Goal: Information Seeking & Learning: Learn about a topic

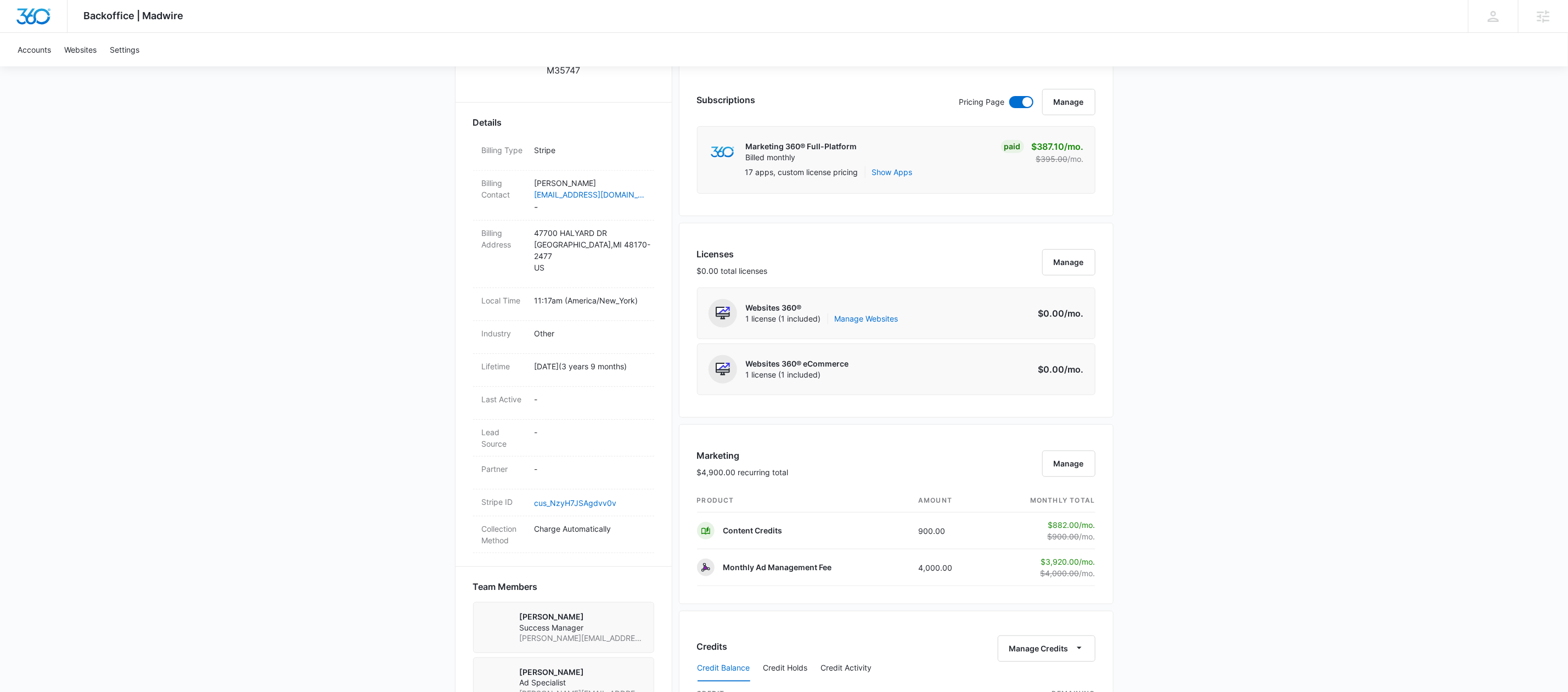
scroll to position [451, 0]
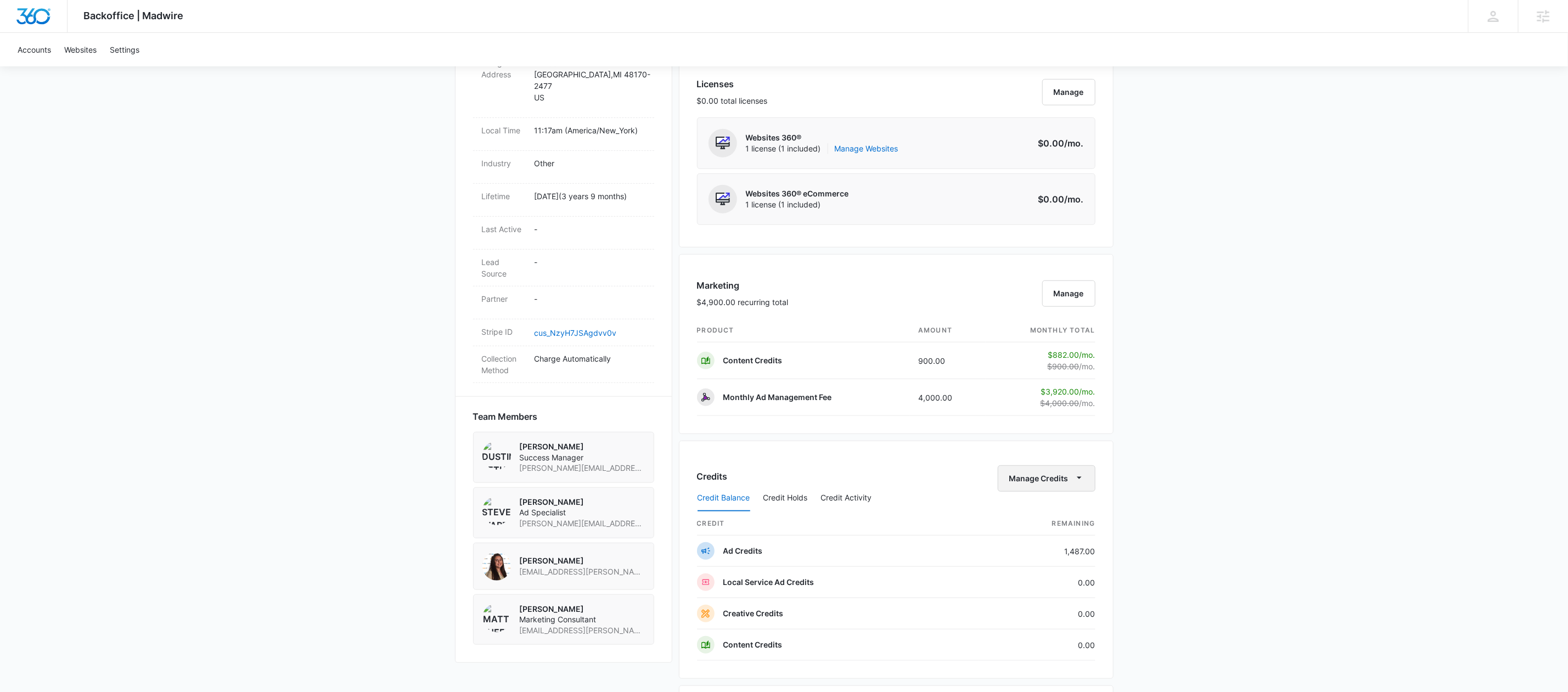
click at [1074, 478] on icon "button" at bounding box center [1079, 477] width 12 height 12
click at [1060, 516] on div "Transfer Credits" at bounding box center [1040, 519] width 58 height 8
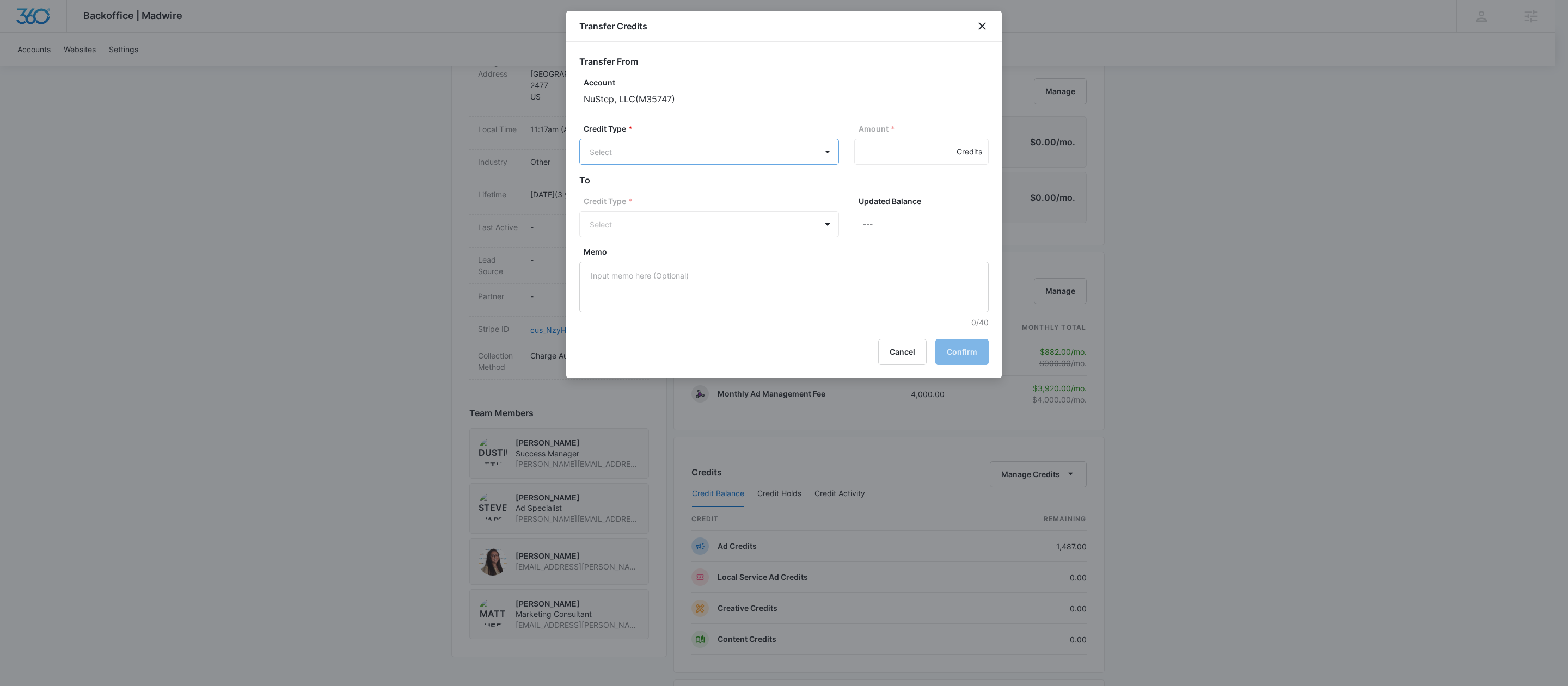
click at [738, 162] on body "Backoffice | Madwire Apps Settings DB Dustin Bethel dustin.bethel@madwire.com M…" at bounding box center [784, 307] width 1568 height 1509
click at [726, 188] on div "Ad Credits (1487.00 Credits)" at bounding box center [708, 193] width 231 height 18
click at [736, 228] on body "Backoffice | Madwire Apps Settings DB Dustin Bethel dustin.bethel@madwire.com M…" at bounding box center [784, 307] width 1568 height 1509
click at [694, 291] on p "Content Credits (0.00 Credits)" at bounding box center [672, 293] width 109 height 11
click at [884, 155] on input "Amount *" at bounding box center [921, 152] width 134 height 26
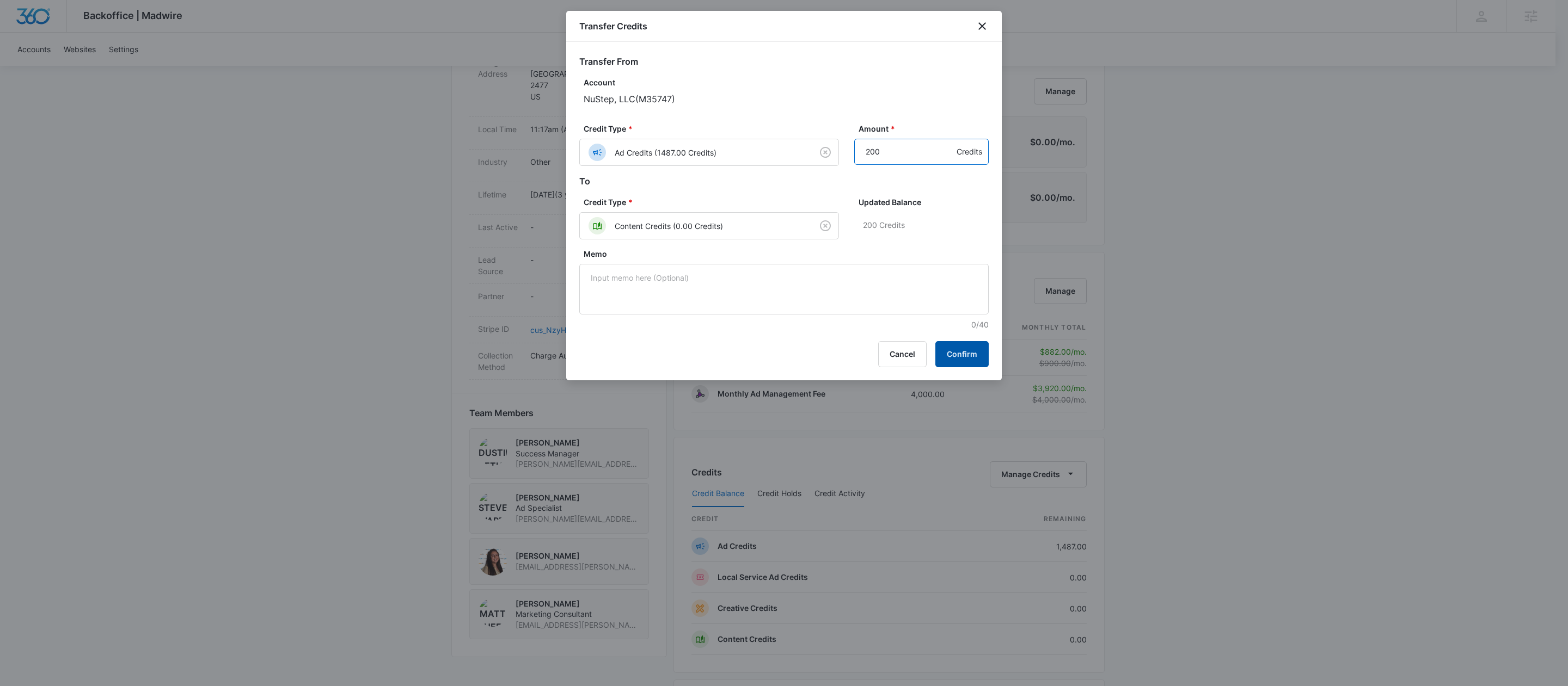
type input "200"
click at [966, 364] on button "Confirm" at bounding box center [962, 355] width 53 height 26
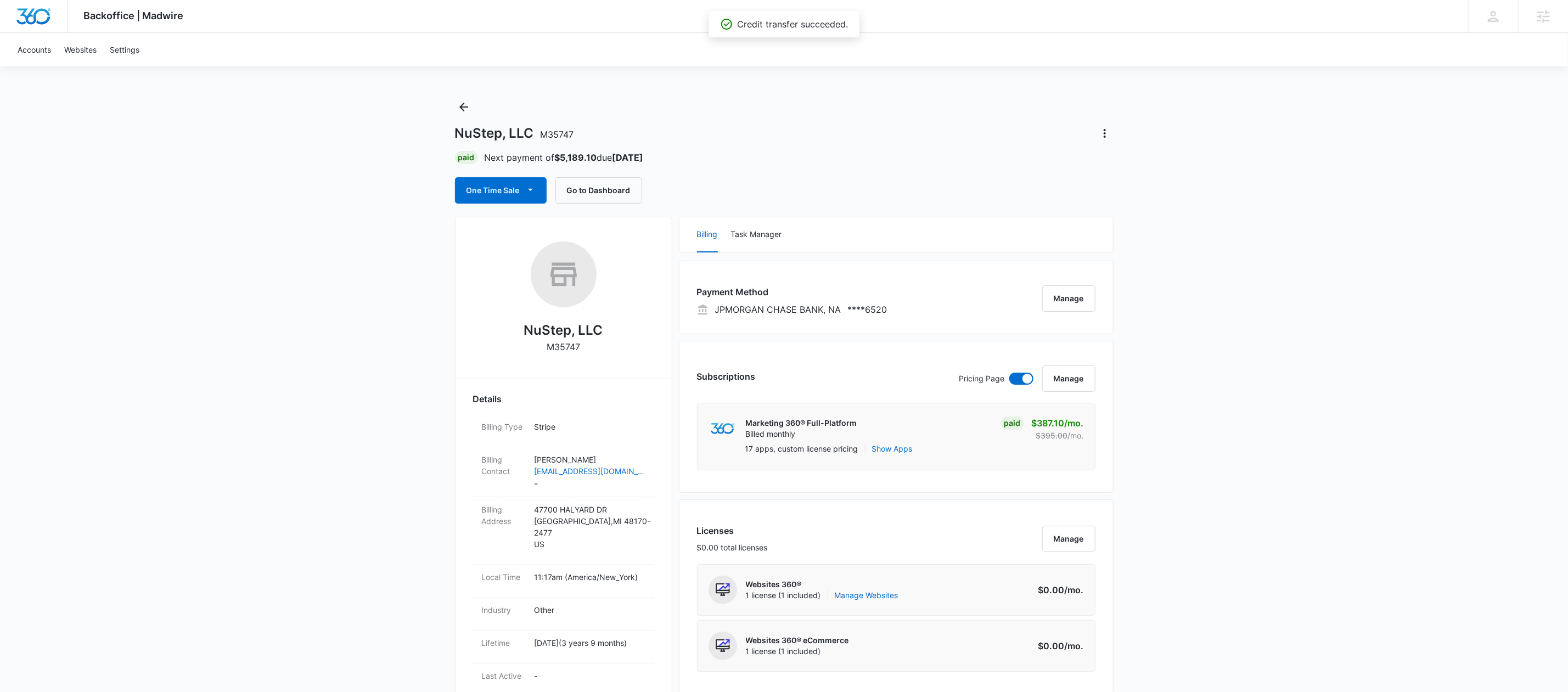
scroll to position [0, 0]
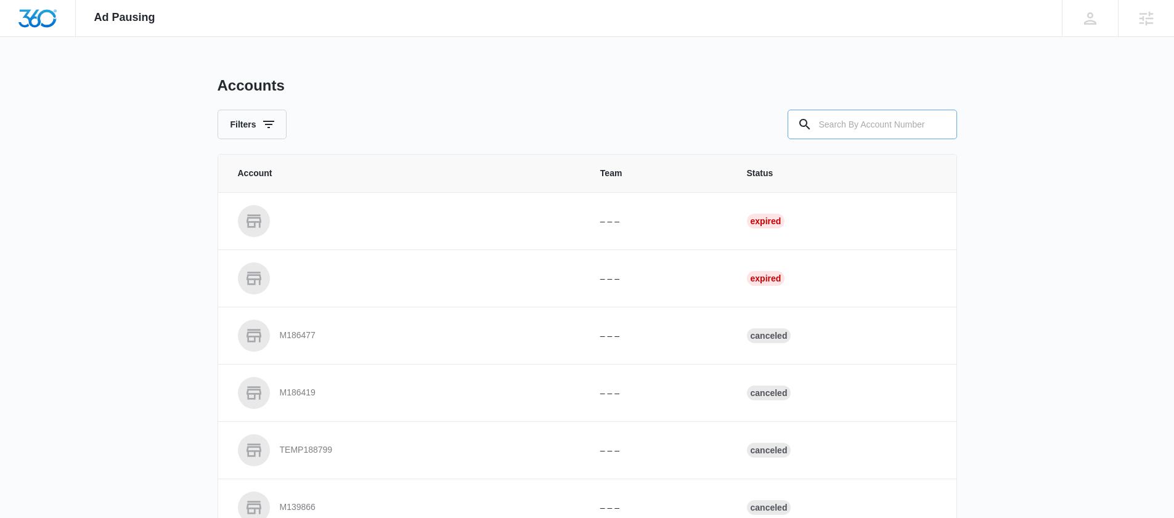
click at [862, 122] on input "text" at bounding box center [873, 125] width 170 height 30
paste input "M183229"
type input "M183229"
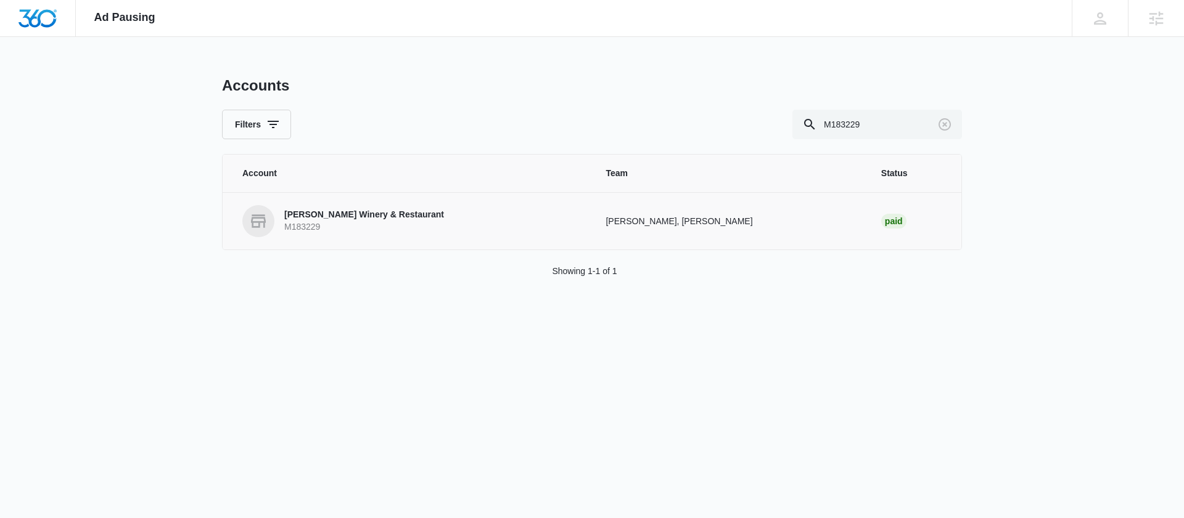
click at [401, 213] on p "[PERSON_NAME] Winery & Restaurant" at bounding box center [364, 215] width 160 height 12
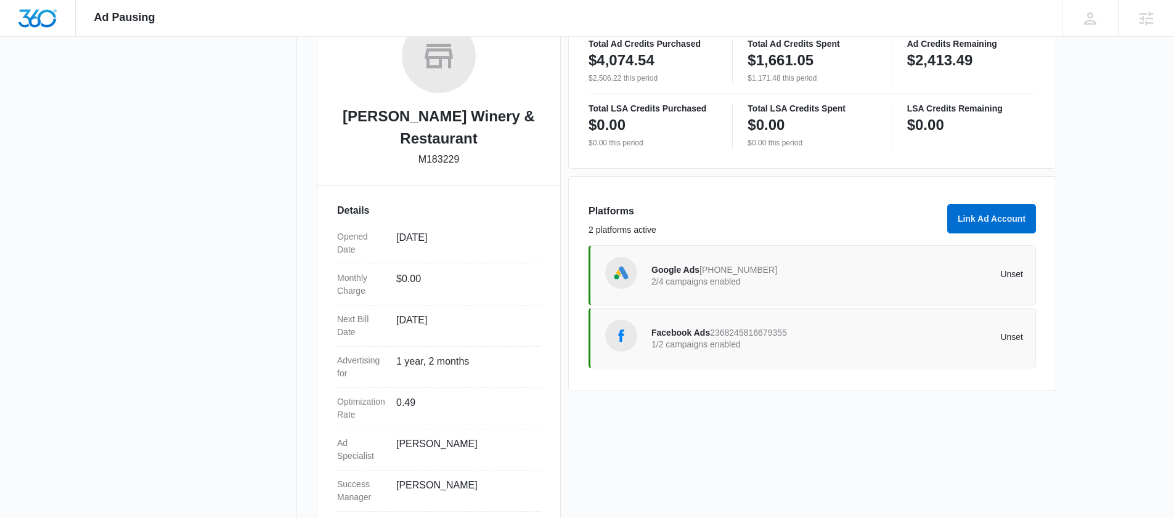
scroll to position [246, 0]
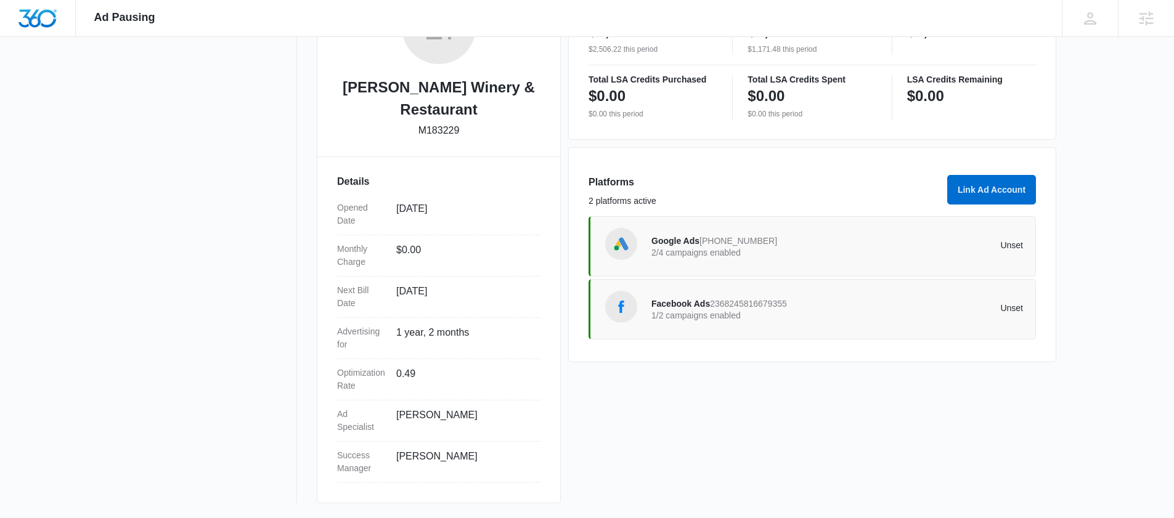
click at [724, 295] on div "Facebook Ads 2368245816679355 1/2 campaigns enabled Unset" at bounding box center [838, 309] width 372 height 35
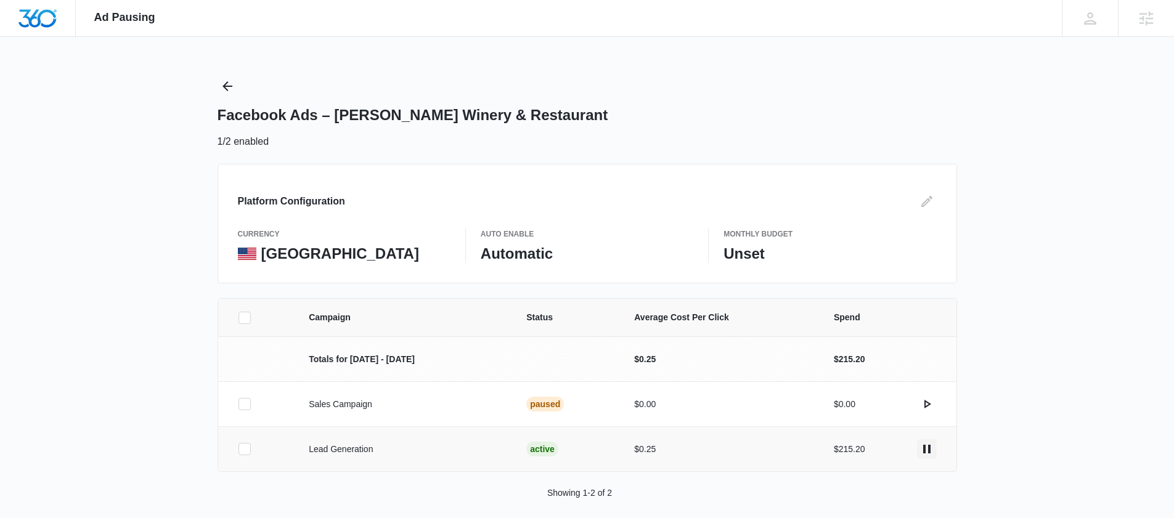
click at [932, 446] on icon "actions.pause" at bounding box center [927, 449] width 15 height 15
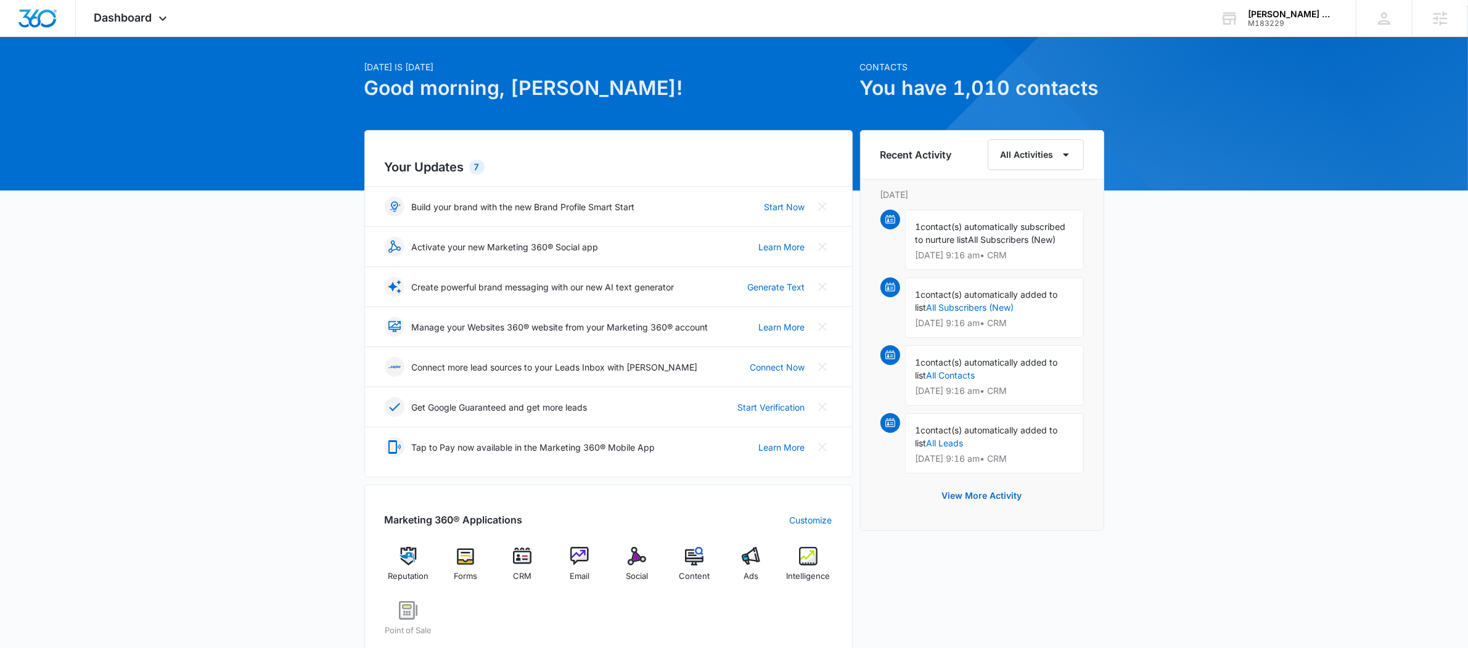
scroll to position [46, 0]
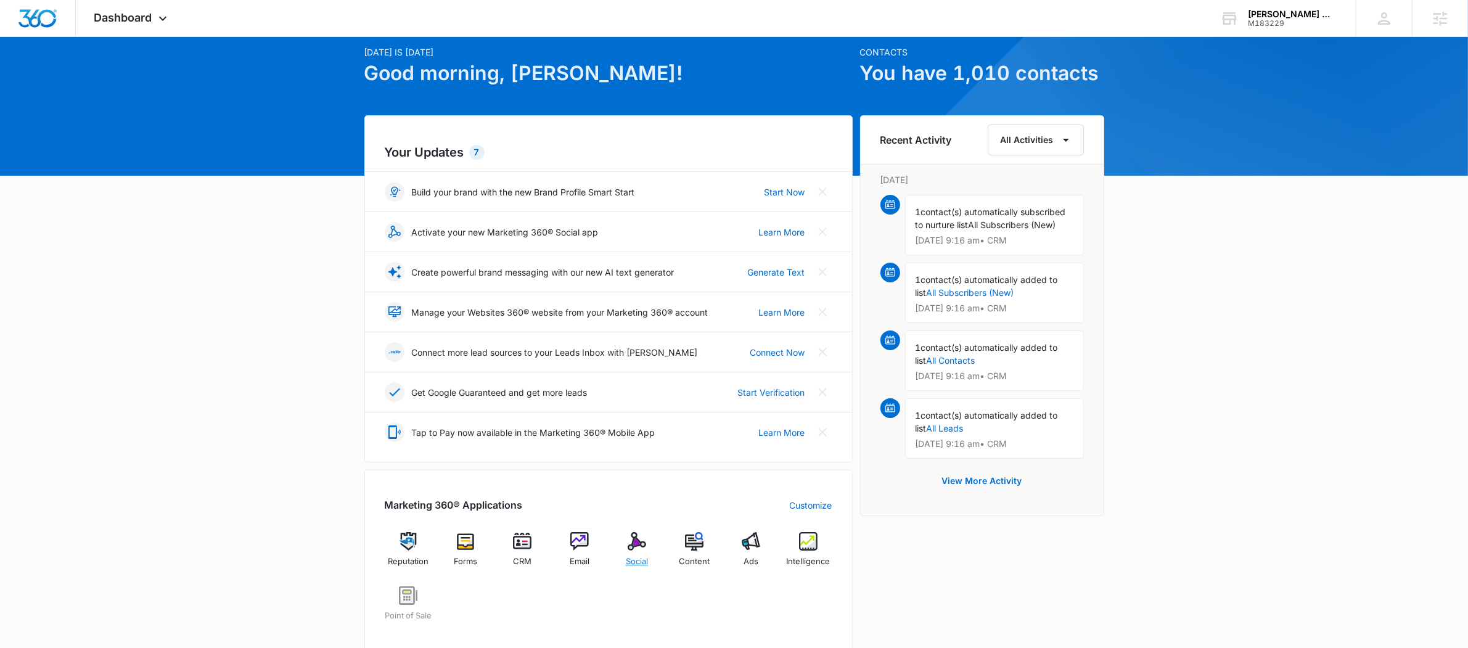
click at [626, 552] on div "Social" at bounding box center [636, 554] width 47 height 44
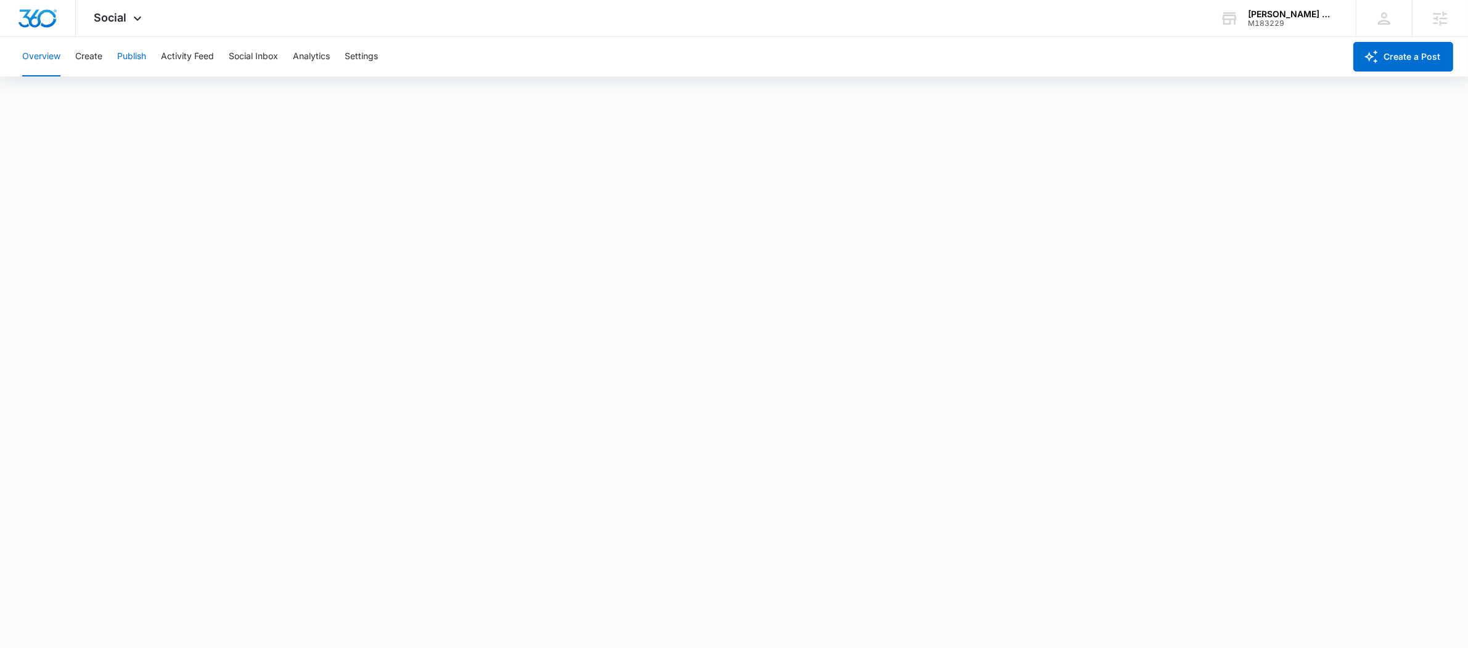
click at [131, 49] on button "Publish" at bounding box center [131, 56] width 29 height 39
click at [128, 21] on div "Social Apps Reputation Forms CRM Email Social POS Content Ads Intelligence File…" at bounding box center [120, 18] width 88 height 36
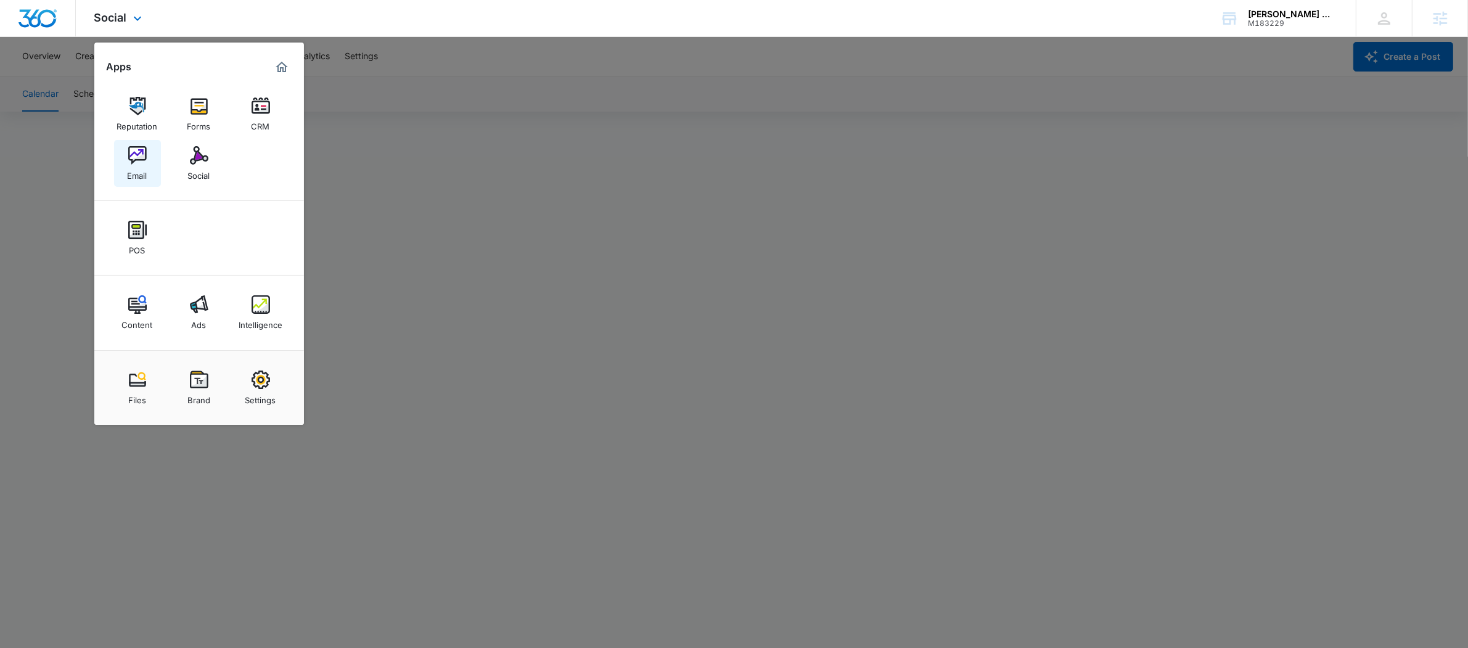
click at [142, 154] on img at bounding box center [137, 155] width 18 height 18
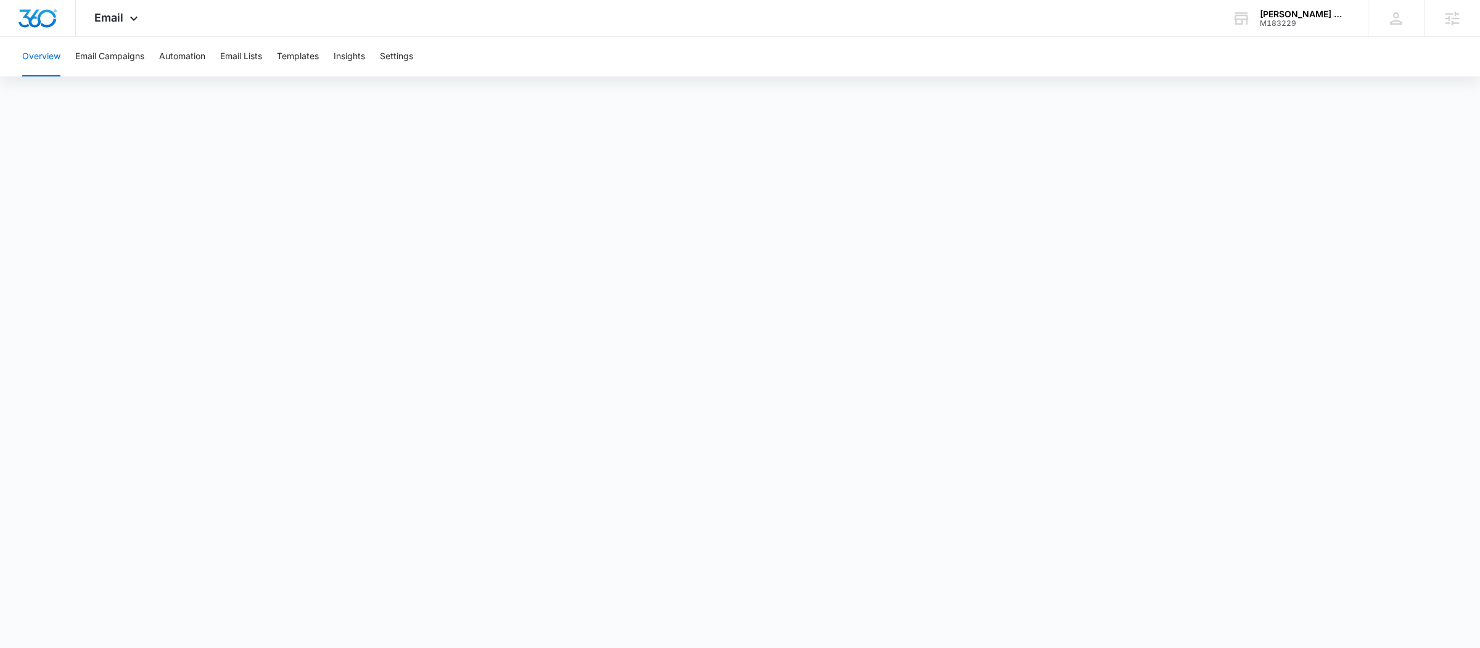
click at [33, 55] on button "Overview" at bounding box center [41, 56] width 38 height 39
click at [120, 52] on button "Email Campaigns" at bounding box center [109, 56] width 69 height 39
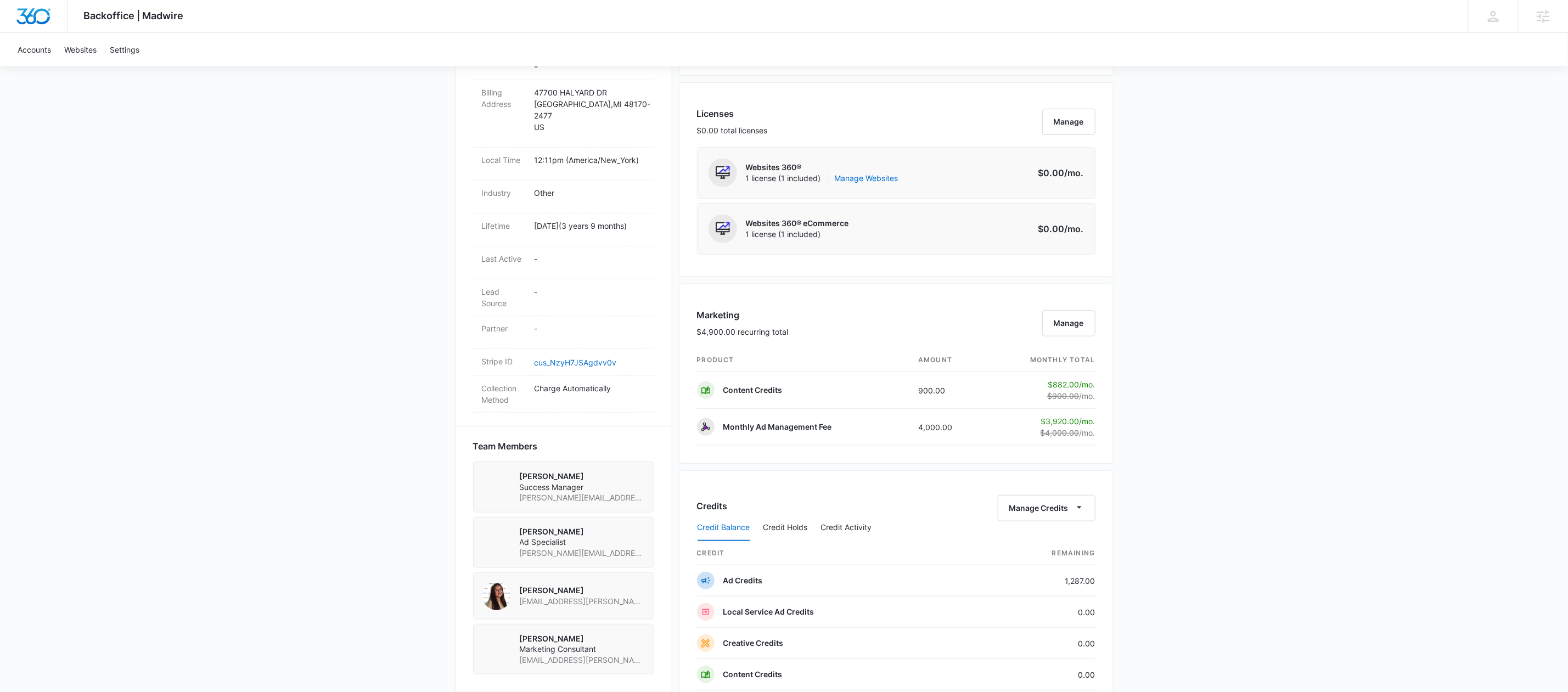
scroll to position [516, 0]
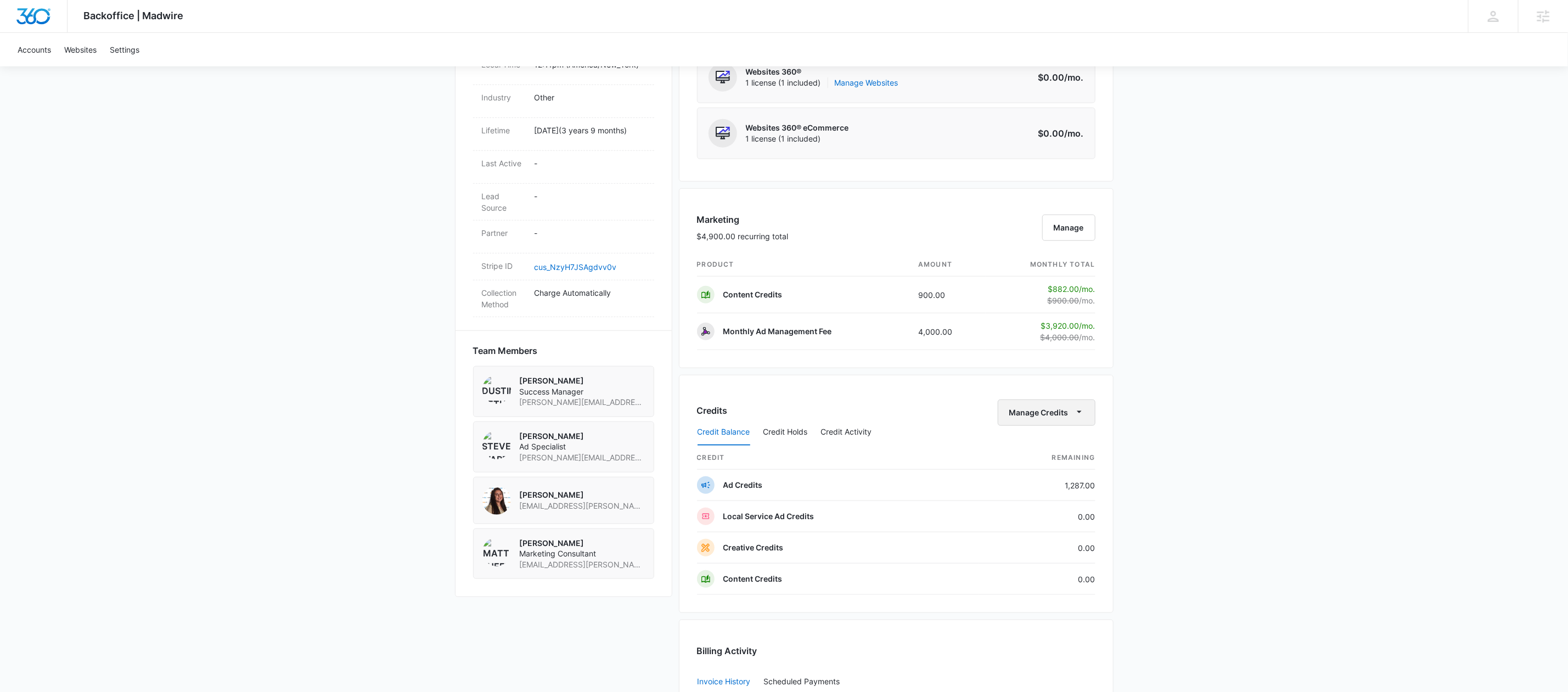
click at [1079, 413] on icon "button" at bounding box center [1079, 411] width 12 height 12
click at [1068, 446] on button "Transfer Credits" at bounding box center [1046, 453] width 97 height 16
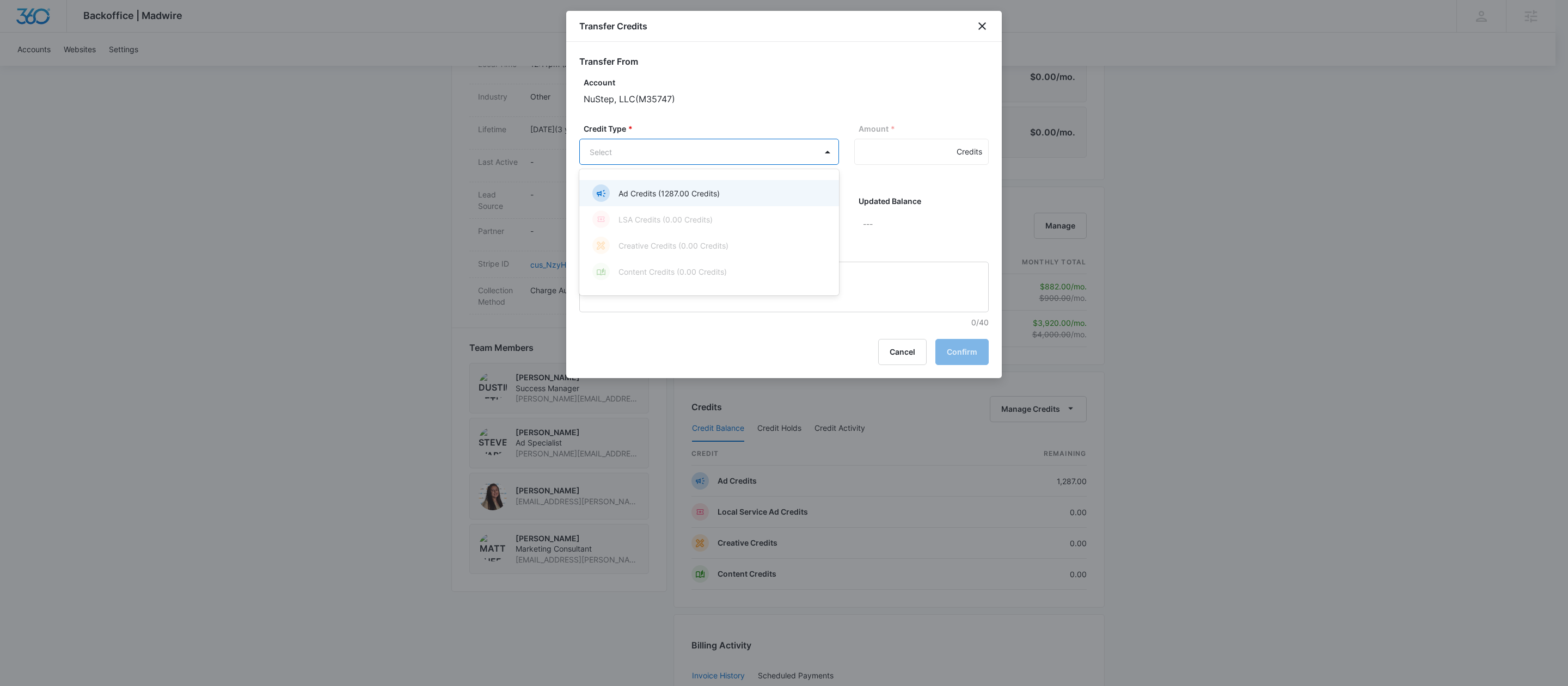
click at [815, 162] on body "Backoffice | Madwire Apps Settings DB Dustin Bethel dustin.bethel@madwire.com M…" at bounding box center [784, 286] width 1568 height 1594
click at [768, 197] on div "Ad Credits (1287.00 Credits)" at bounding box center [708, 193] width 231 height 18
click at [912, 156] on input "Amount *" at bounding box center [921, 152] width 134 height 26
type input "100"
click at [777, 228] on body "Backoffice | Madwire Apps Settings DB Dustin Bethel dustin.bethel@madwire.com M…" at bounding box center [784, 286] width 1568 height 1594
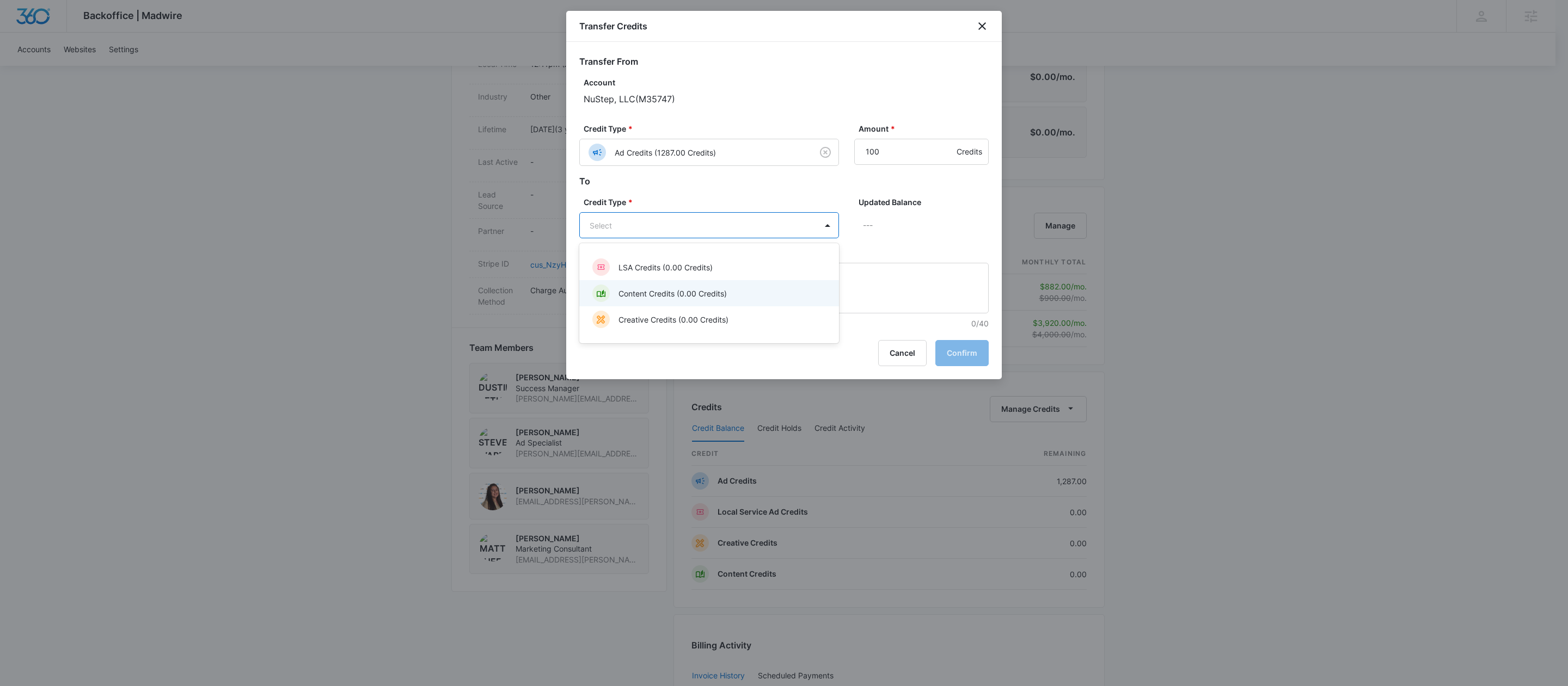
click at [694, 288] on p "Content Credits (0.00 Credits)" at bounding box center [672, 293] width 109 height 11
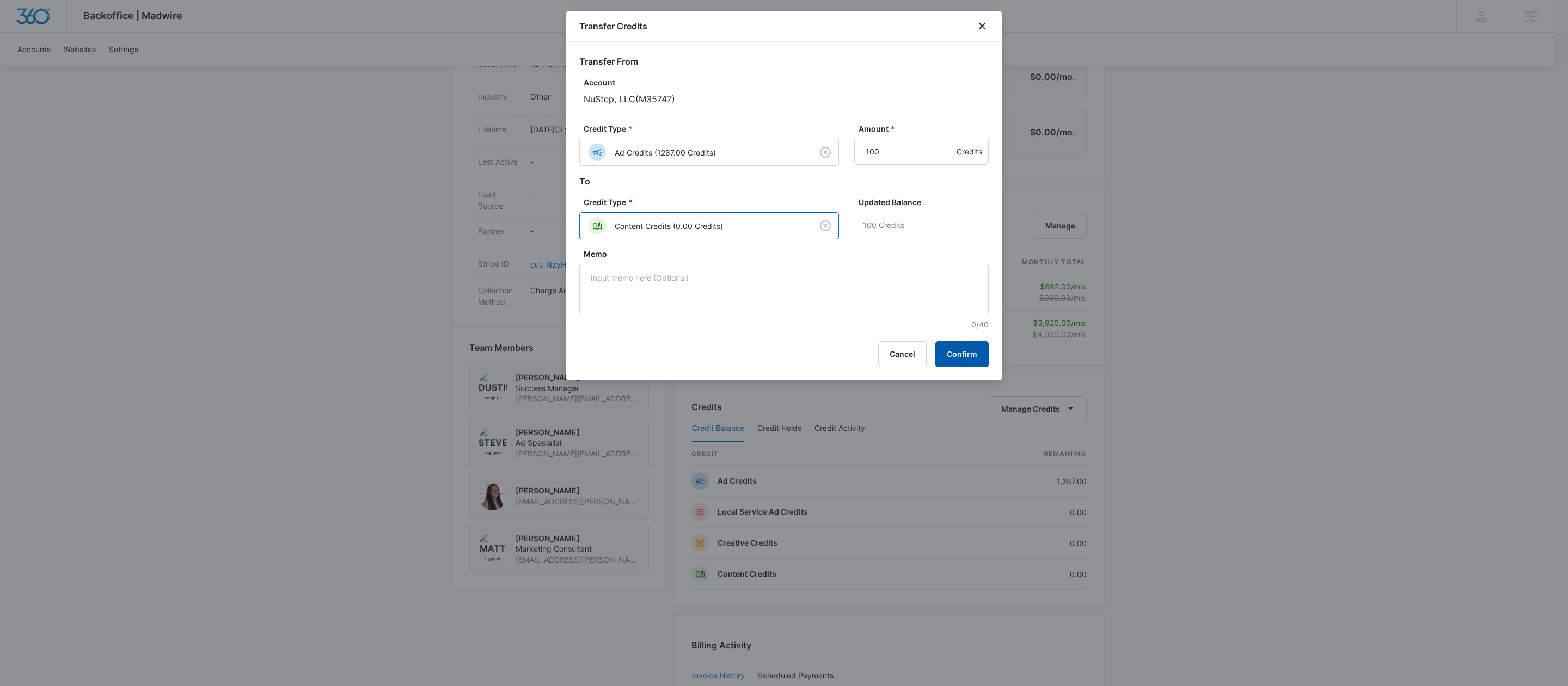
click at [945, 352] on button "Confirm" at bounding box center [962, 355] width 53 height 26
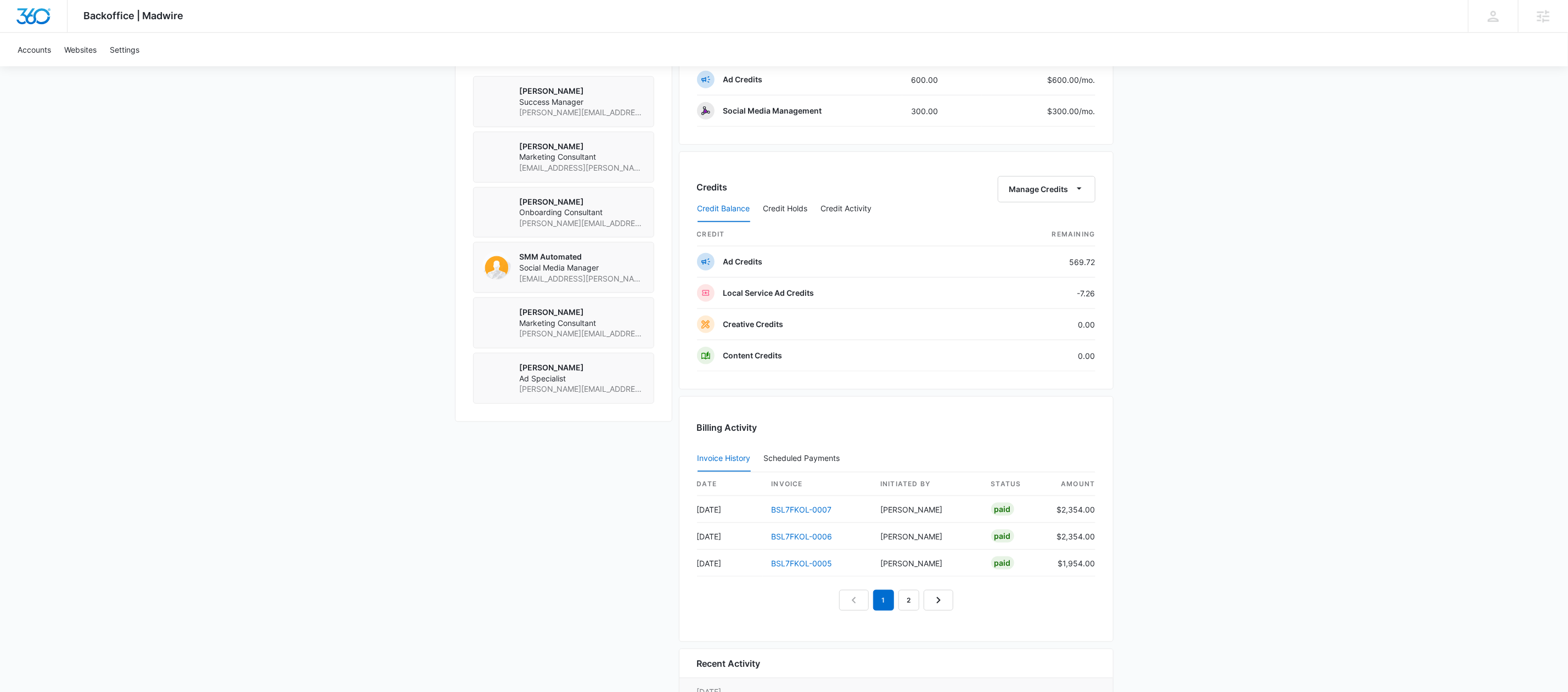
scroll to position [1002, 0]
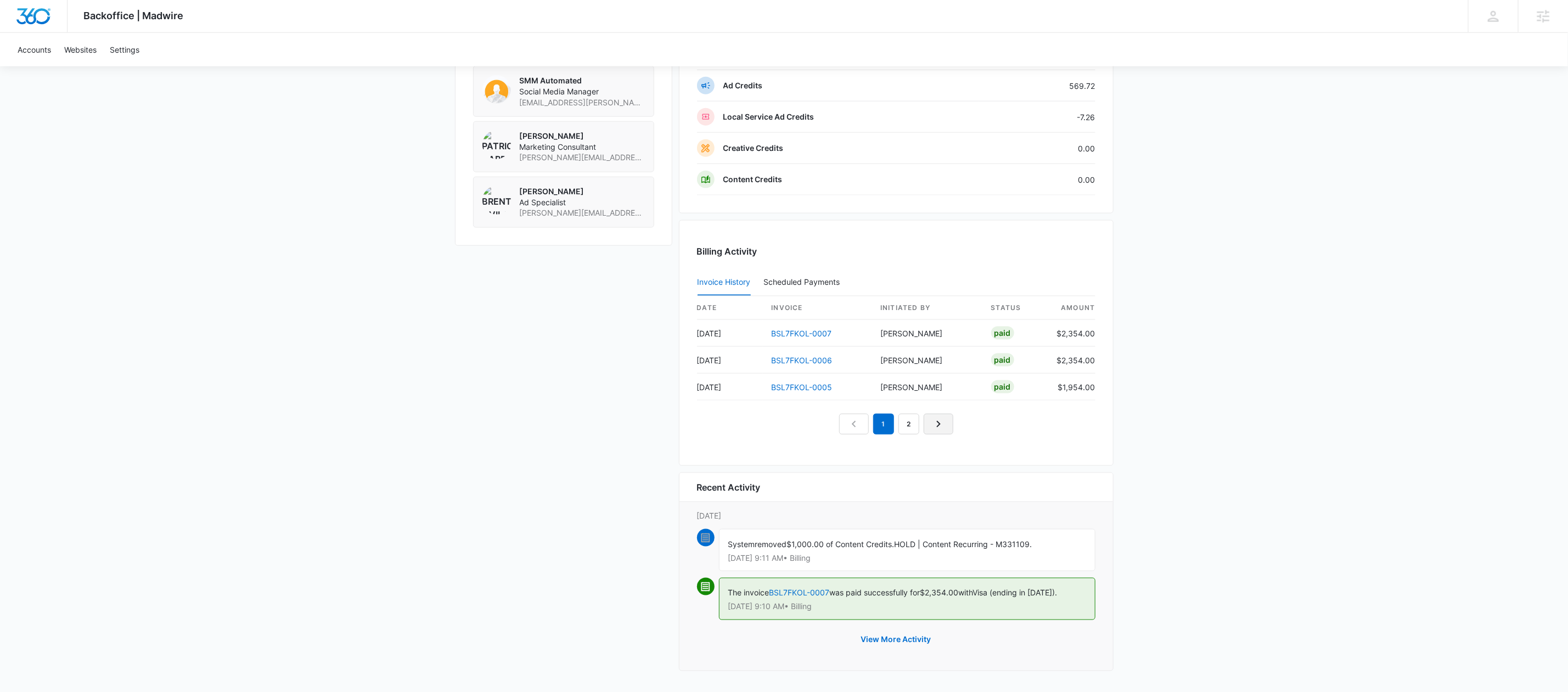
click at [945, 418] on icon "Next Page" at bounding box center [938, 424] width 13 height 13
click at [952, 426] on icon "Next Page" at bounding box center [951, 424] width 13 height 13
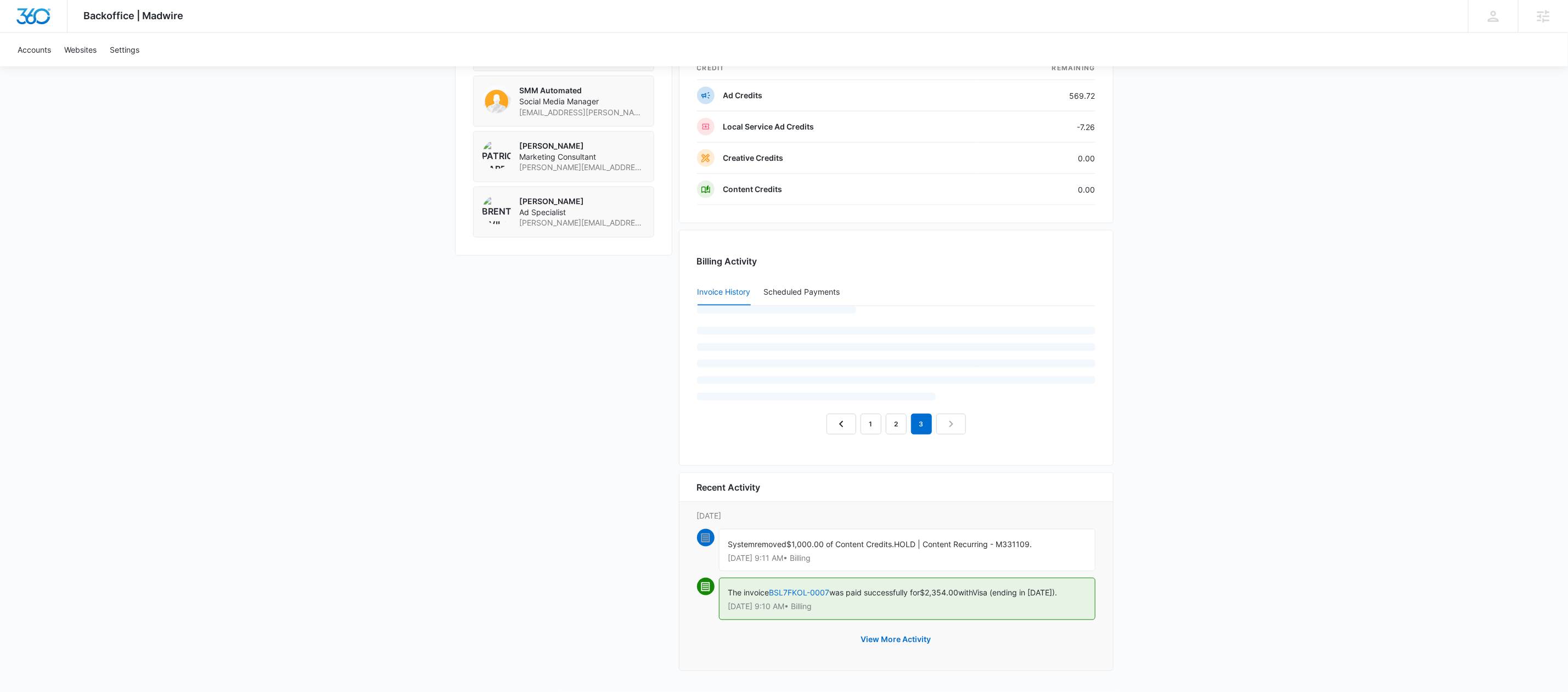
scroll to position [948, 0]
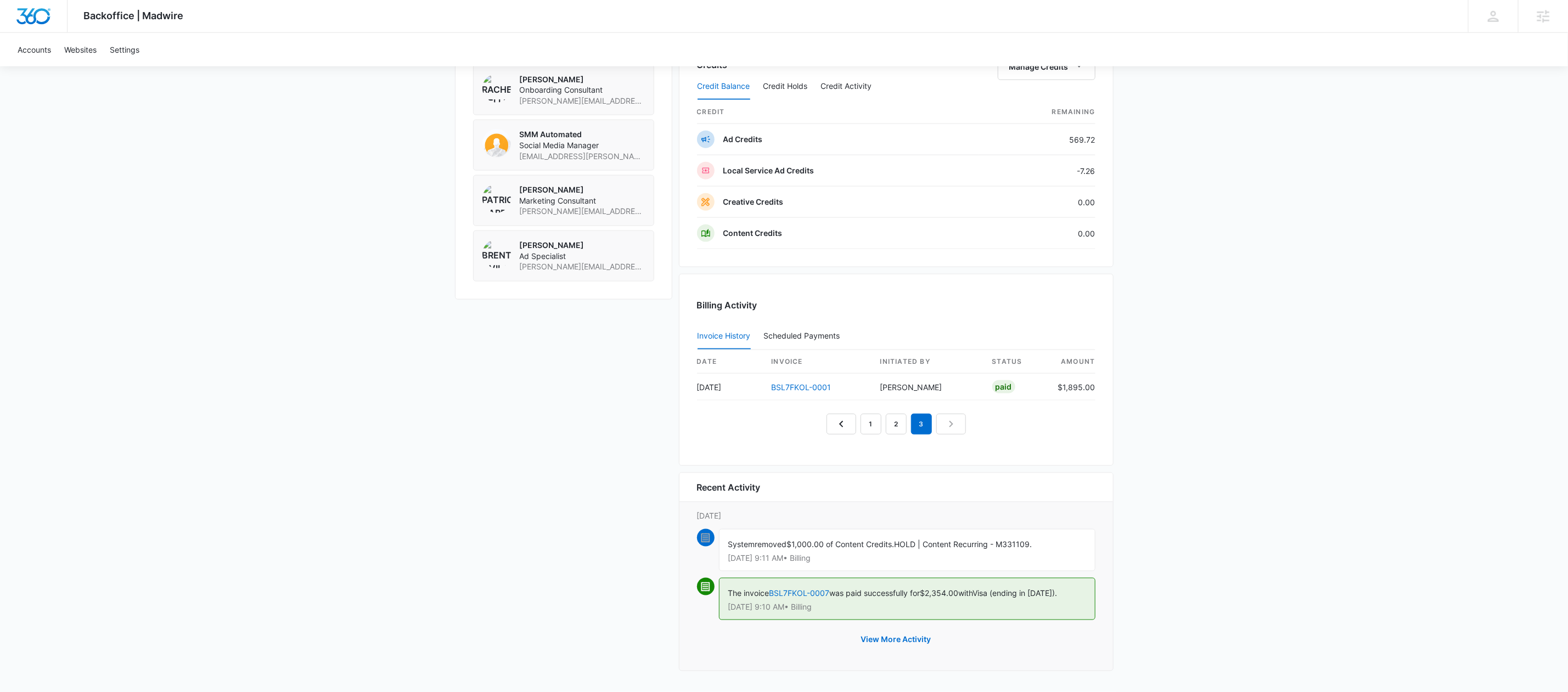
click at [951, 426] on nav "1 2 3" at bounding box center [896, 424] width 140 height 20
click at [826, 415] on link "Previous Page" at bounding box center [841, 424] width 29 height 20
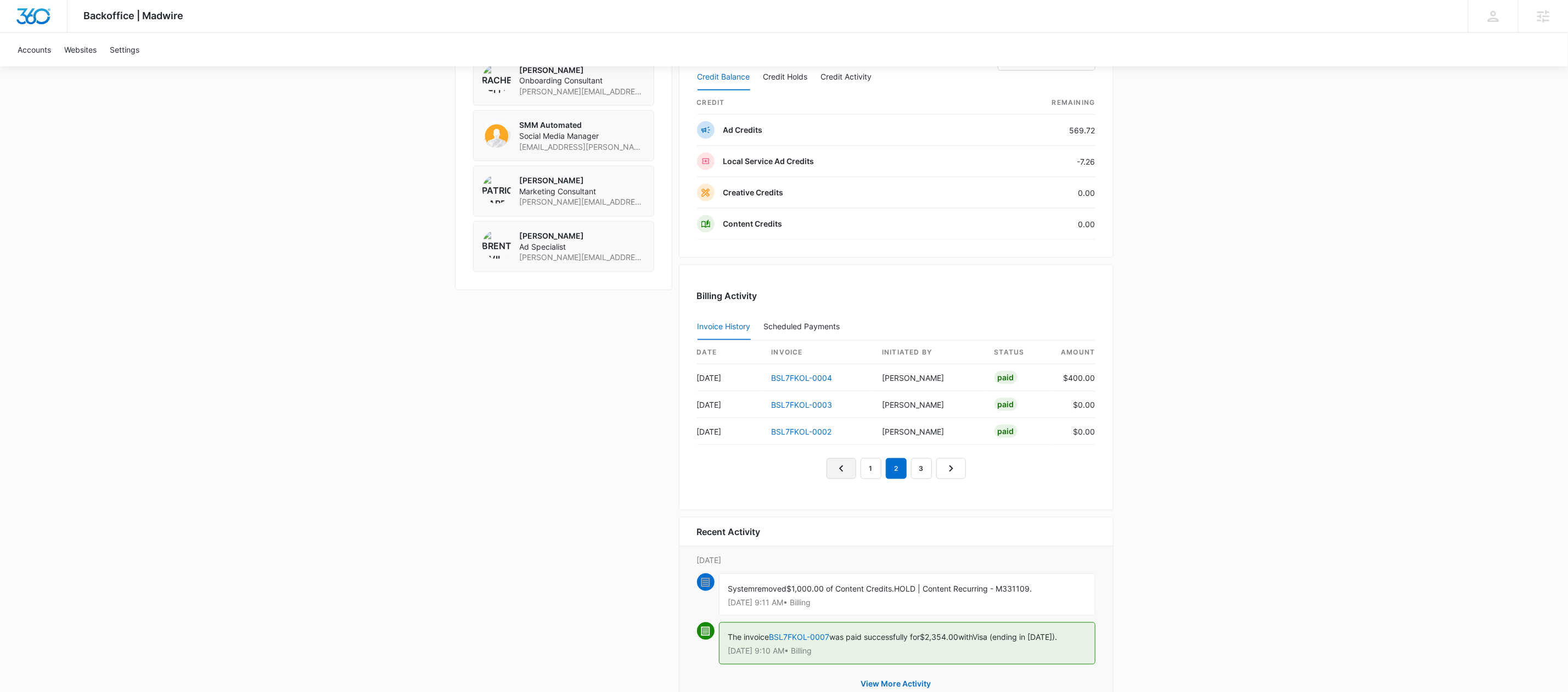
click at [849, 479] on link "Previous Page" at bounding box center [841, 468] width 29 height 20
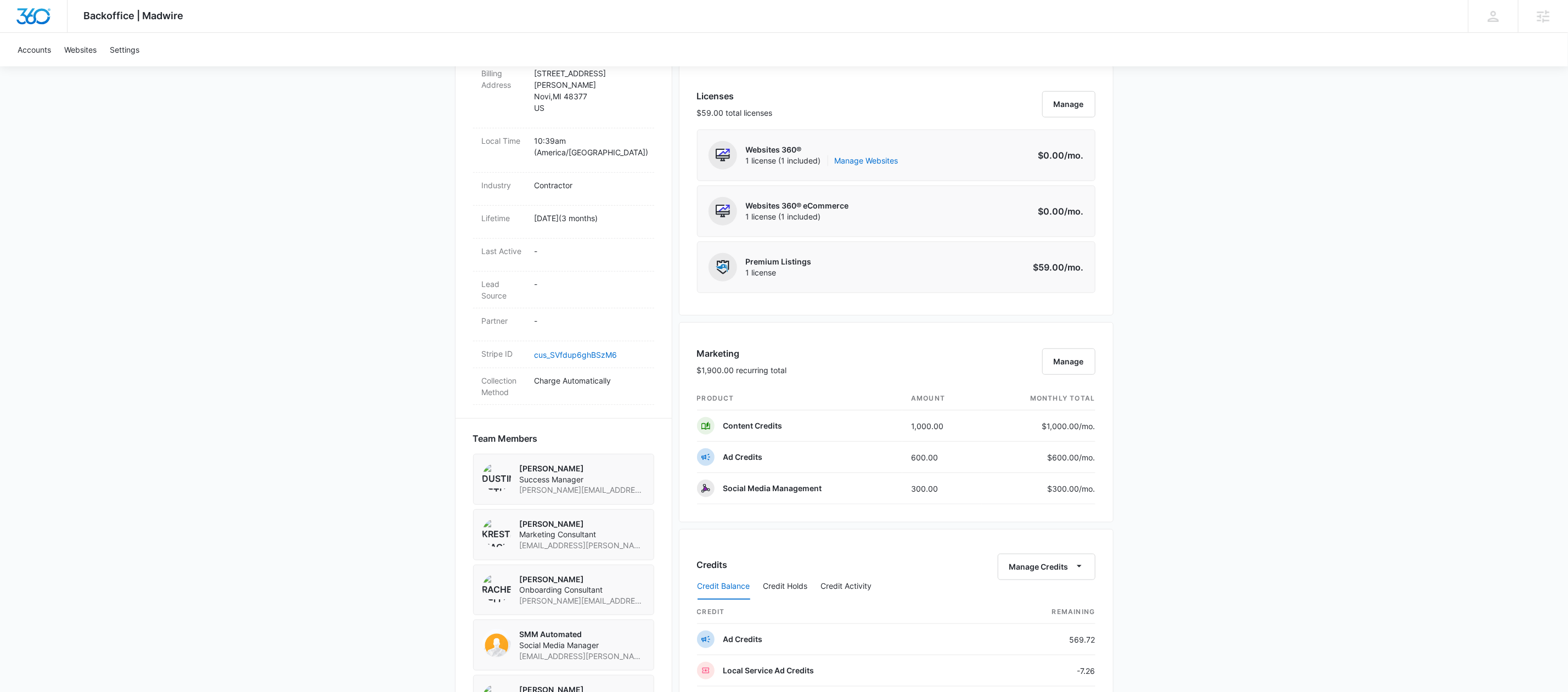
scroll to position [112, 0]
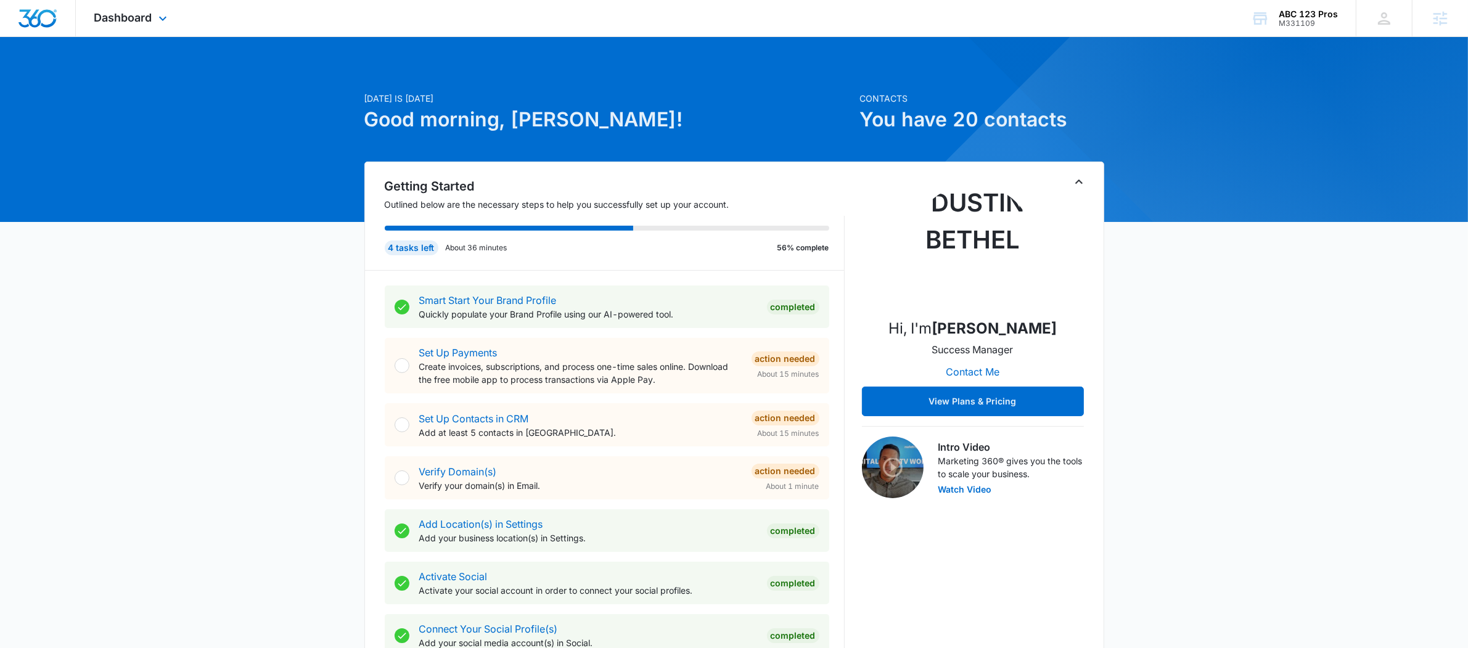
click at [162, 28] on div "Dashboard Apps Reputation Forms CRM Email Social Payments POS Content Ads Intel…" at bounding box center [132, 18] width 113 height 36
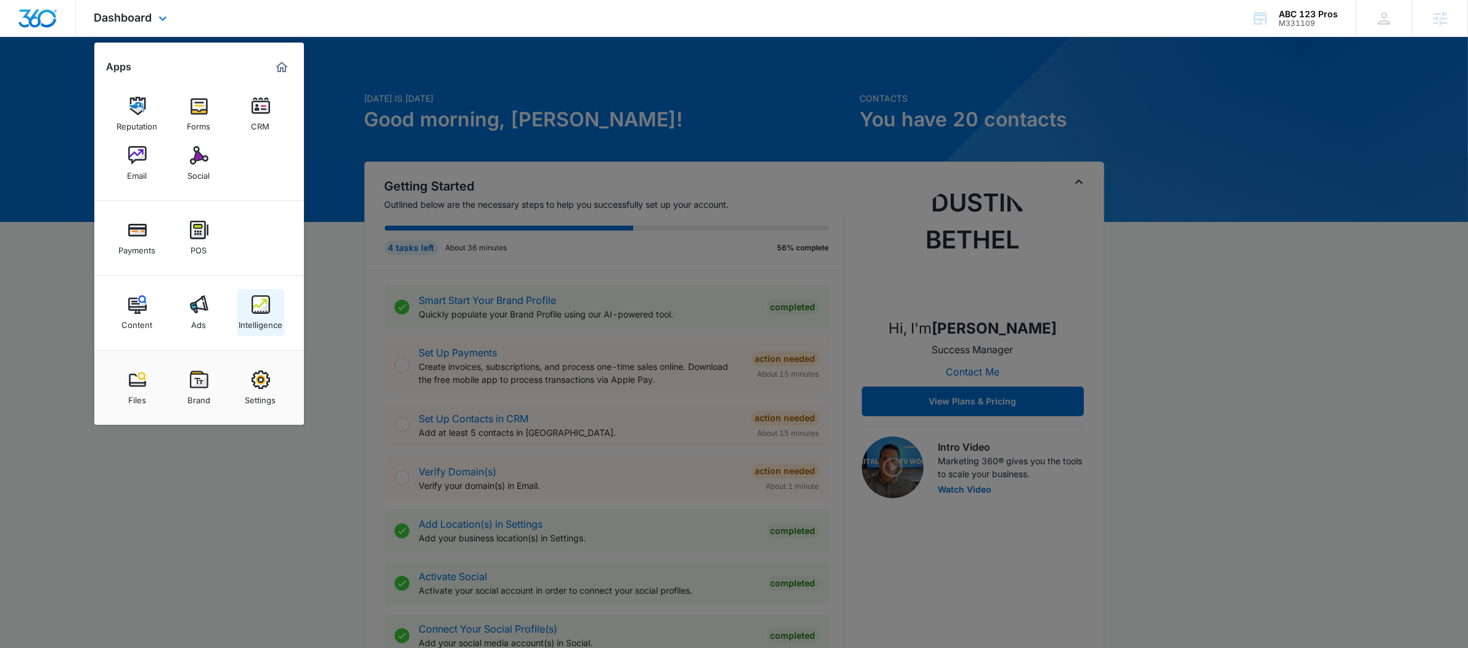
click at [269, 319] on div "Intelligence" at bounding box center [261, 322] width 44 height 16
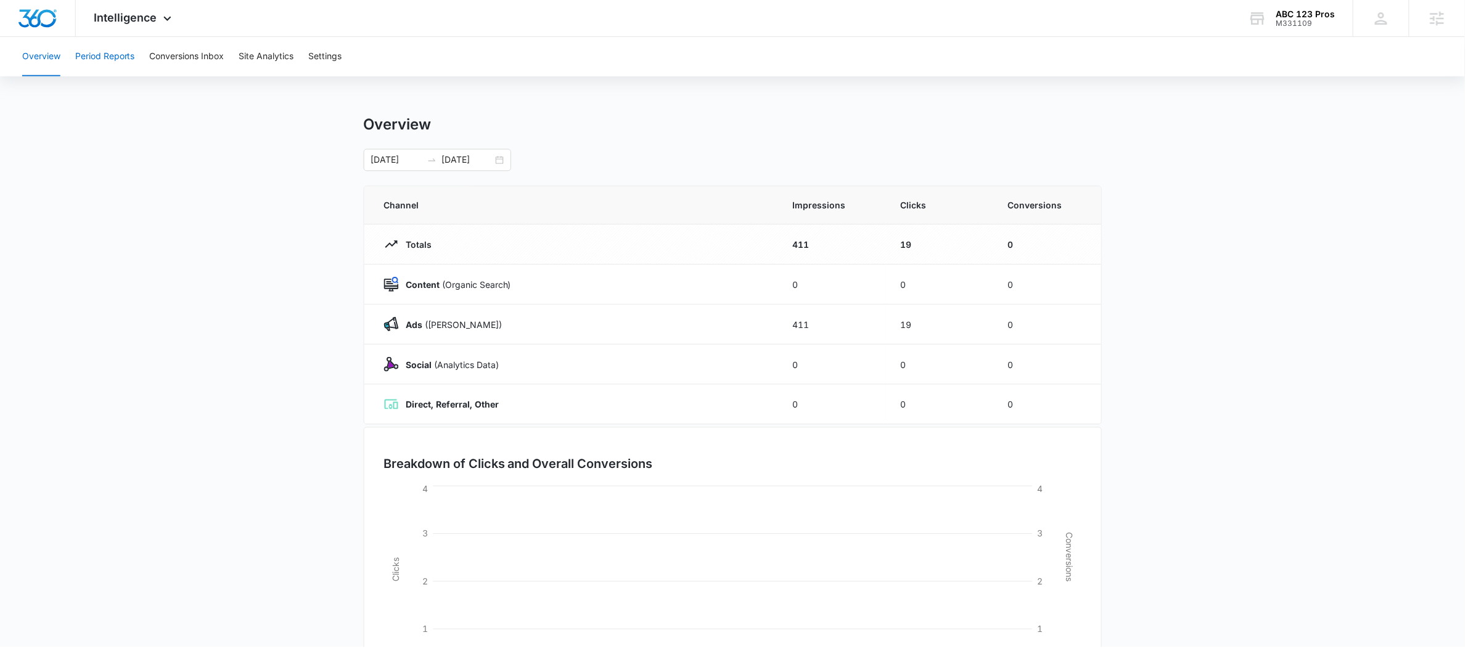
click at [123, 61] on button "Period Reports" at bounding box center [105, 56] width 60 height 39
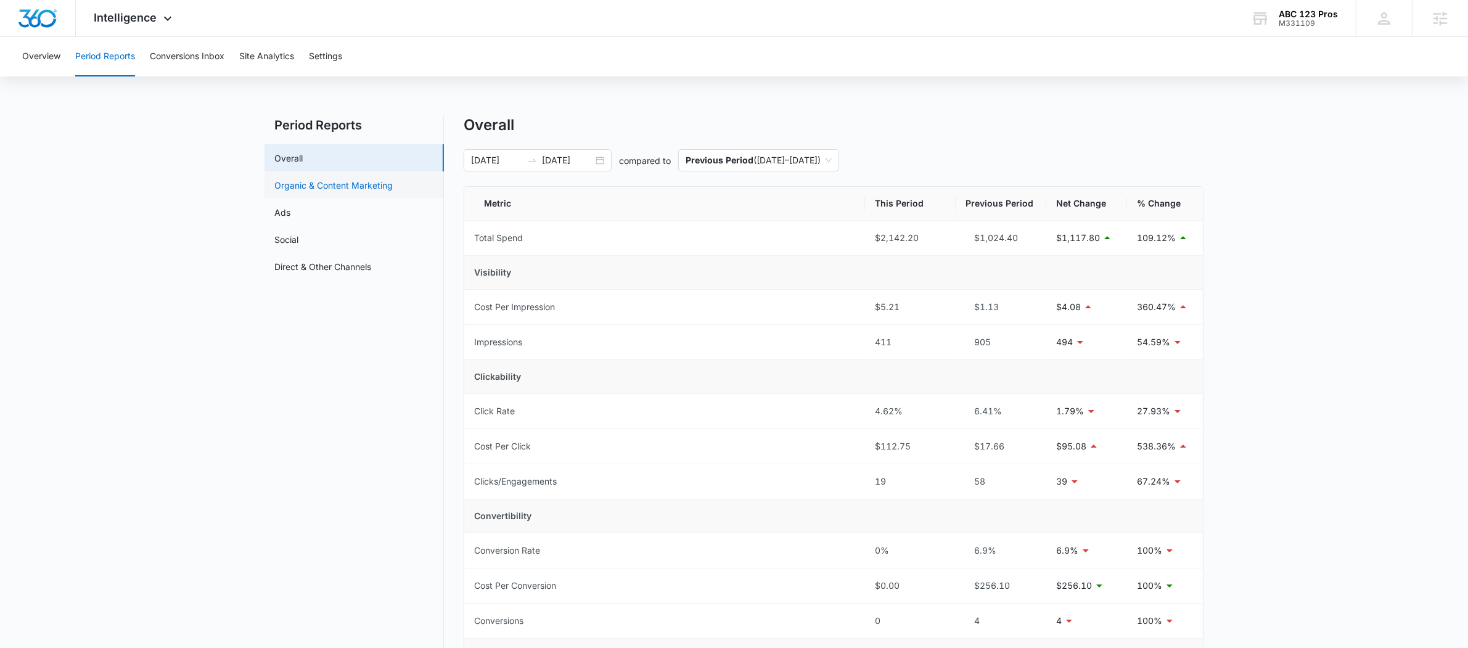
click at [387, 186] on link "Organic & Content Marketing" at bounding box center [333, 185] width 118 height 13
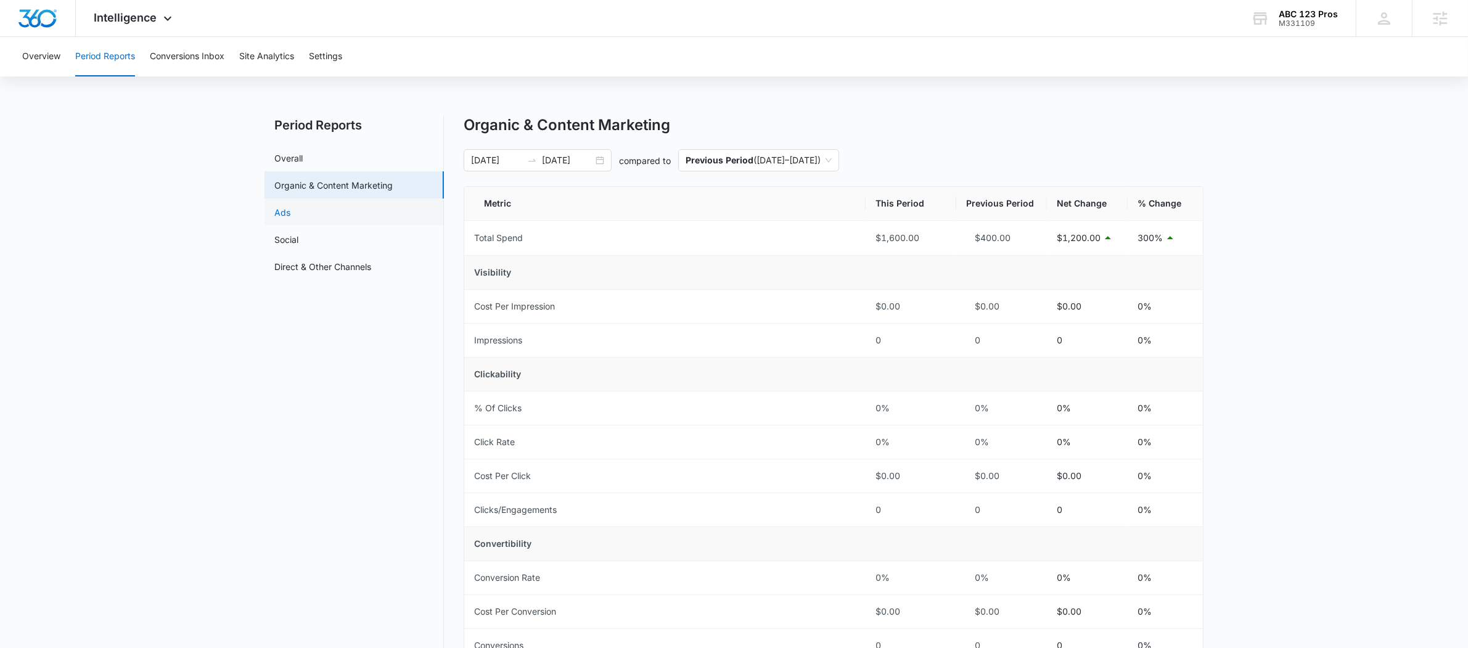
click at [290, 215] on link "Ads" at bounding box center [282, 212] width 16 height 13
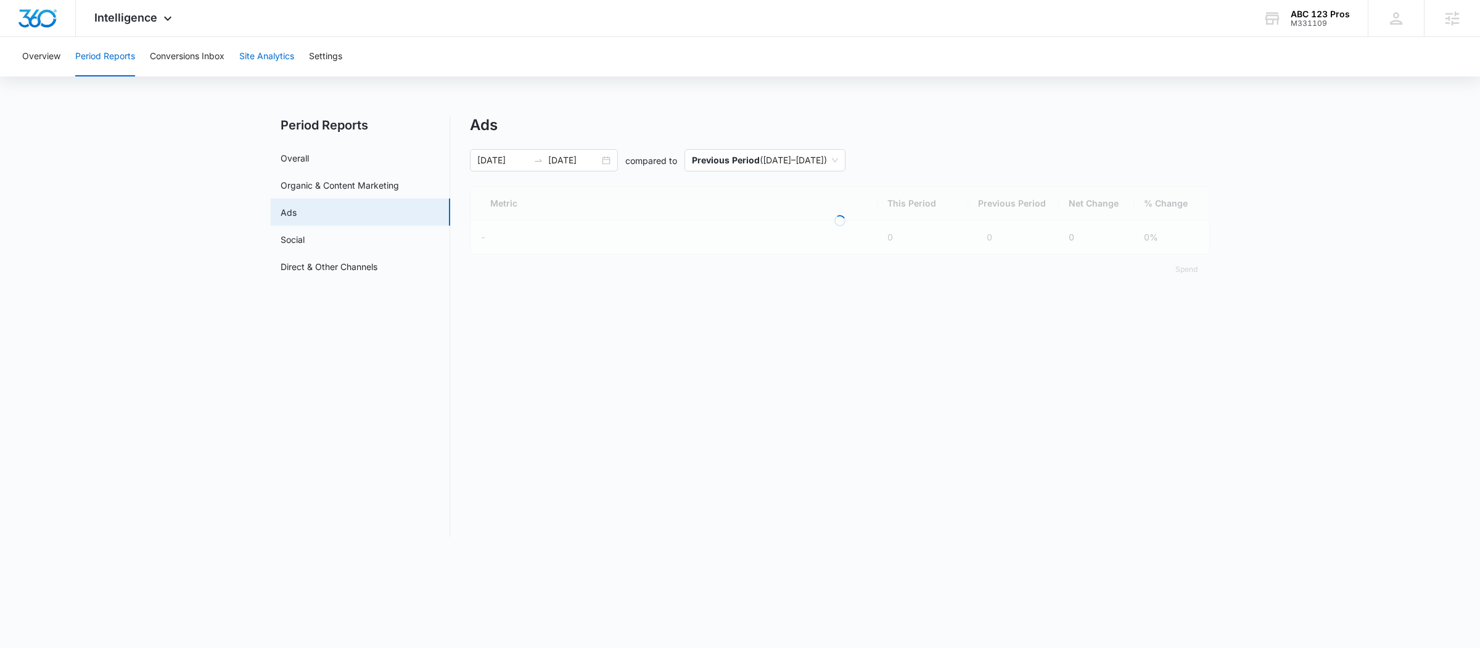
click at [277, 46] on button "Site Analytics" at bounding box center [266, 56] width 55 height 39
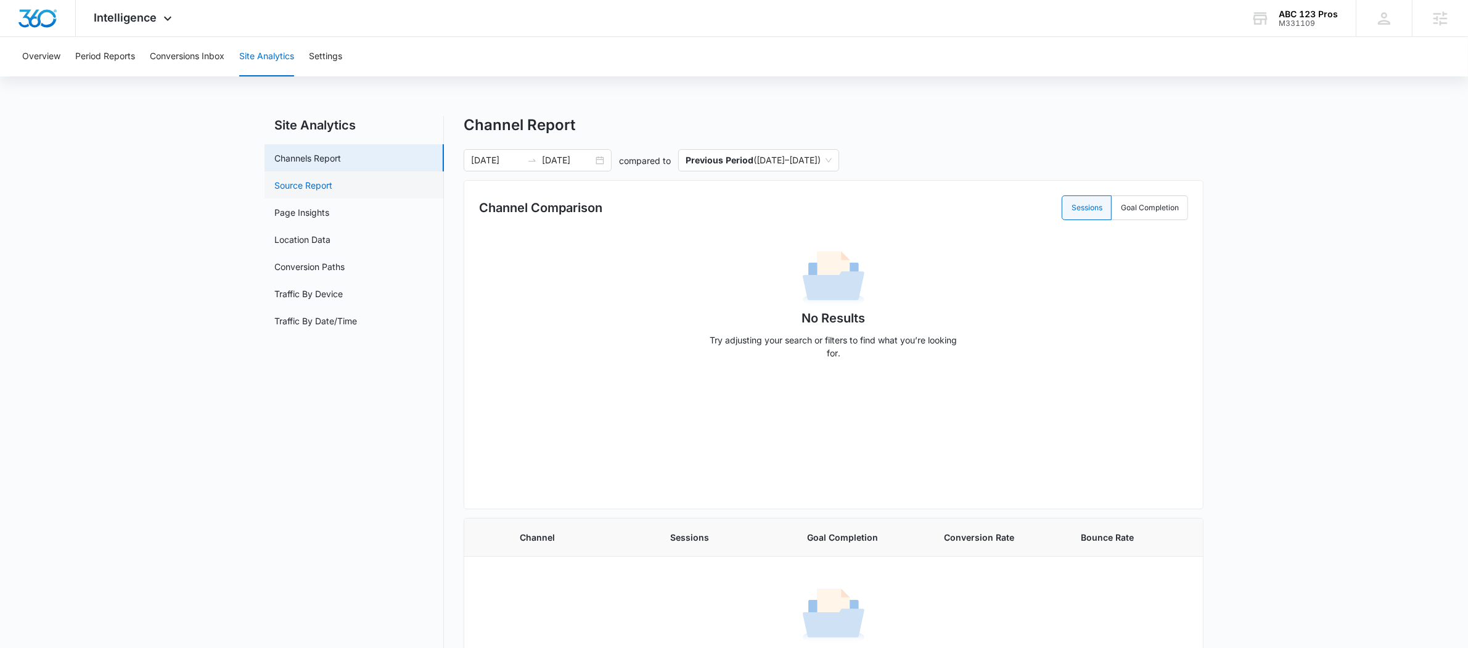
click at [277, 181] on link "Source Report" at bounding box center [303, 185] width 58 height 13
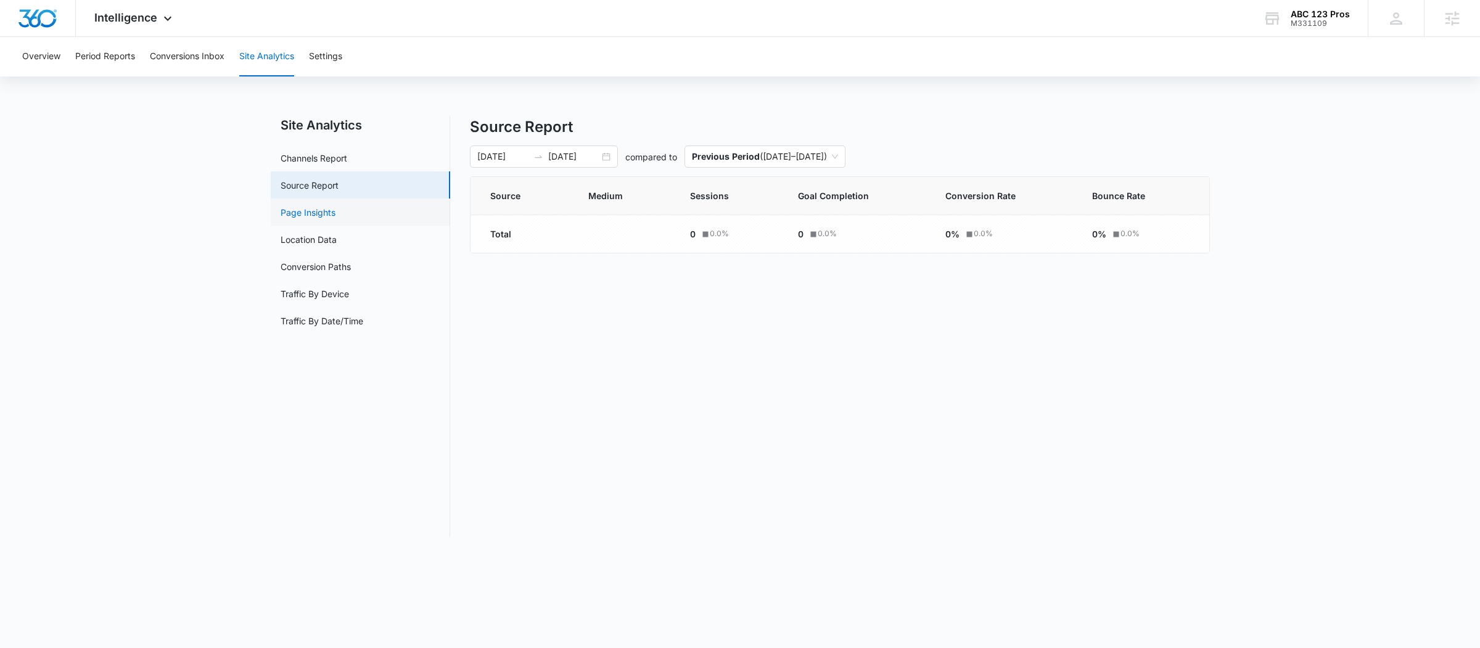
click at [306, 215] on link "Page Insights" at bounding box center [308, 212] width 55 height 13
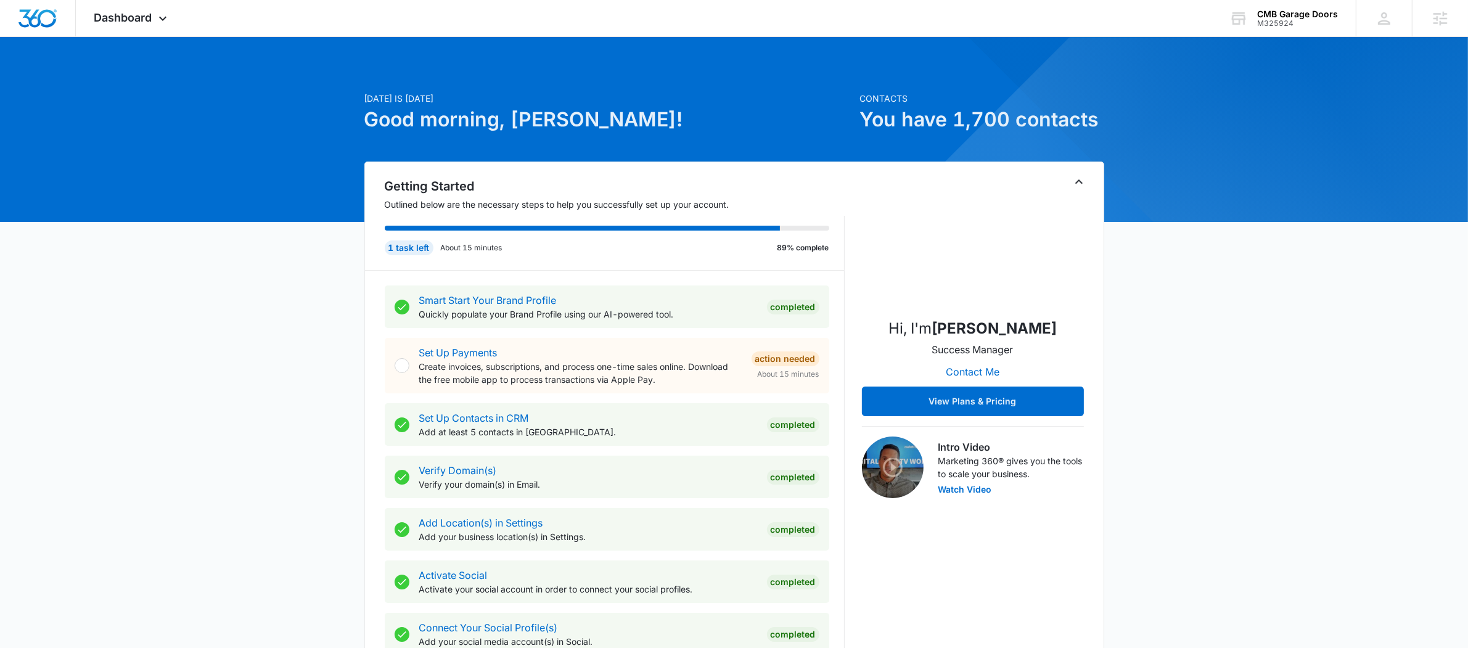
scroll to position [535, 0]
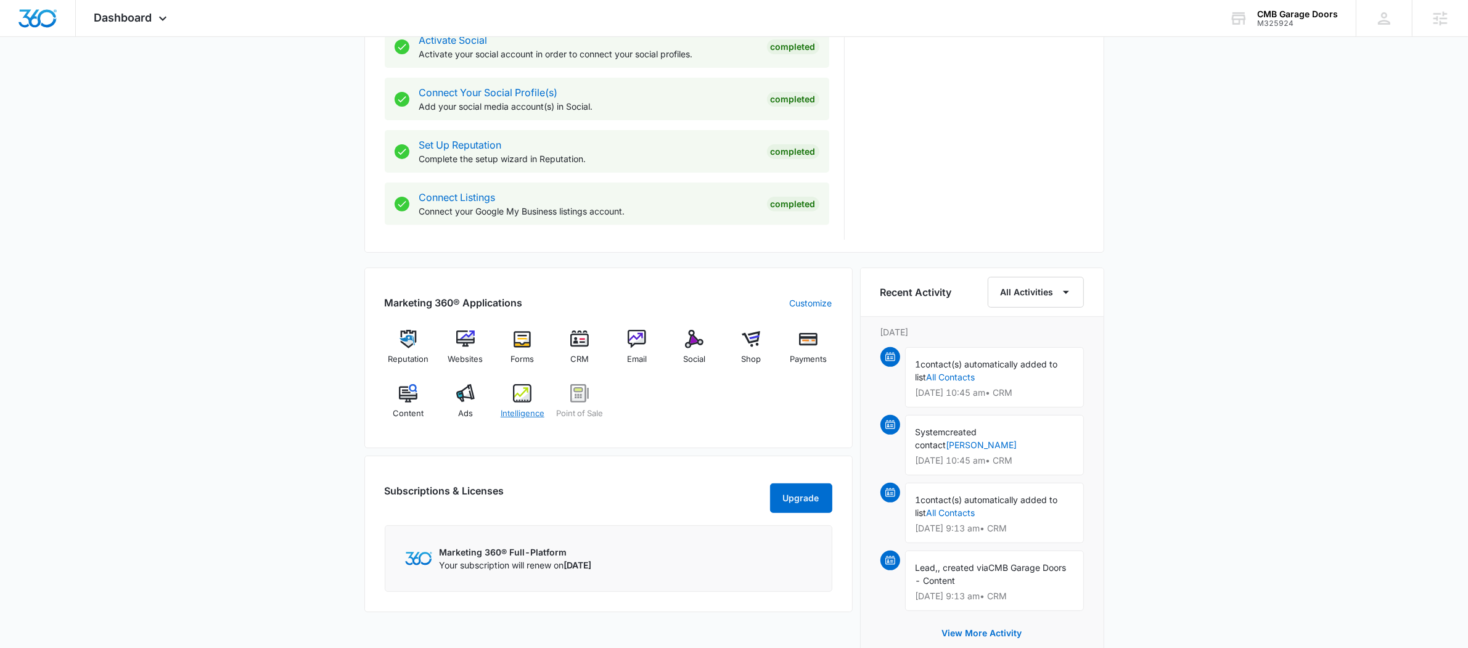
click at [528, 406] on div "Intelligence" at bounding box center [522, 406] width 47 height 44
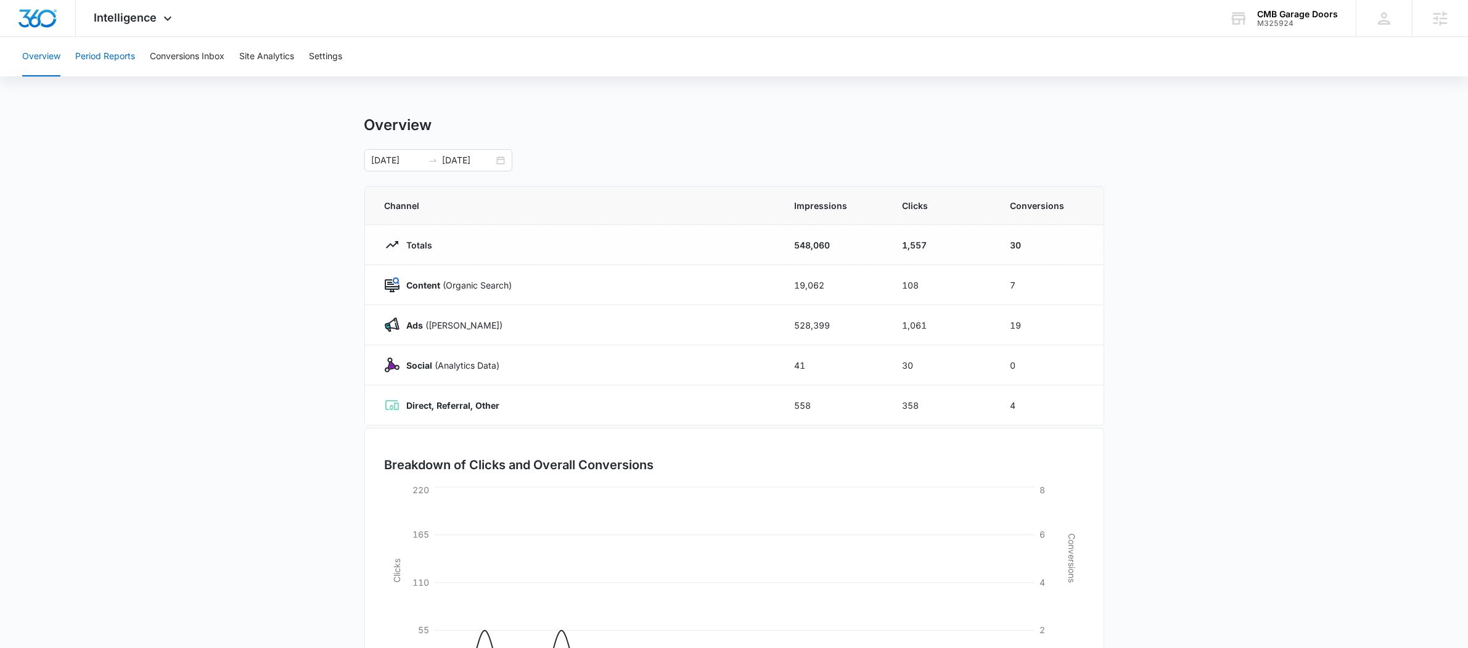
click at [133, 60] on button "Period Reports" at bounding box center [105, 56] width 60 height 39
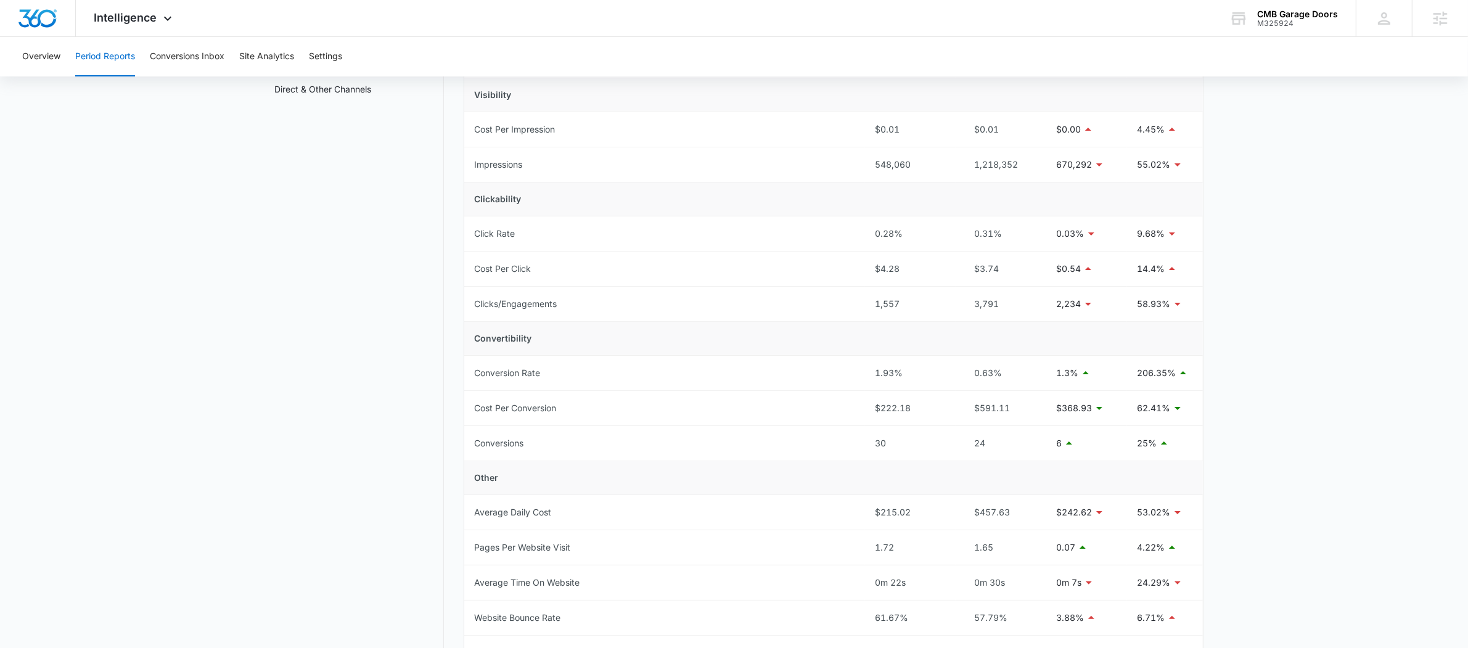
scroll to position [43, 0]
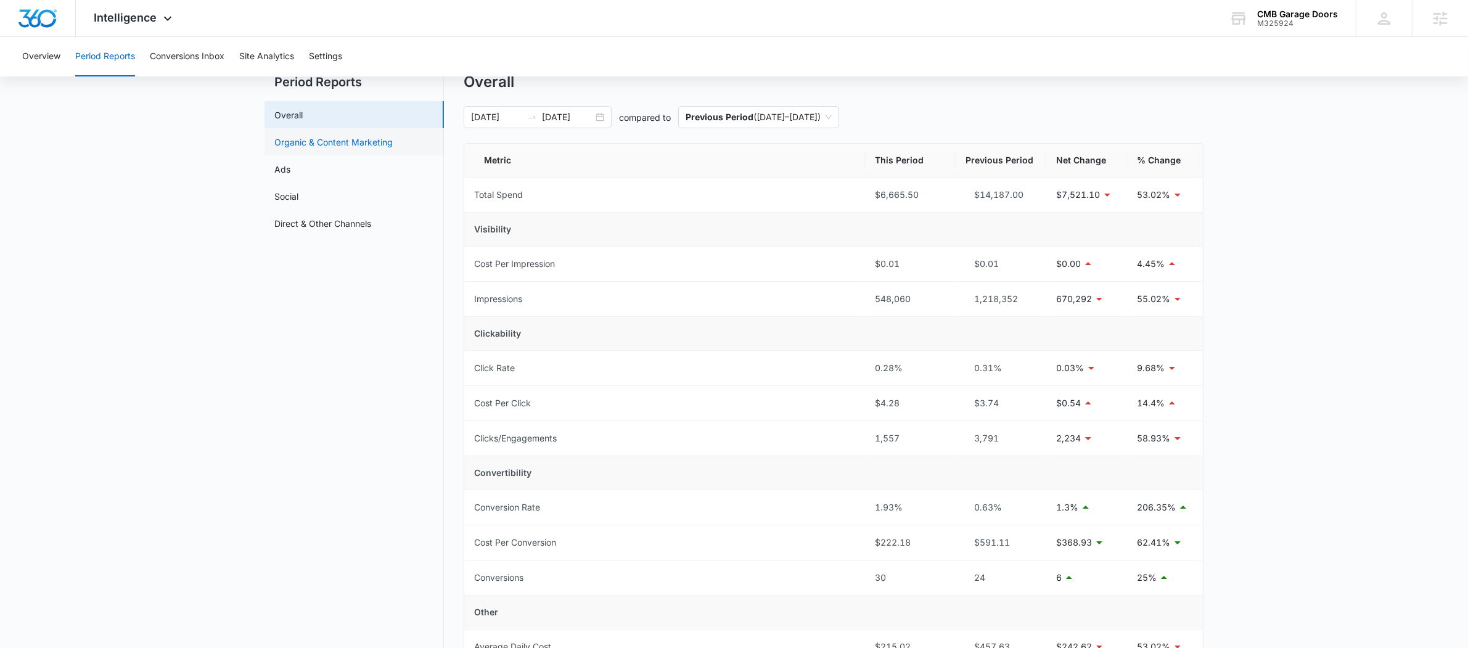
click at [332, 149] on link "Organic & Content Marketing" at bounding box center [333, 142] width 118 height 13
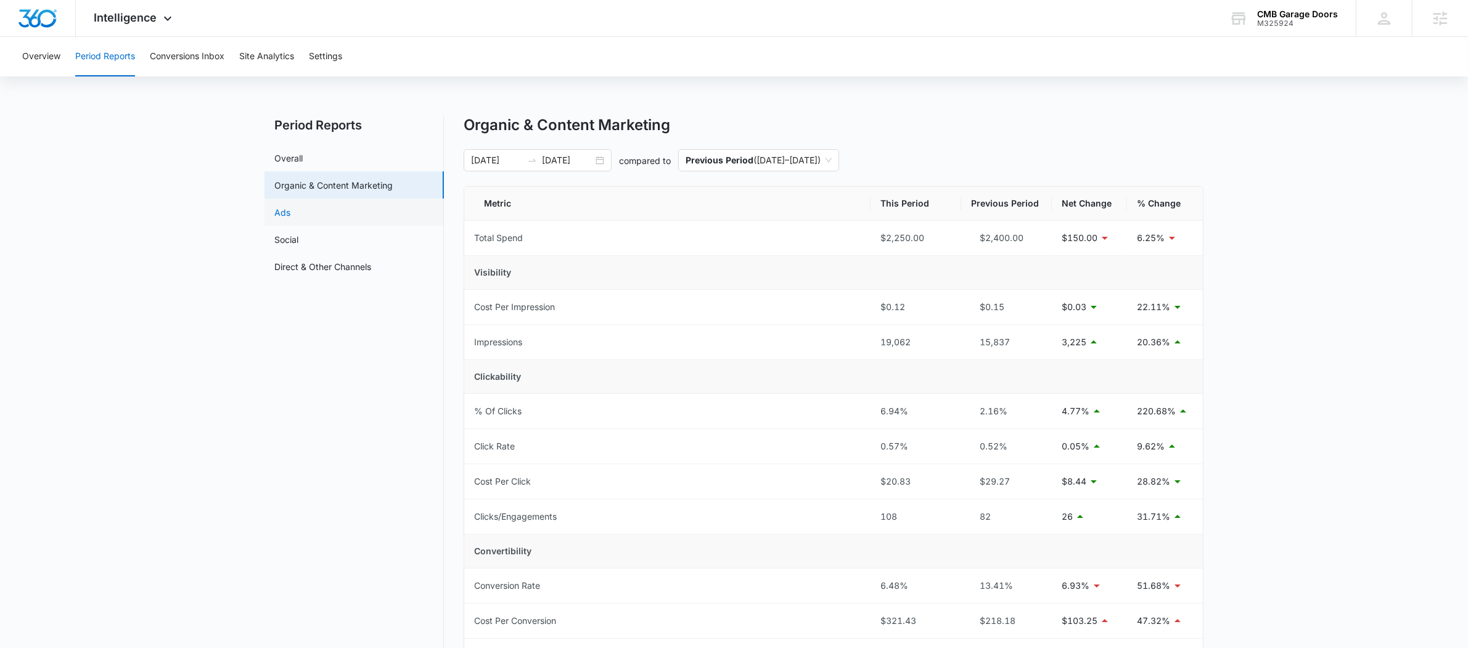
click at [290, 209] on link "Ads" at bounding box center [282, 212] width 16 height 13
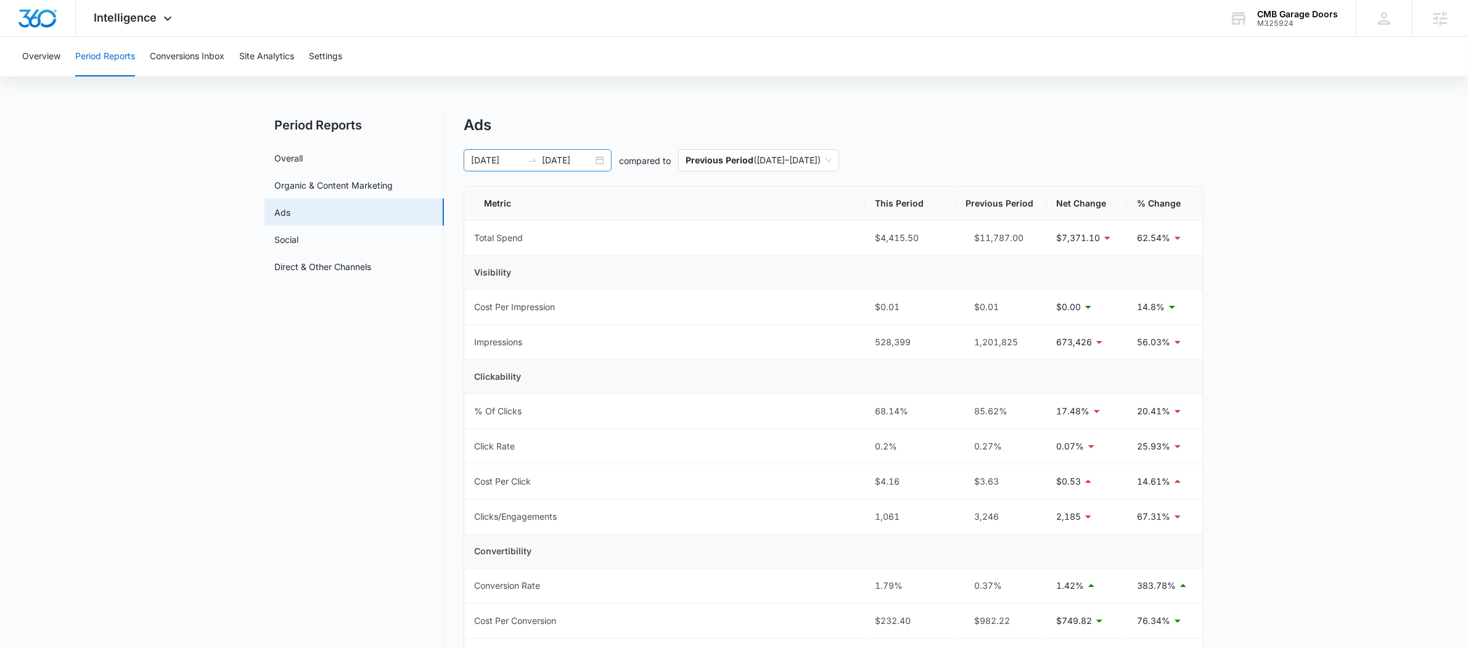
click at [527, 165] on icon "swap-right" at bounding box center [532, 160] width 10 height 10
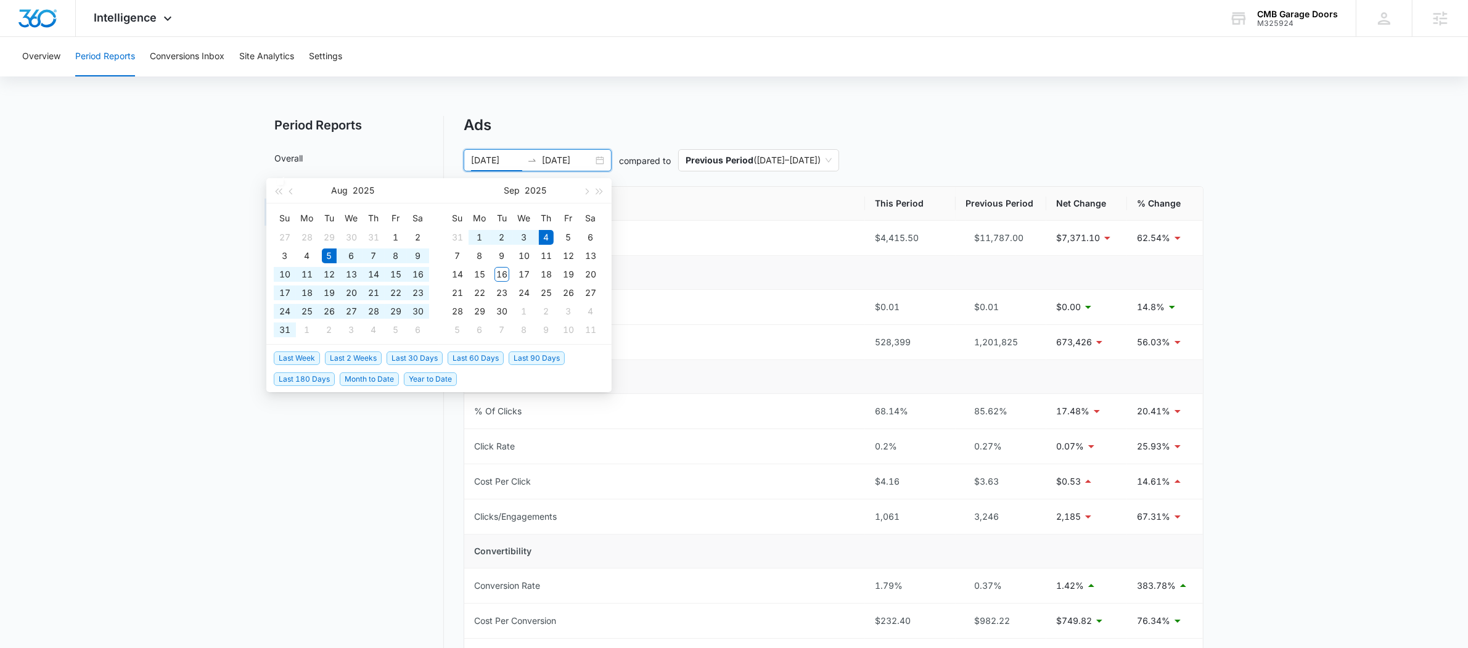
click at [352, 366] on li "Last 2 Weeks" at bounding box center [356, 357] width 62 height 21
drag, startPoint x: 351, startPoint y: 359, endPoint x: 352, endPoint y: 366, distance: 6.2
click at [352, 366] on li "Last 2 Weeks" at bounding box center [356, 357] width 62 height 21
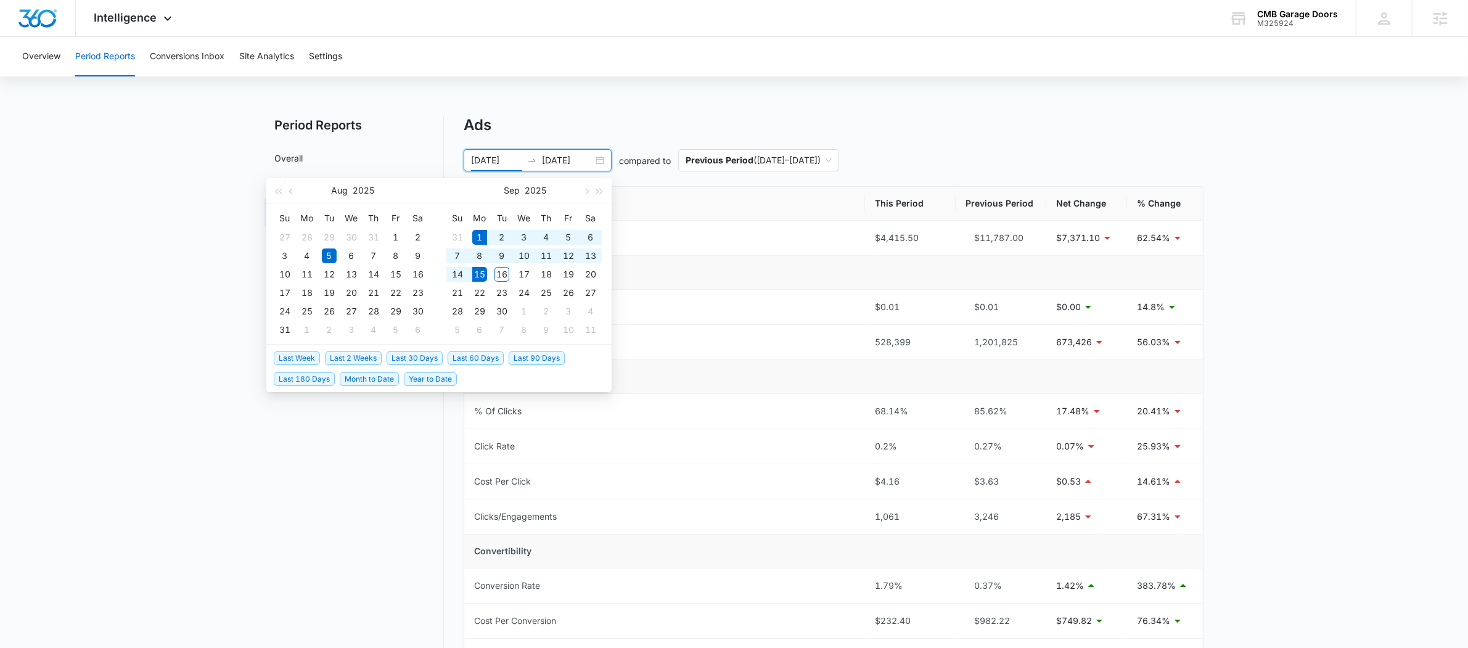
click at [351, 359] on span "Last 2 Weeks" at bounding box center [353, 358] width 57 height 14
type input "09/01/2025"
type input "09/15/2025"
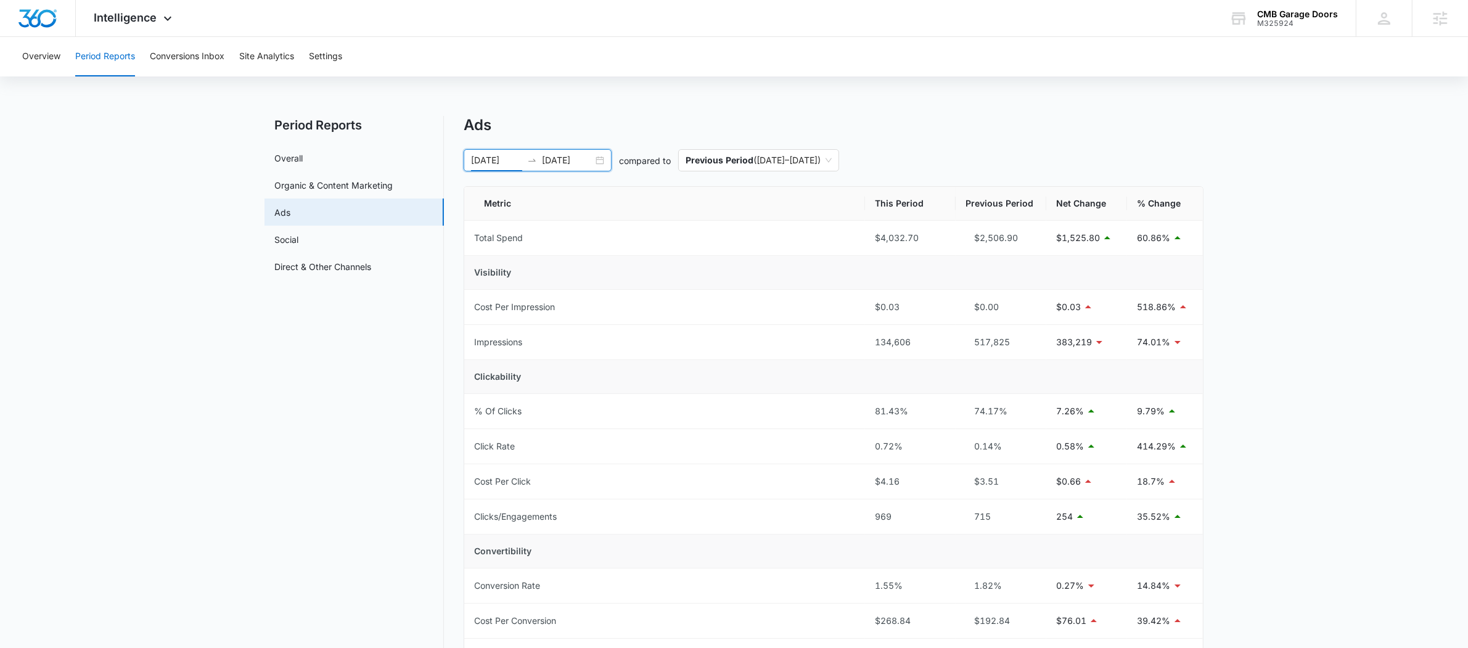
click at [528, 162] on icon "swap-right" at bounding box center [532, 160] width 10 height 10
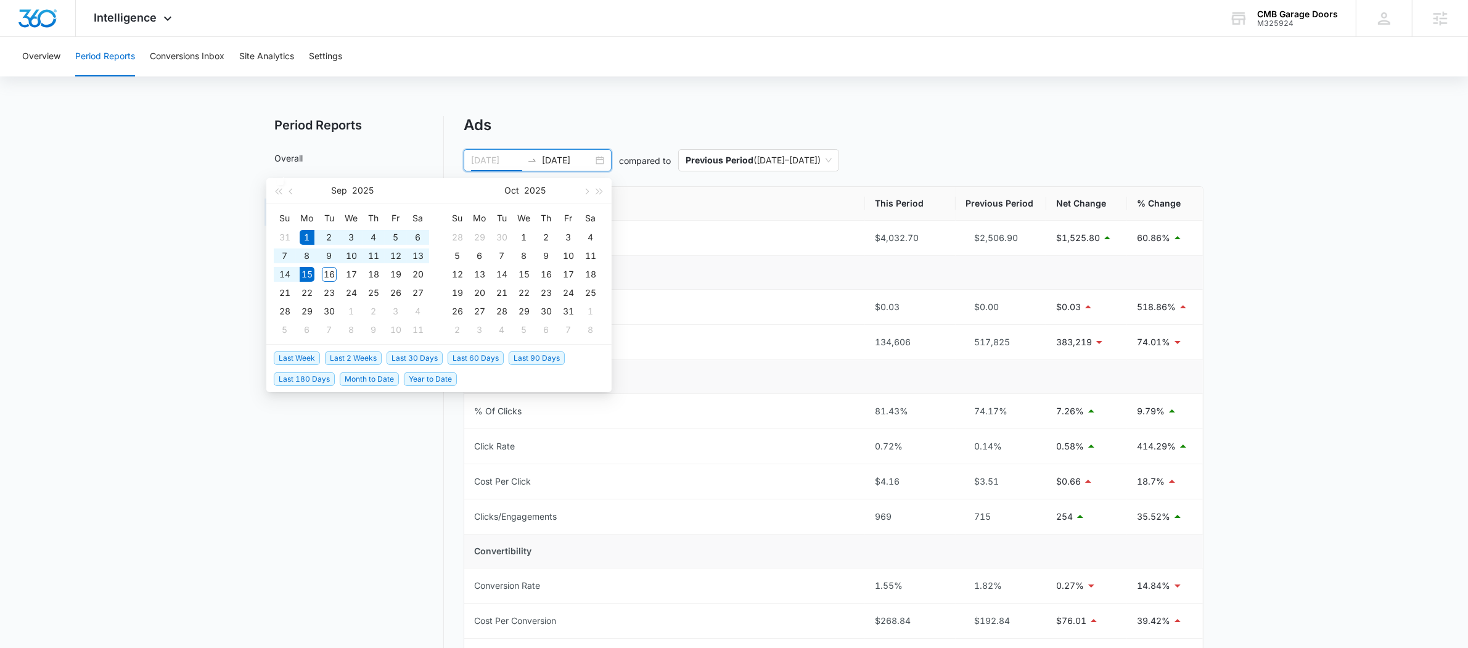
type input "09/01/2025"
click at [352, 356] on span "Last 2 Weeks" at bounding box center [353, 358] width 57 height 14
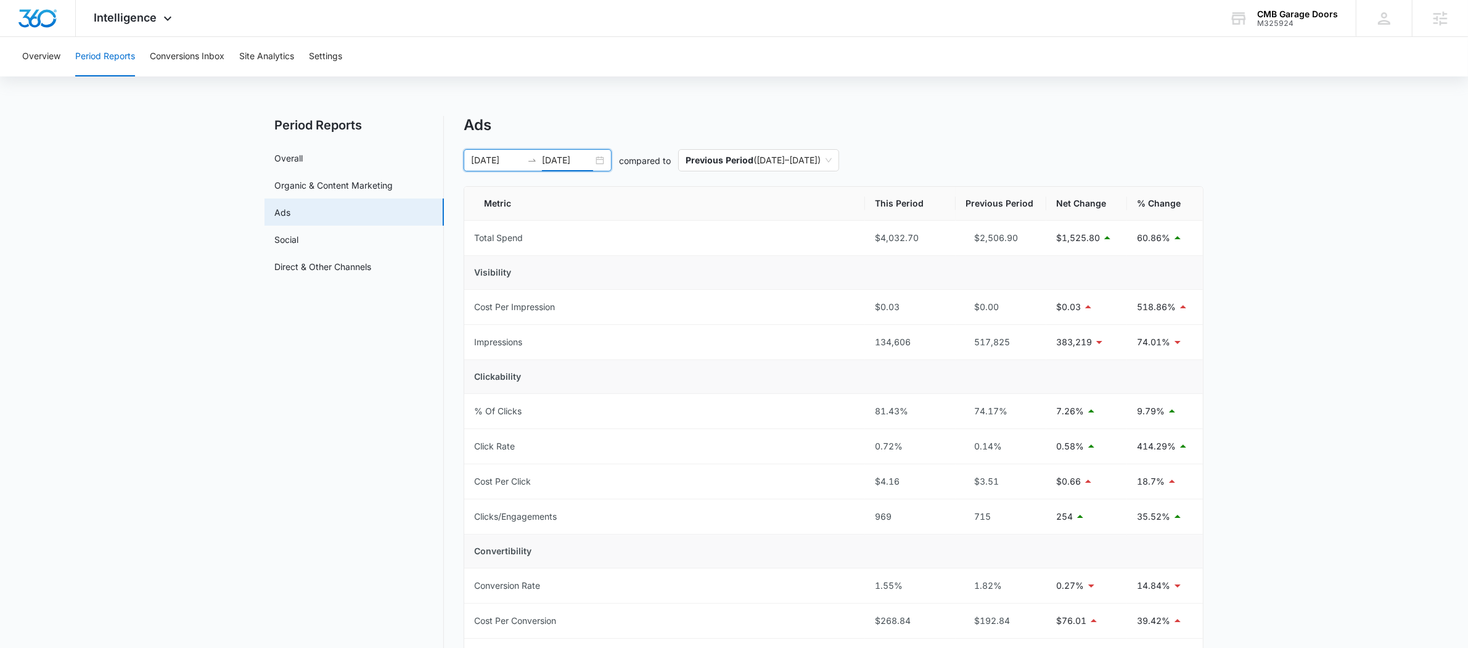
click at [544, 154] on input "09/15/2025" at bounding box center [567, 161] width 51 height 14
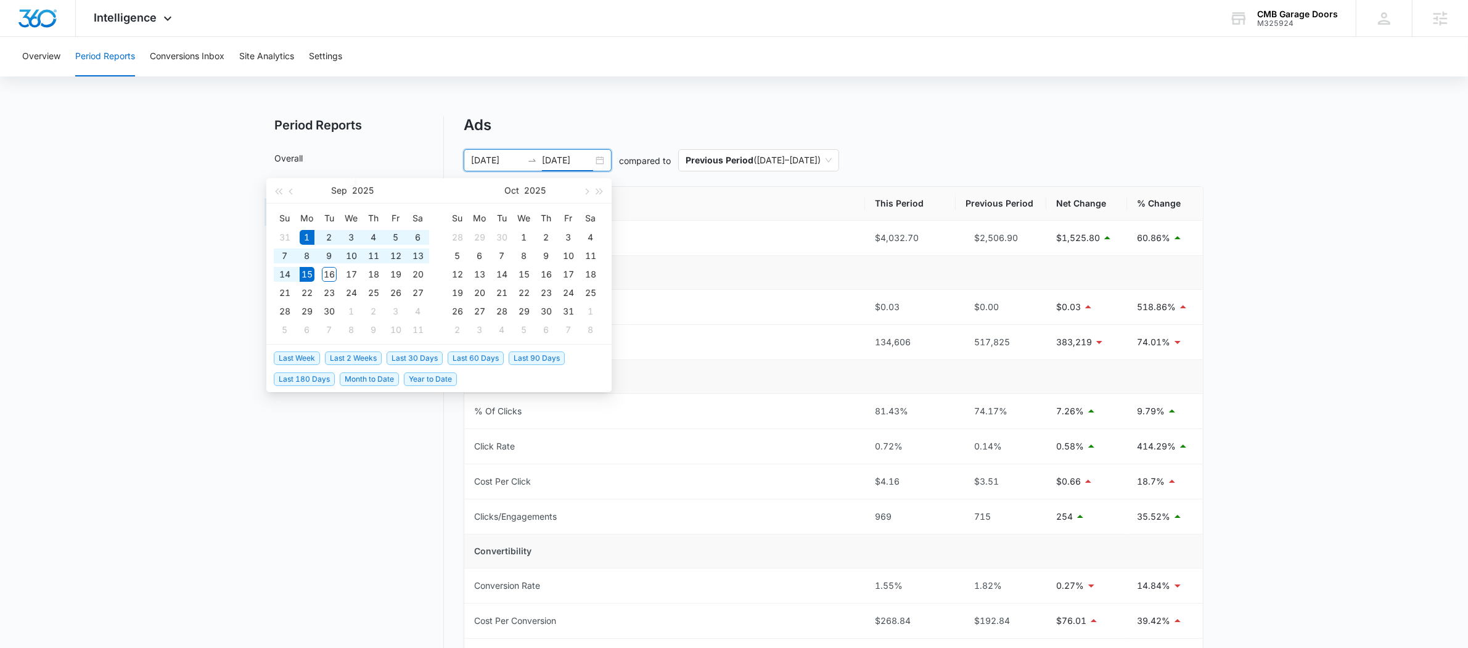
type input "09/15/2025"
click at [438, 351] on span "Last 30 Days" at bounding box center [415, 358] width 56 height 14
type input "08/16/2025"
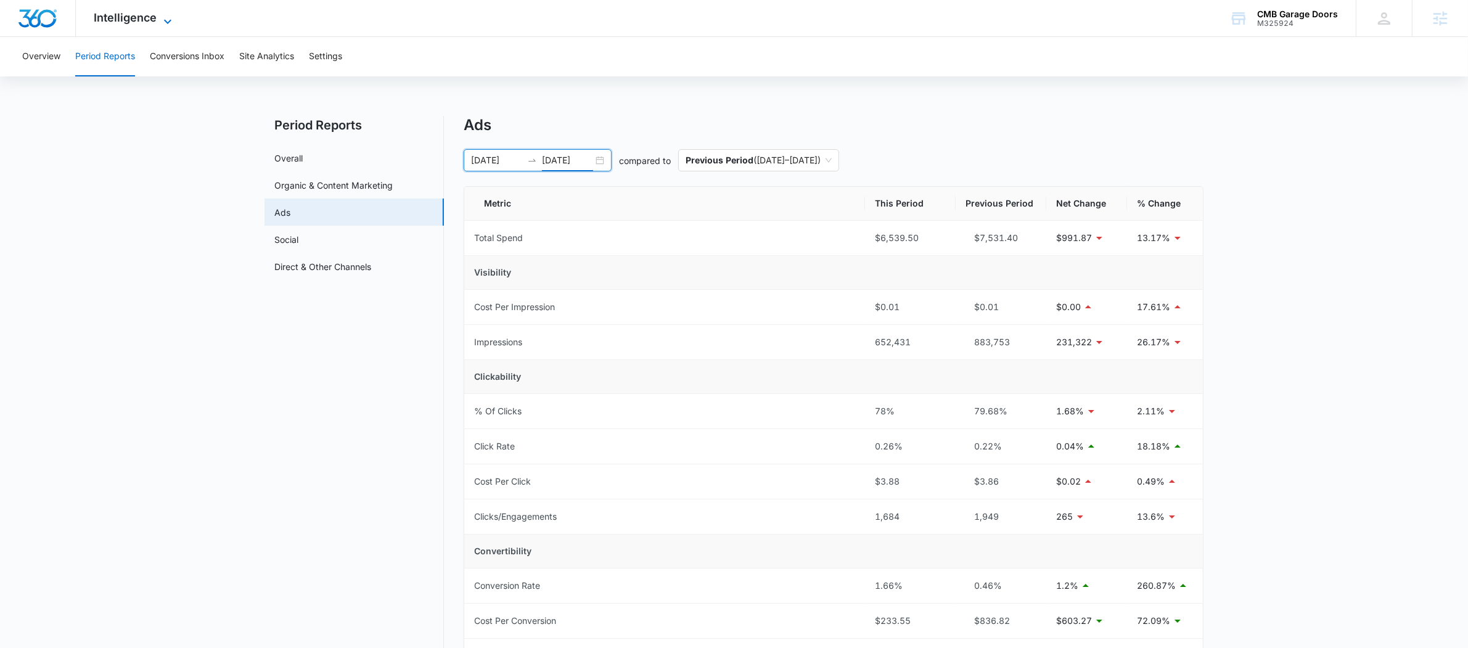
click at [163, 20] on icon at bounding box center [167, 21] width 15 height 15
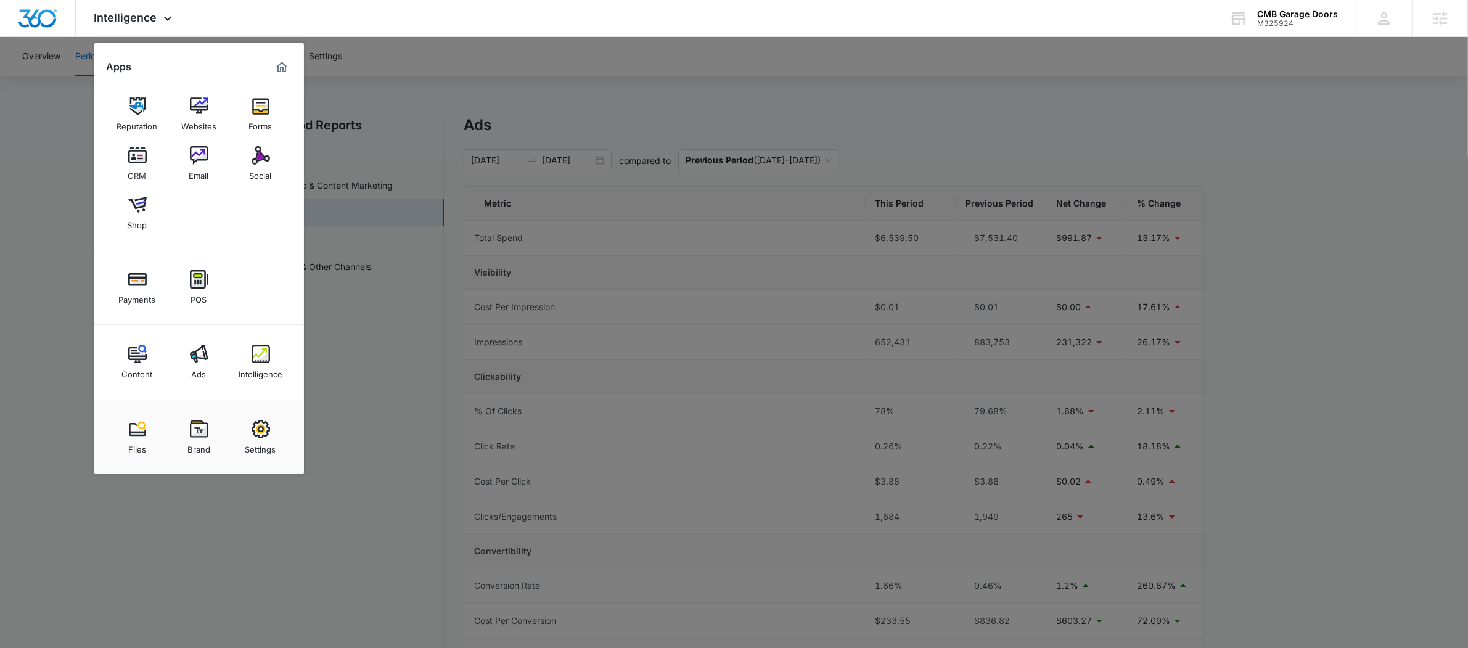
click at [520, 72] on div at bounding box center [734, 324] width 1468 height 648
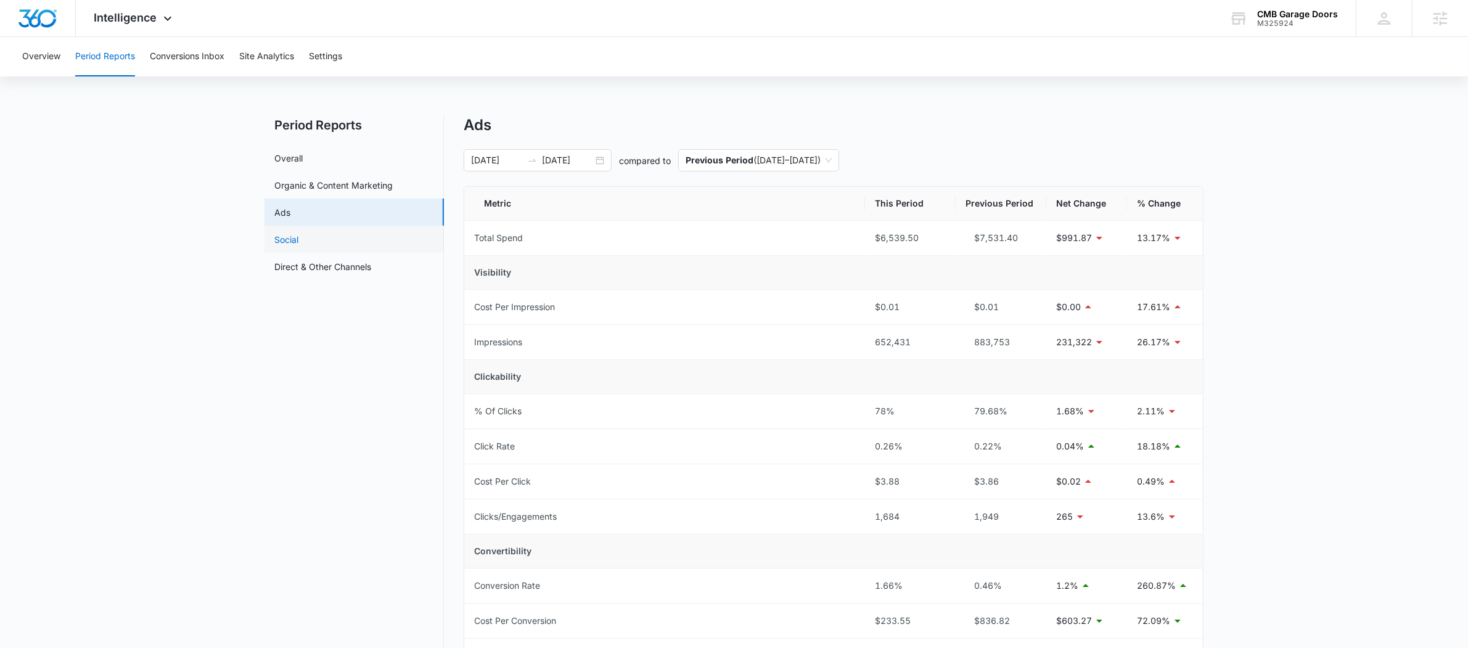
click at [298, 233] on link "Social" at bounding box center [286, 239] width 24 height 13
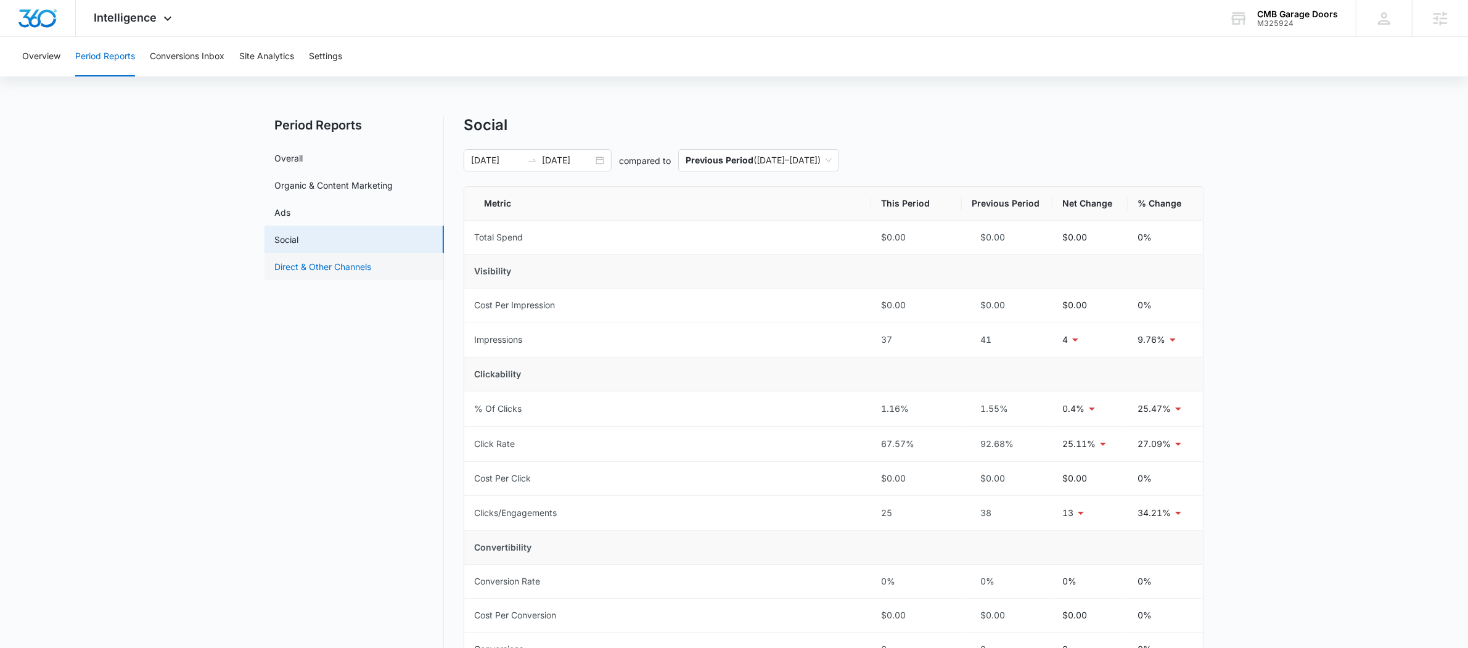
click at [314, 268] on link "Direct & Other Channels" at bounding box center [322, 266] width 97 height 13
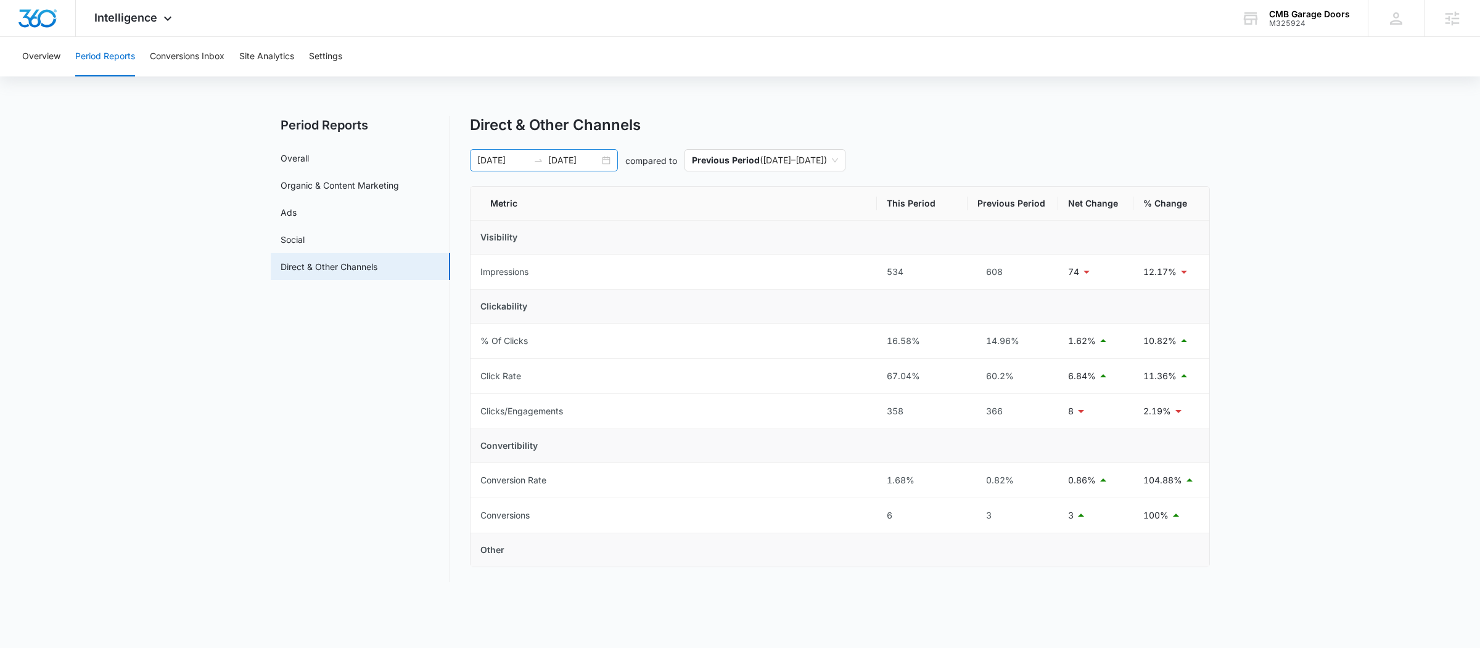
click at [536, 154] on div "08/16/2025 09/15/2025" at bounding box center [544, 160] width 148 height 22
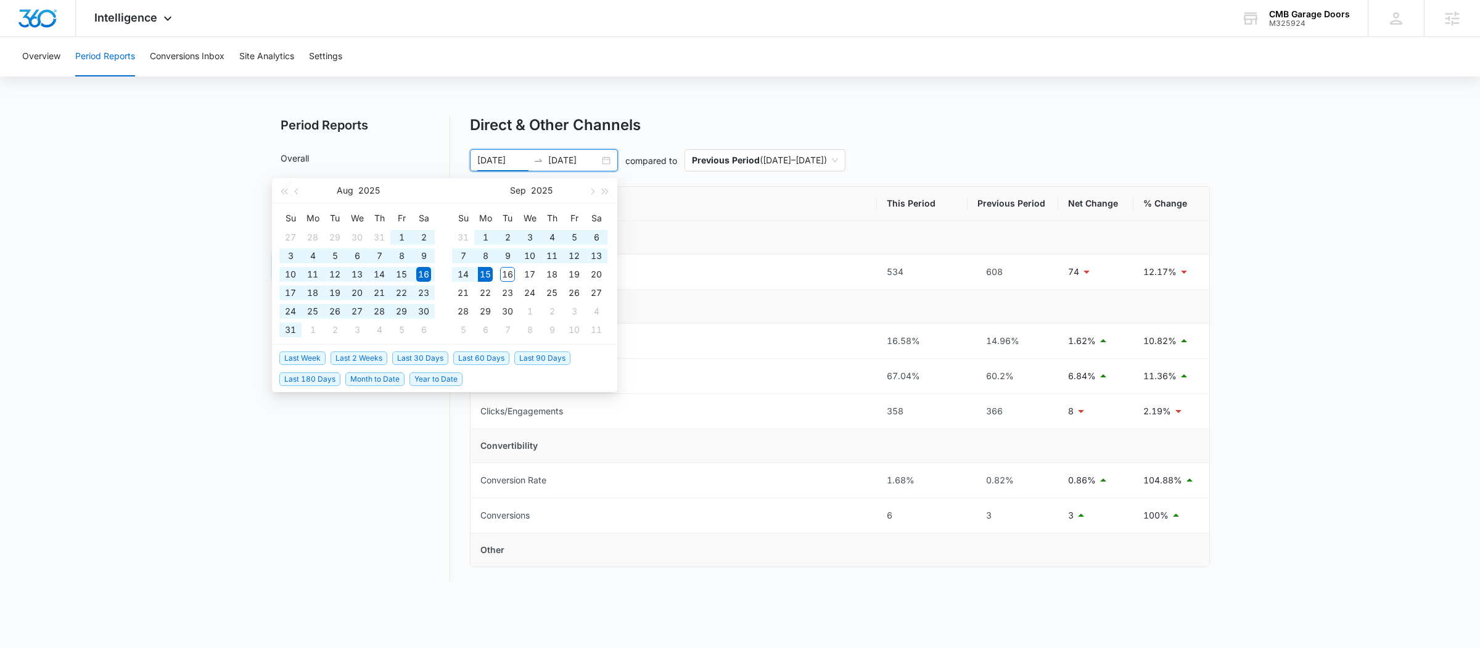
click at [490, 354] on span "Last 60 Days" at bounding box center [481, 358] width 56 height 14
type input "07/17/2025"
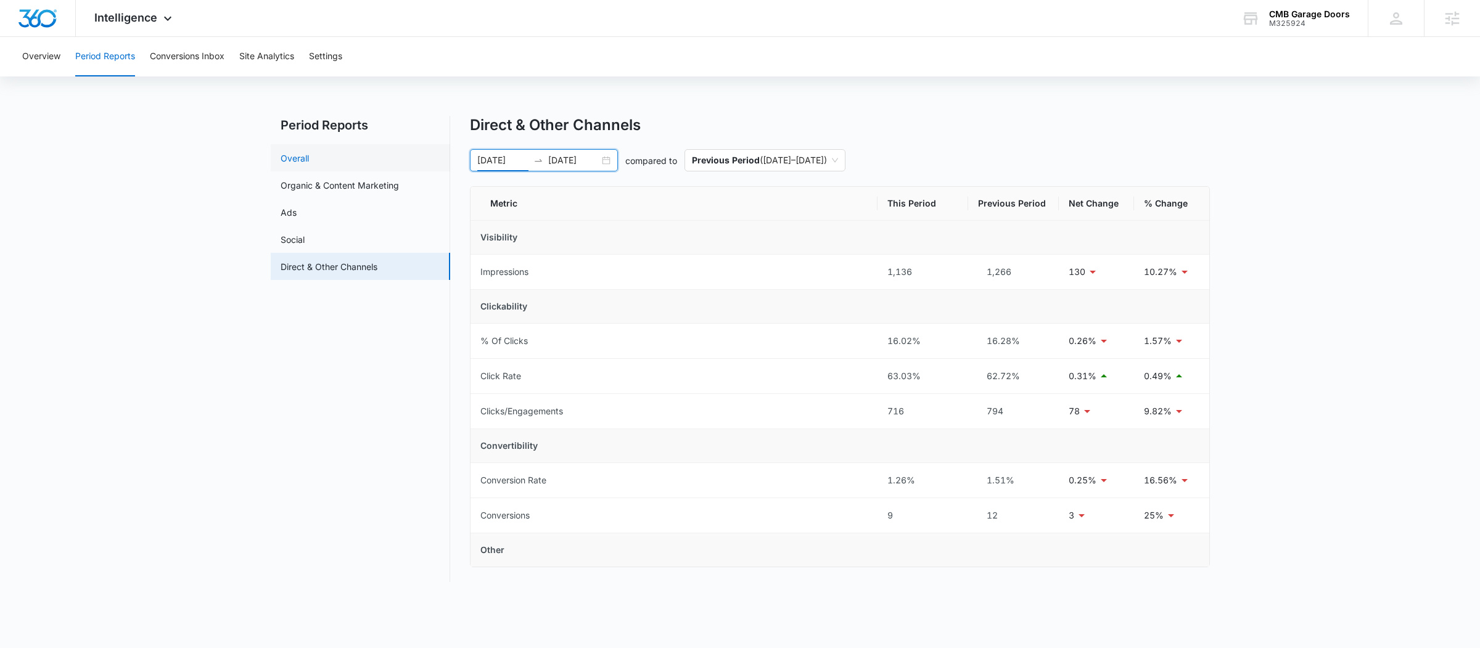
click at [309, 157] on link "Overall" at bounding box center [295, 158] width 28 height 13
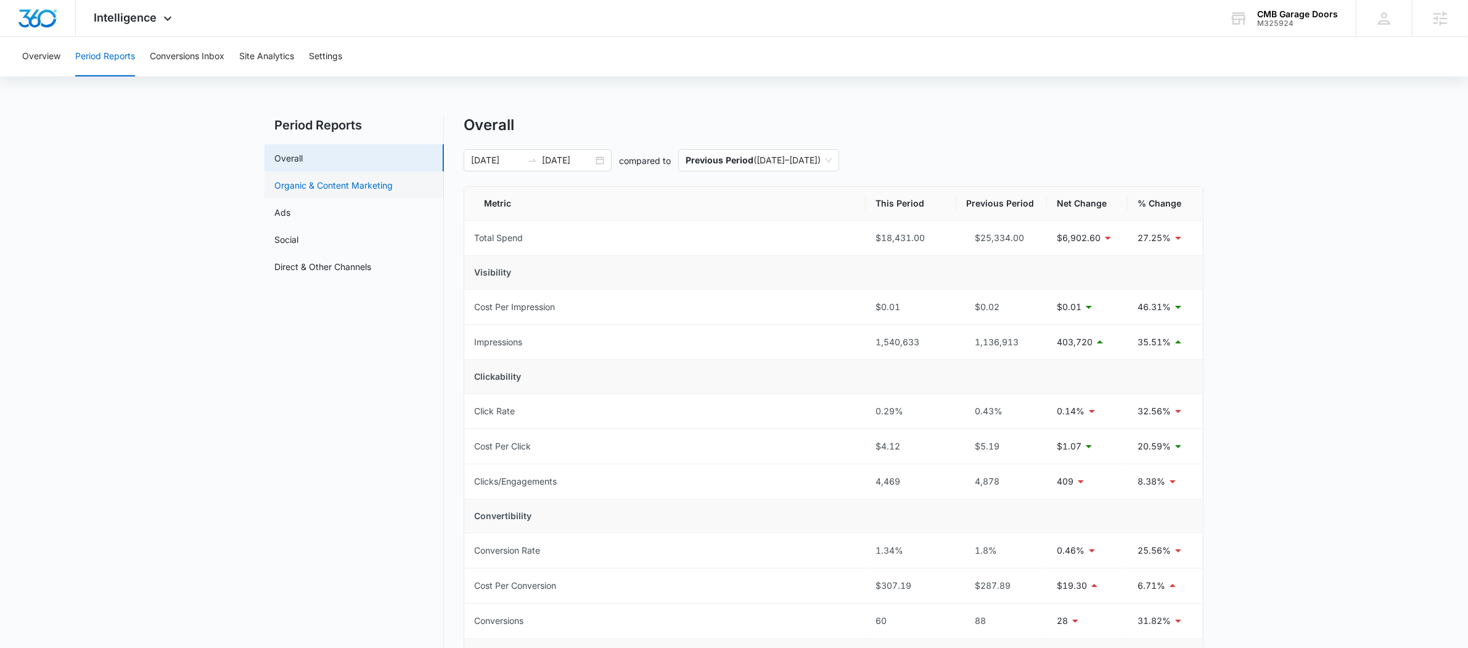
click at [362, 192] on link "Organic & Content Marketing" at bounding box center [333, 185] width 118 height 13
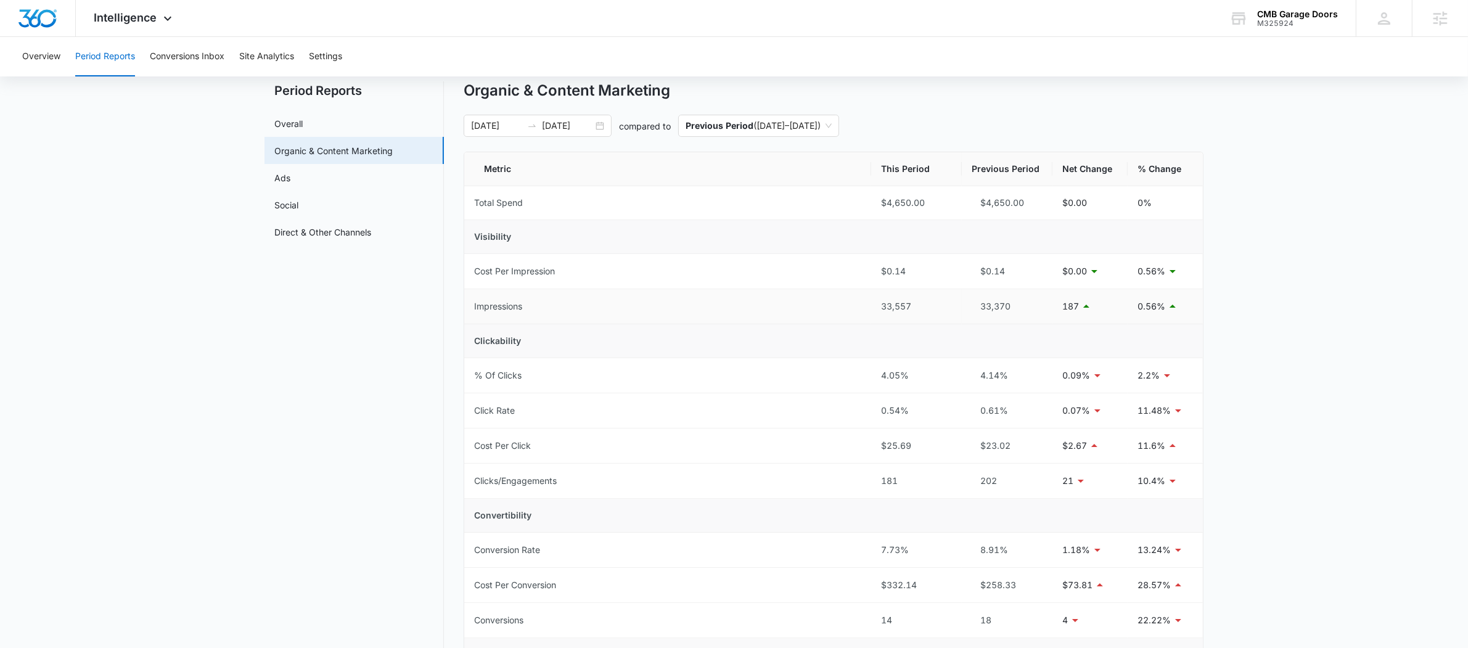
scroll to position [50, 0]
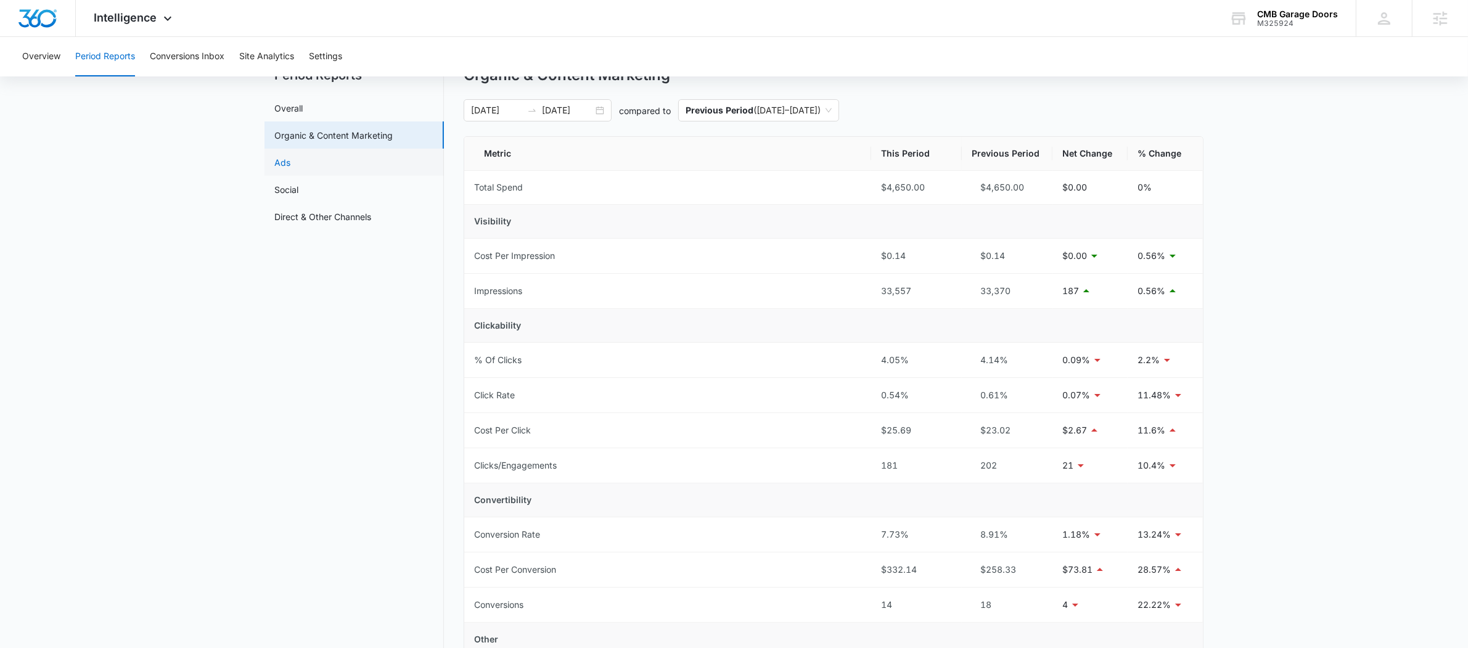
click at [290, 165] on link "Ads" at bounding box center [282, 162] width 16 height 13
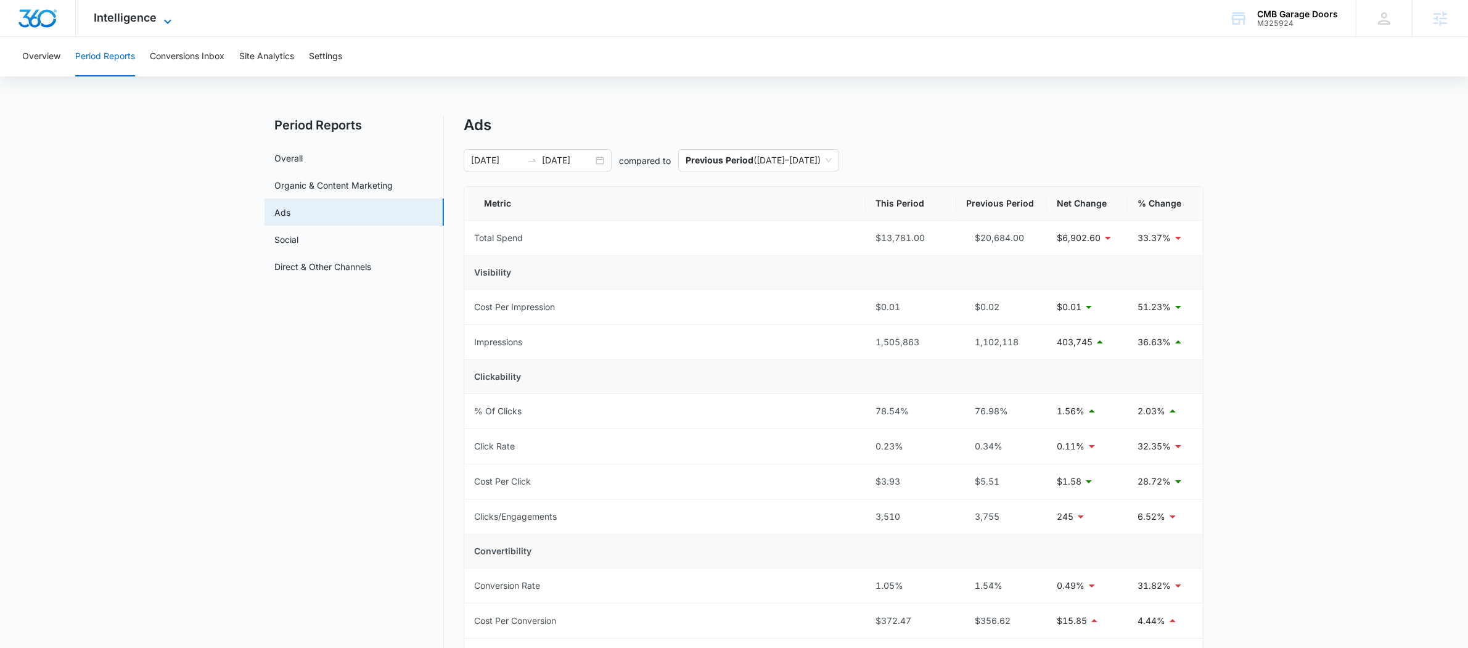
click at [162, 15] on icon at bounding box center [167, 21] width 15 height 15
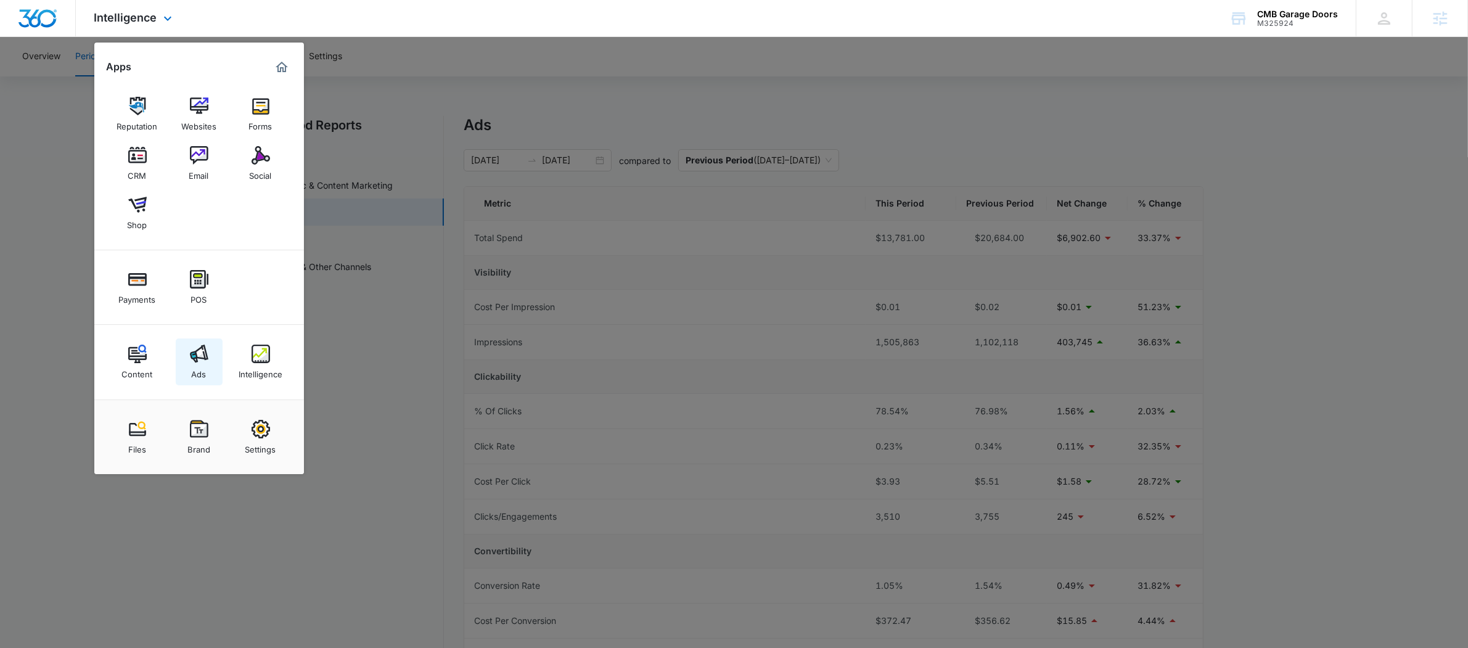
click at [199, 347] on img at bounding box center [199, 354] width 18 height 18
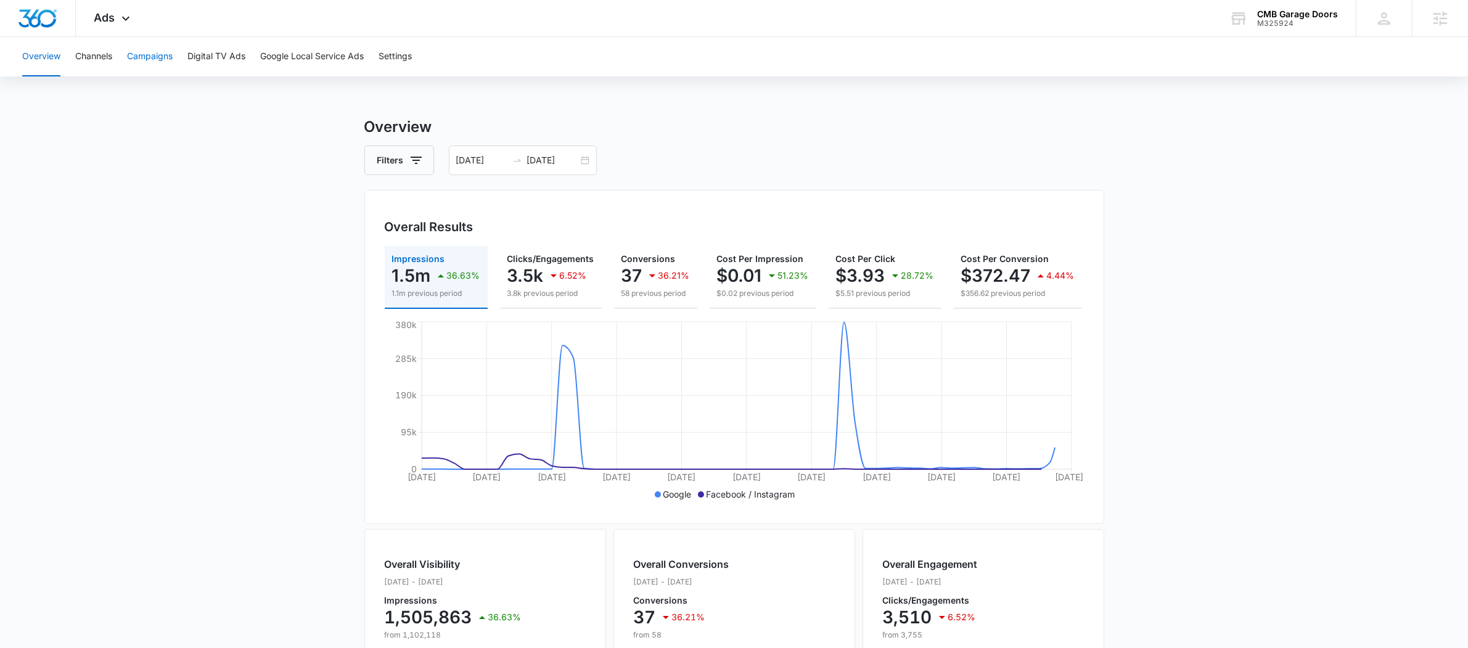
click at [153, 54] on button "Campaigns" at bounding box center [150, 56] width 46 height 39
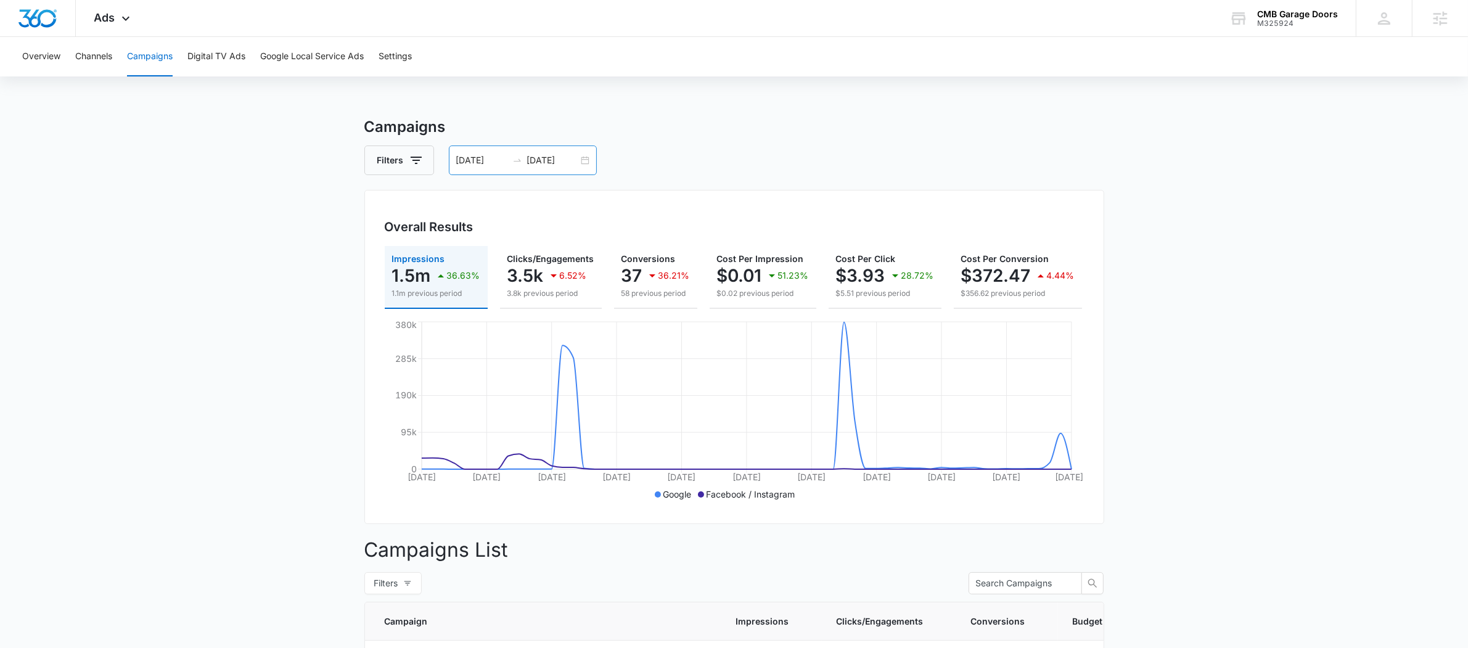
click at [520, 157] on icon "swap-right" at bounding box center [517, 160] width 10 height 10
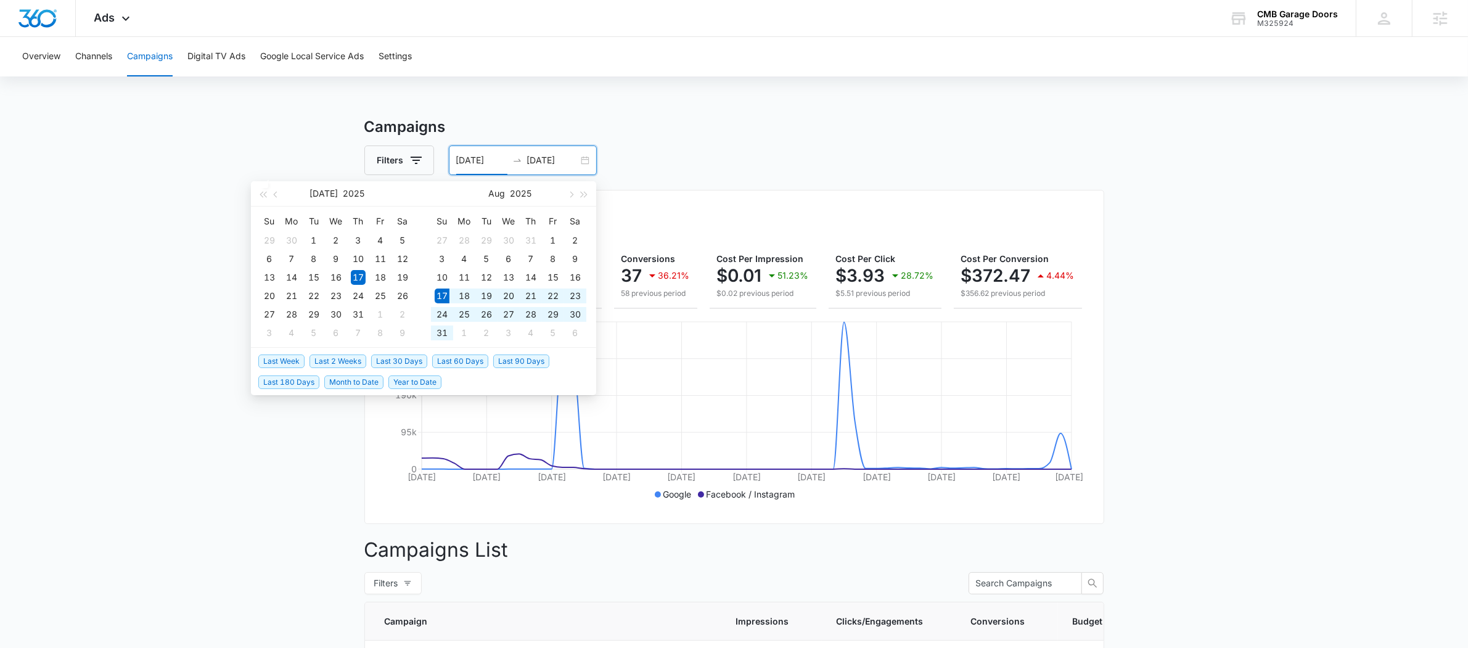
click at [395, 358] on span "Last 30 Days" at bounding box center [399, 361] width 56 height 14
type input "08/17/2025"
type input "09/16/2025"
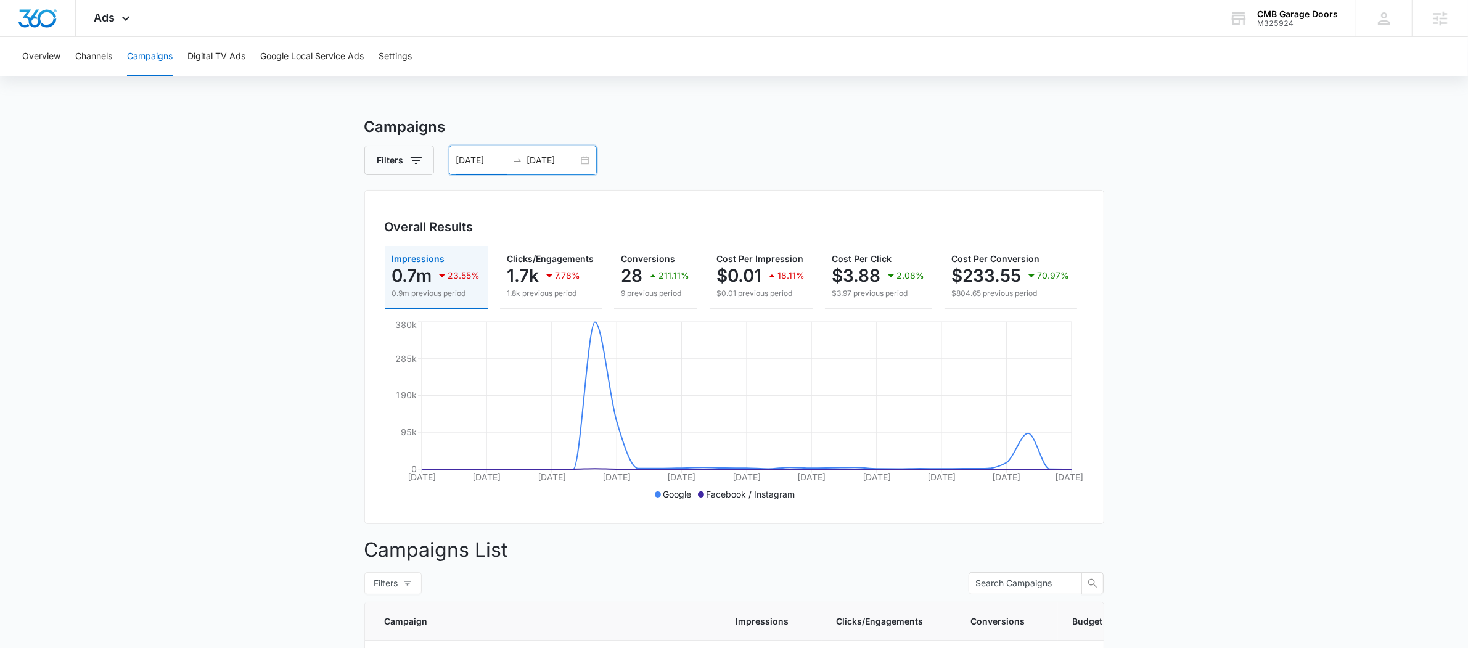
click at [510, 155] on div at bounding box center [517, 160] width 20 height 10
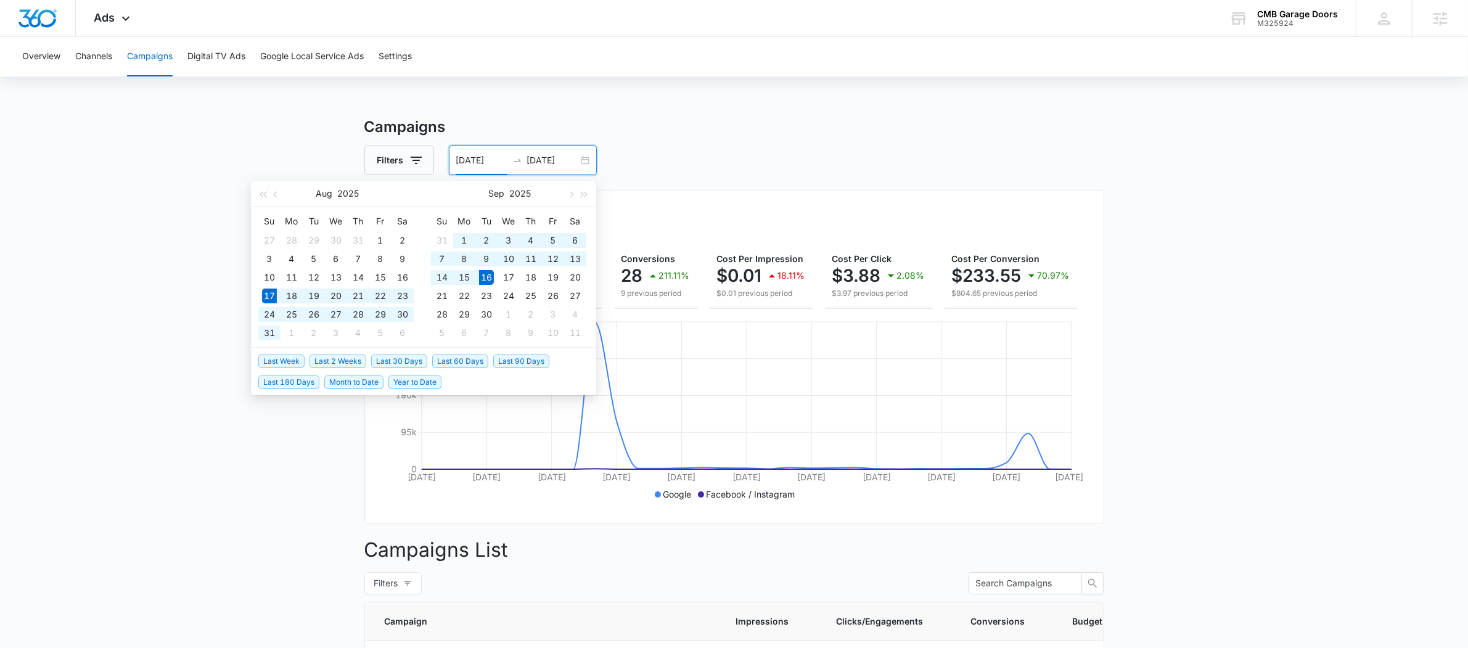
click at [351, 358] on span "Last 2 Weeks" at bounding box center [337, 361] width 57 height 14
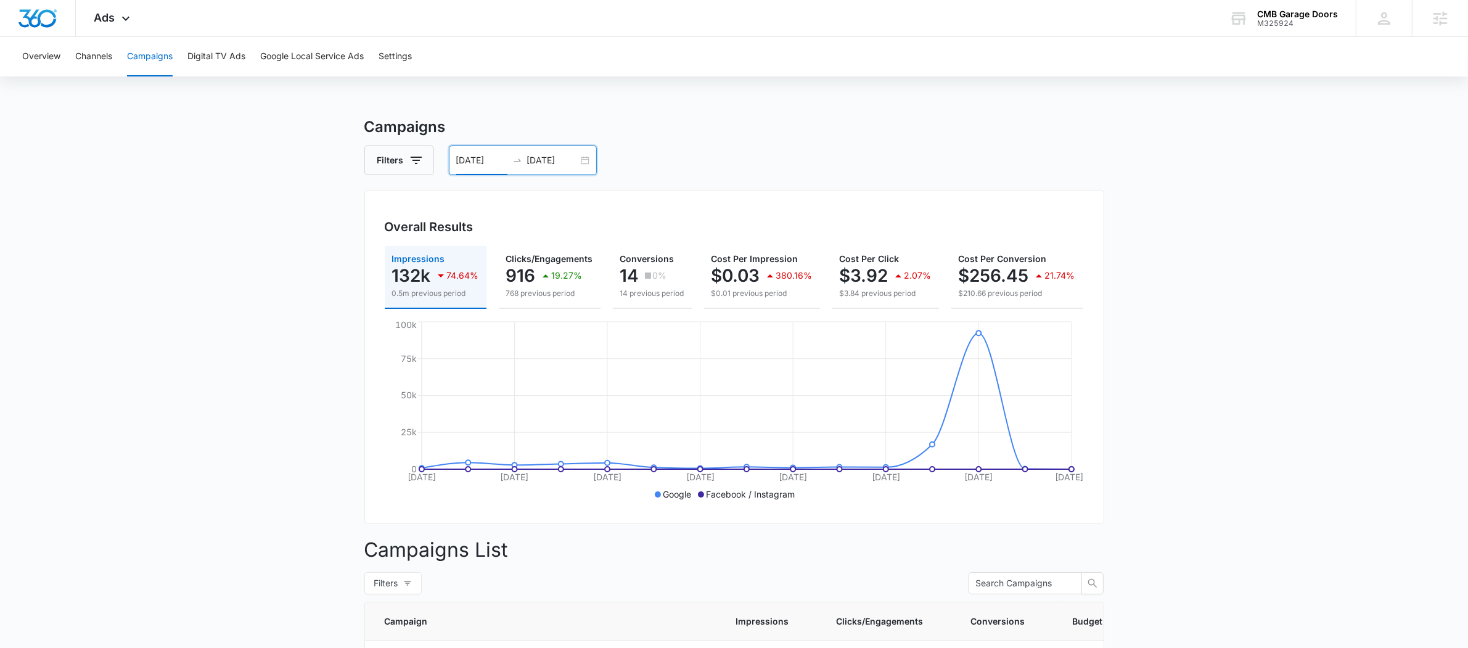
click at [523, 166] on div "09/02/2025 09/16/2025" at bounding box center [523, 160] width 148 height 30
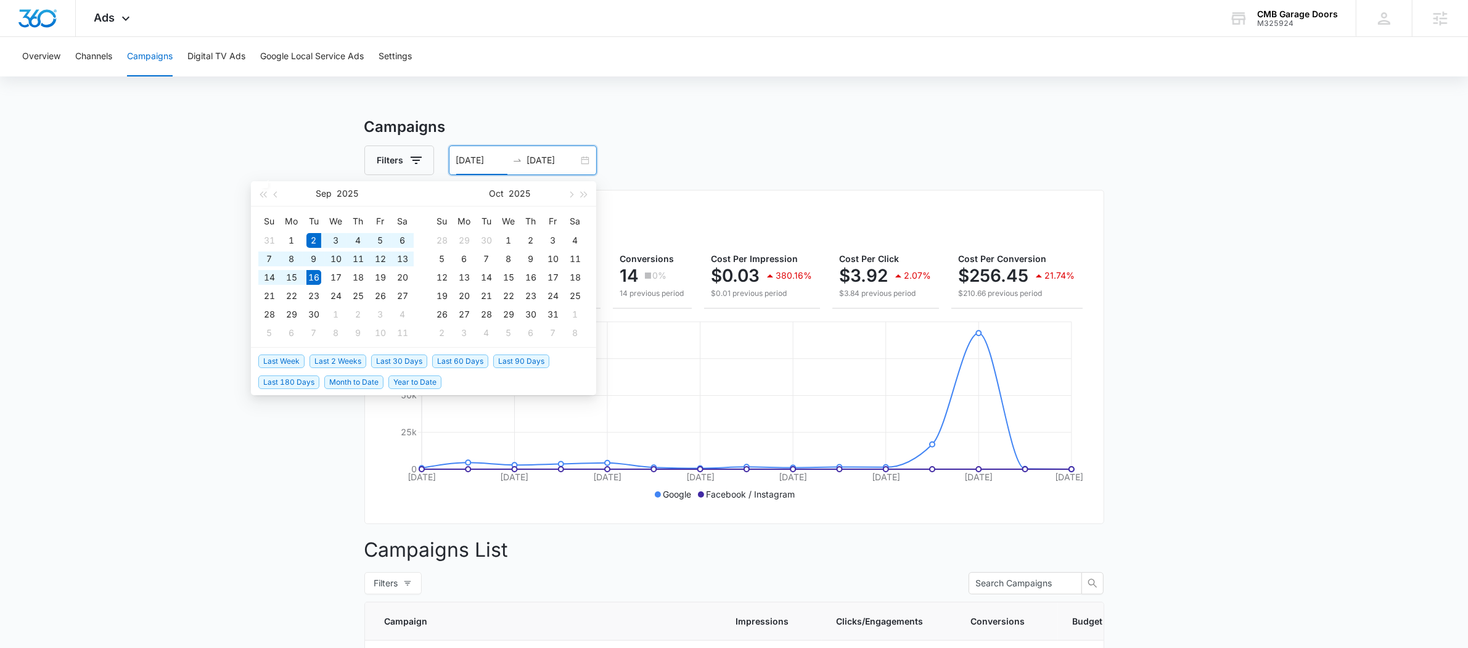
click at [352, 357] on span "Last 2 Weeks" at bounding box center [337, 361] width 57 height 14
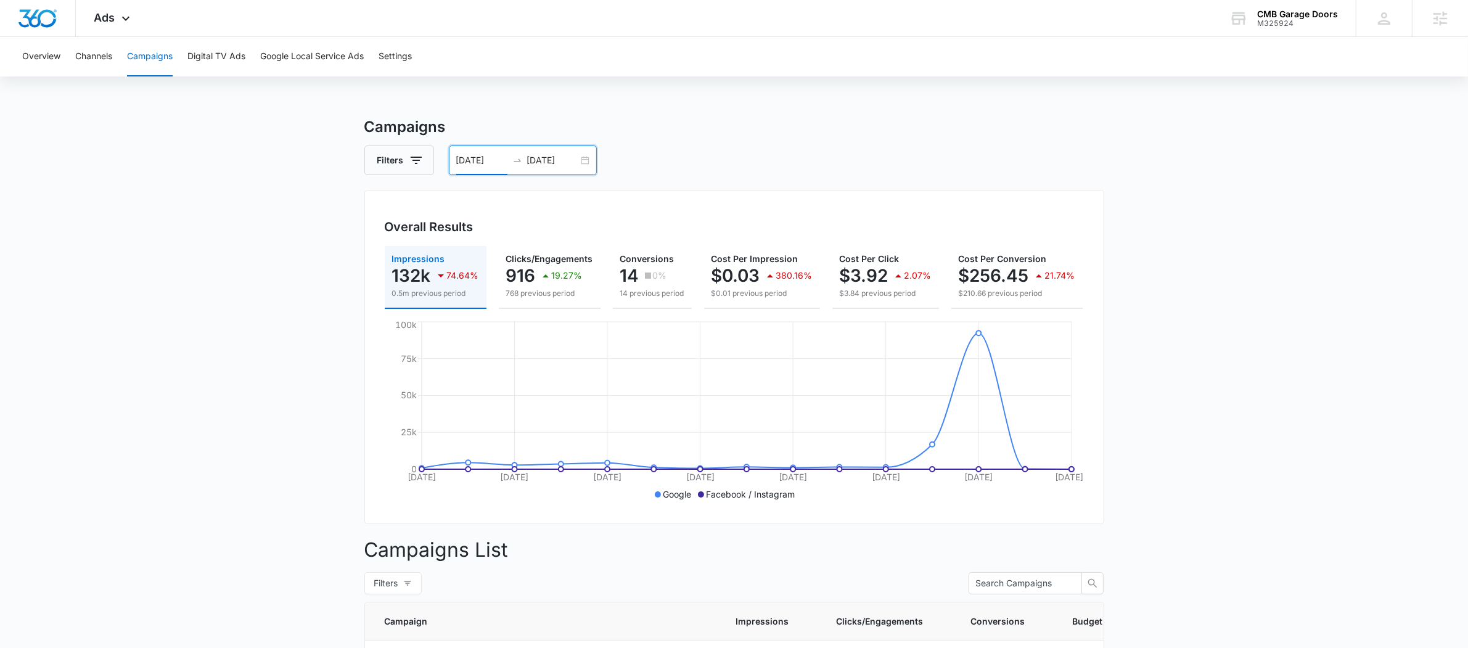
click at [504, 163] on input "09/02/2025" at bounding box center [481, 161] width 51 height 14
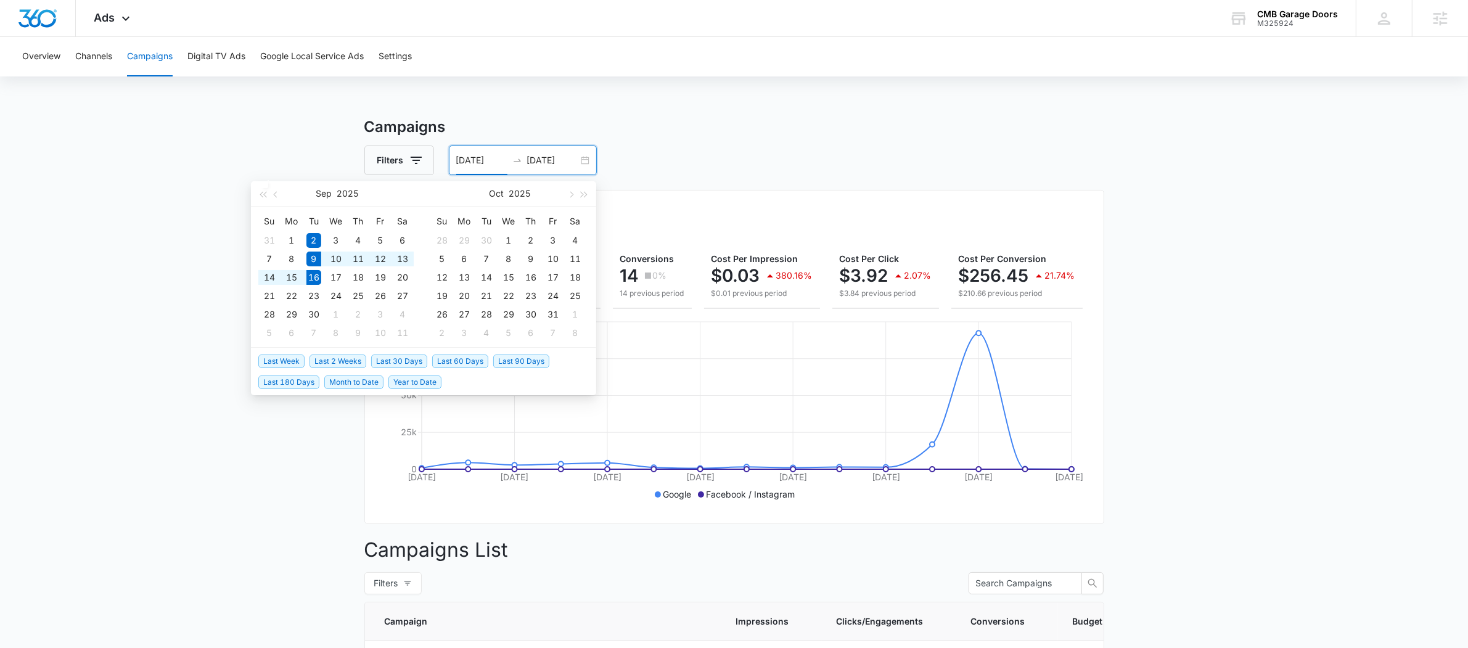
click at [298, 356] on span "Last Week" at bounding box center [281, 361] width 46 height 14
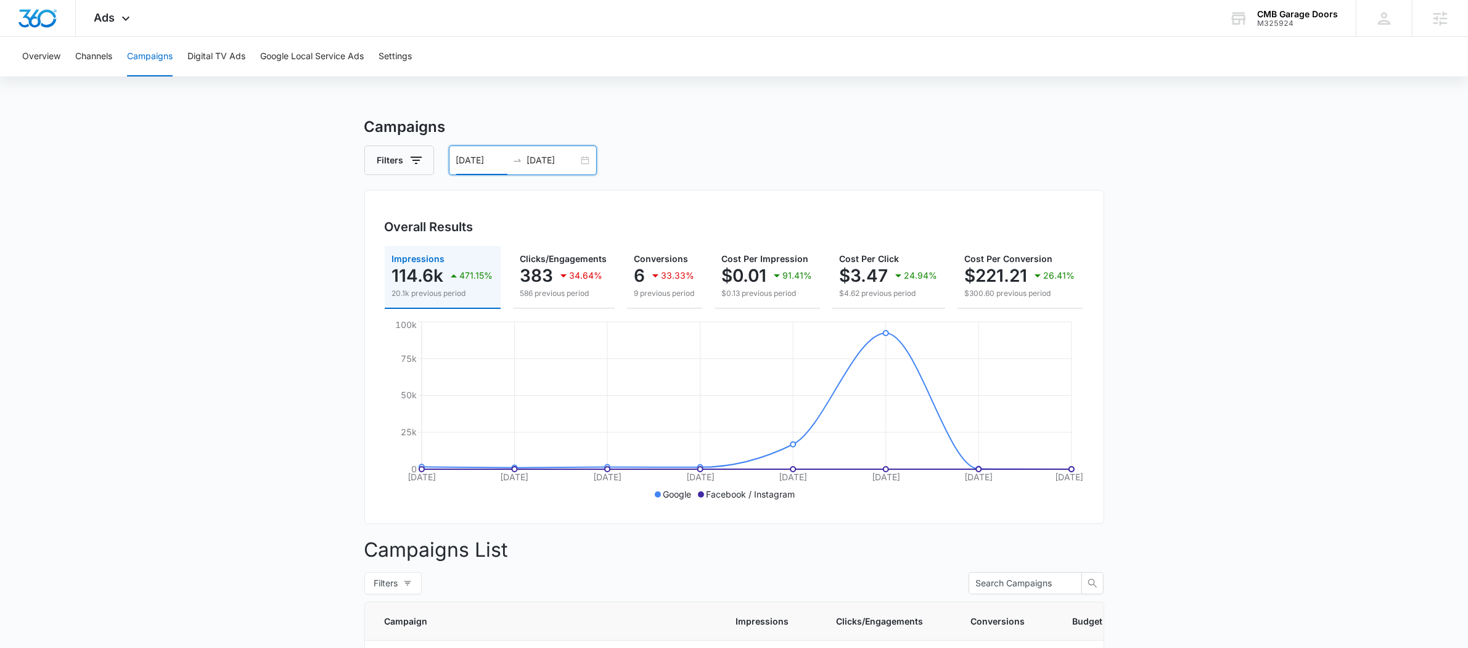
click at [522, 165] on div "09/09/2025 09/16/2025" at bounding box center [523, 160] width 148 height 30
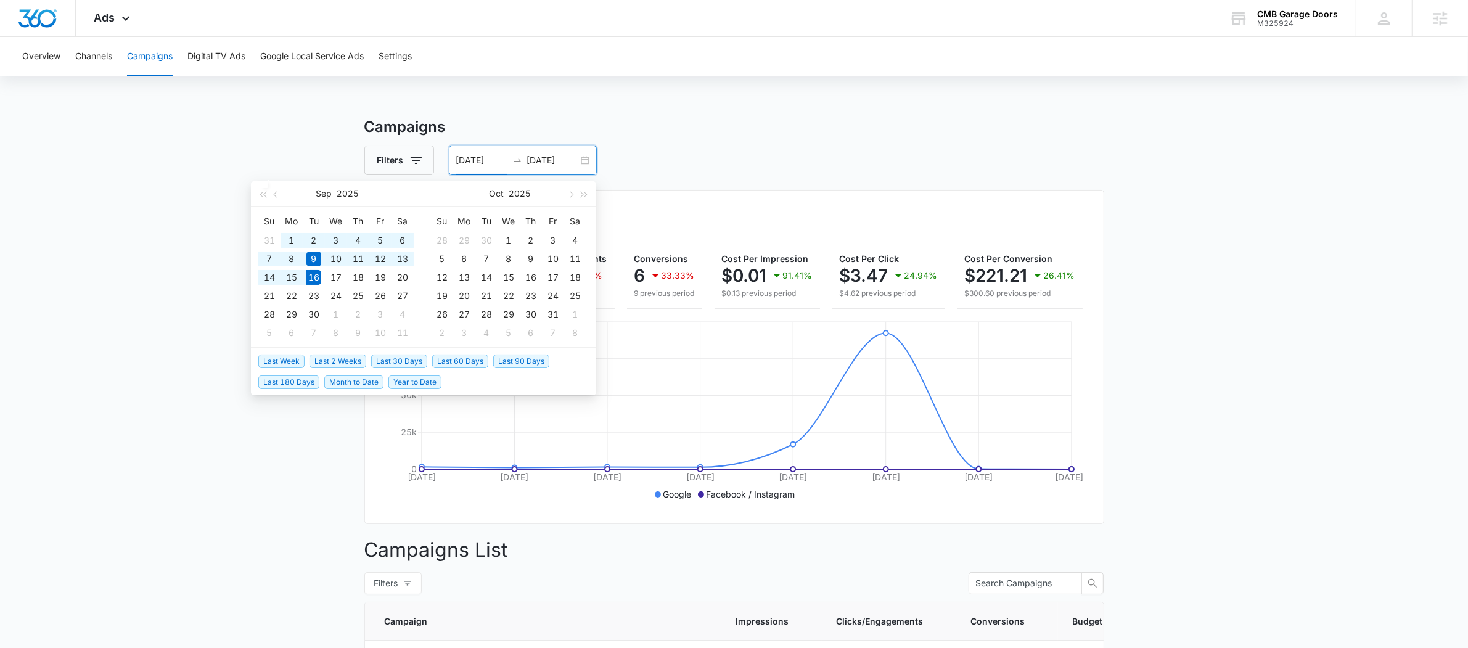
click at [417, 354] on span "Last 30 Days" at bounding box center [399, 361] width 56 height 14
type input "08/17/2025"
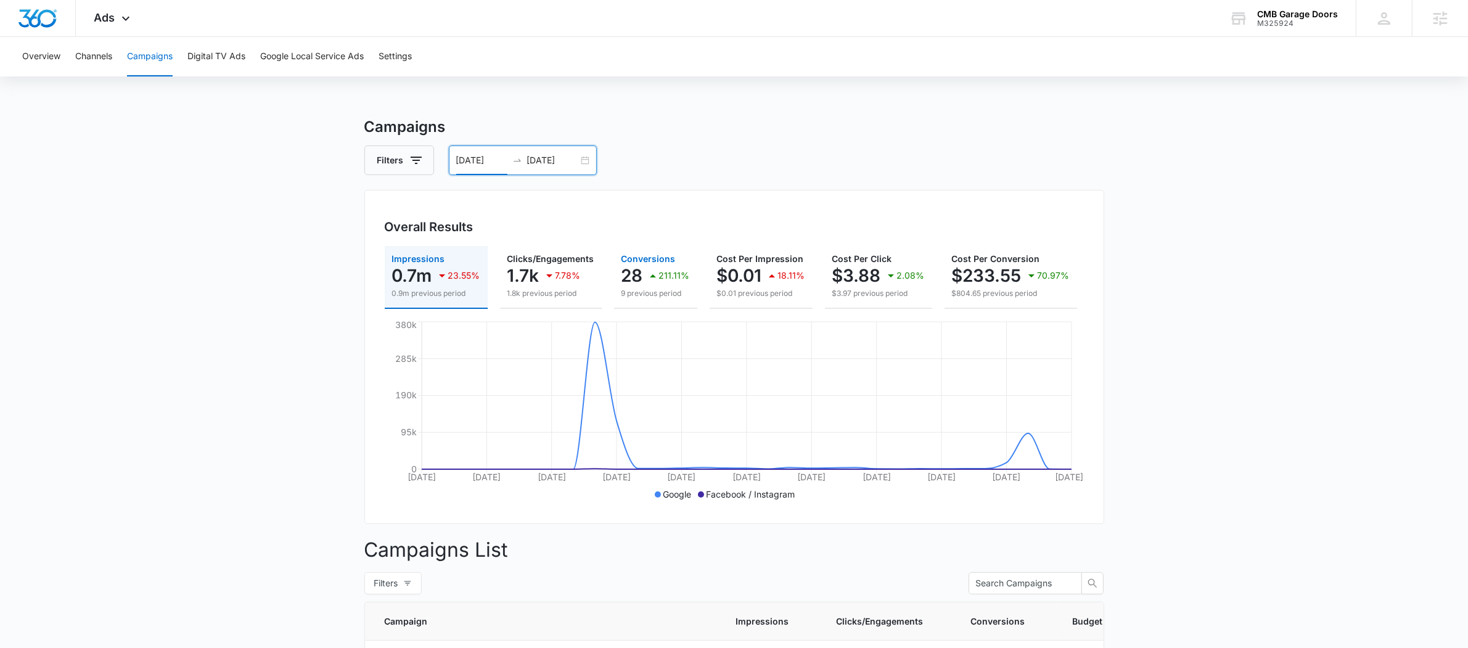
click at [653, 271] on icon "button" at bounding box center [652, 275] width 15 height 15
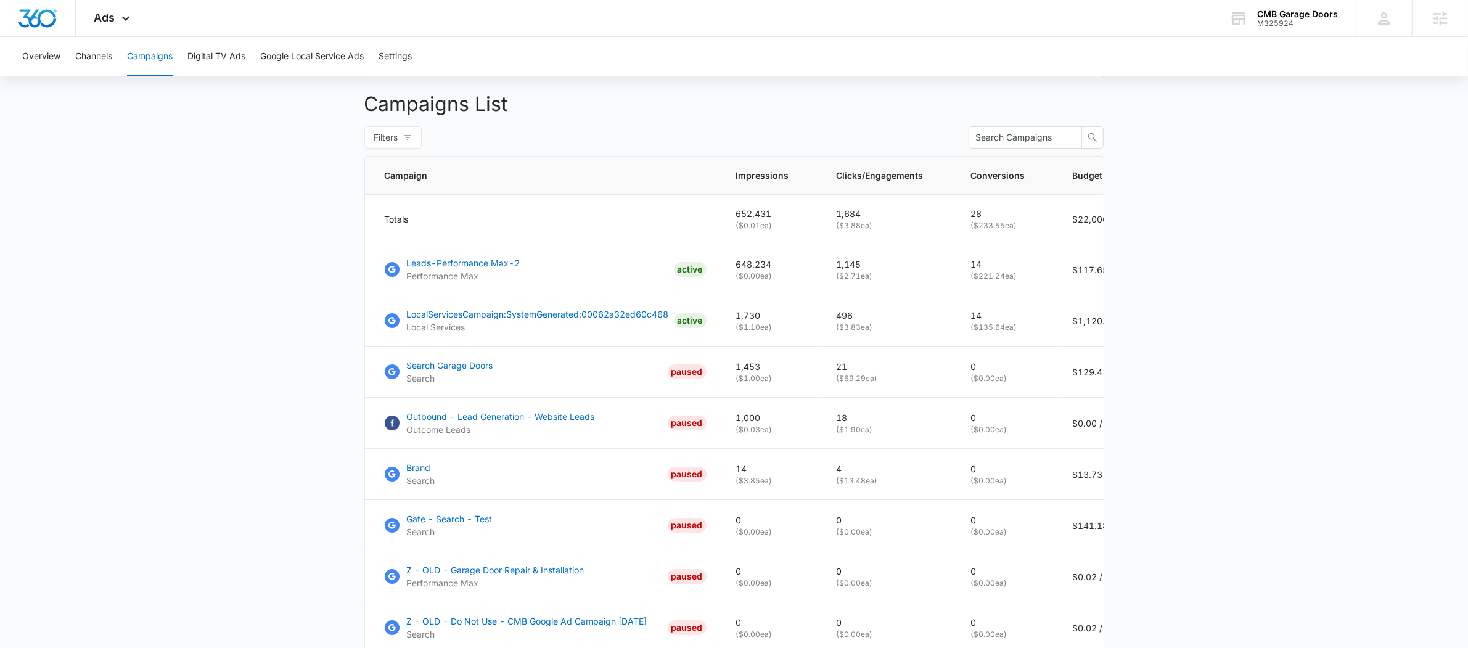
scroll to position [270, 0]
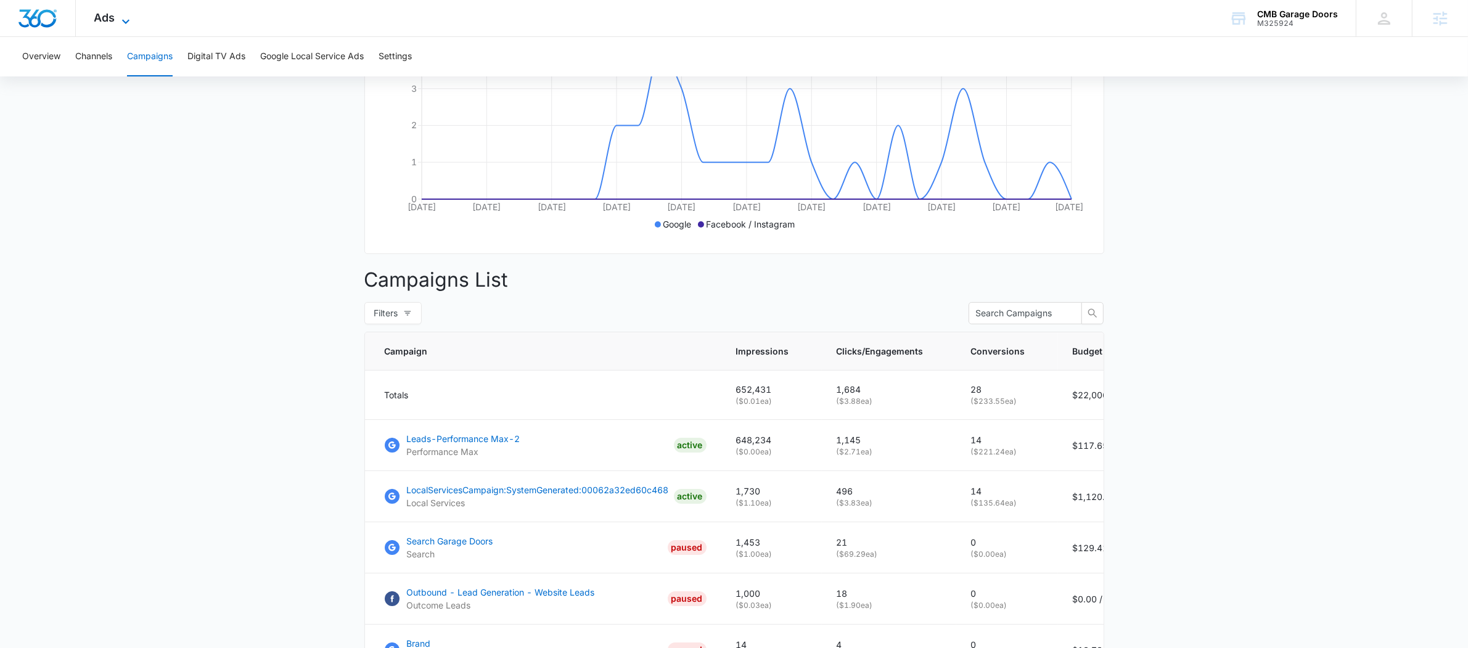
click at [131, 16] on icon at bounding box center [125, 21] width 15 height 15
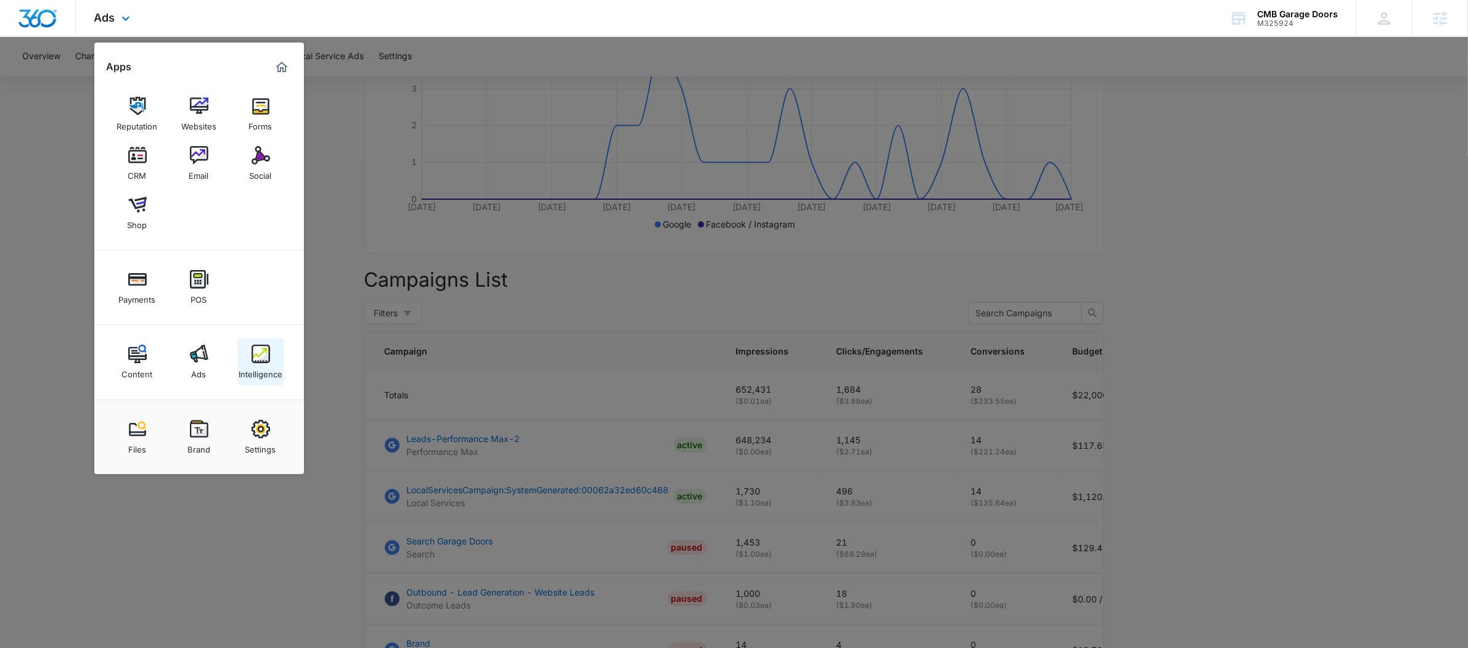
click at [253, 385] on link "Intelligence" at bounding box center [260, 361] width 47 height 47
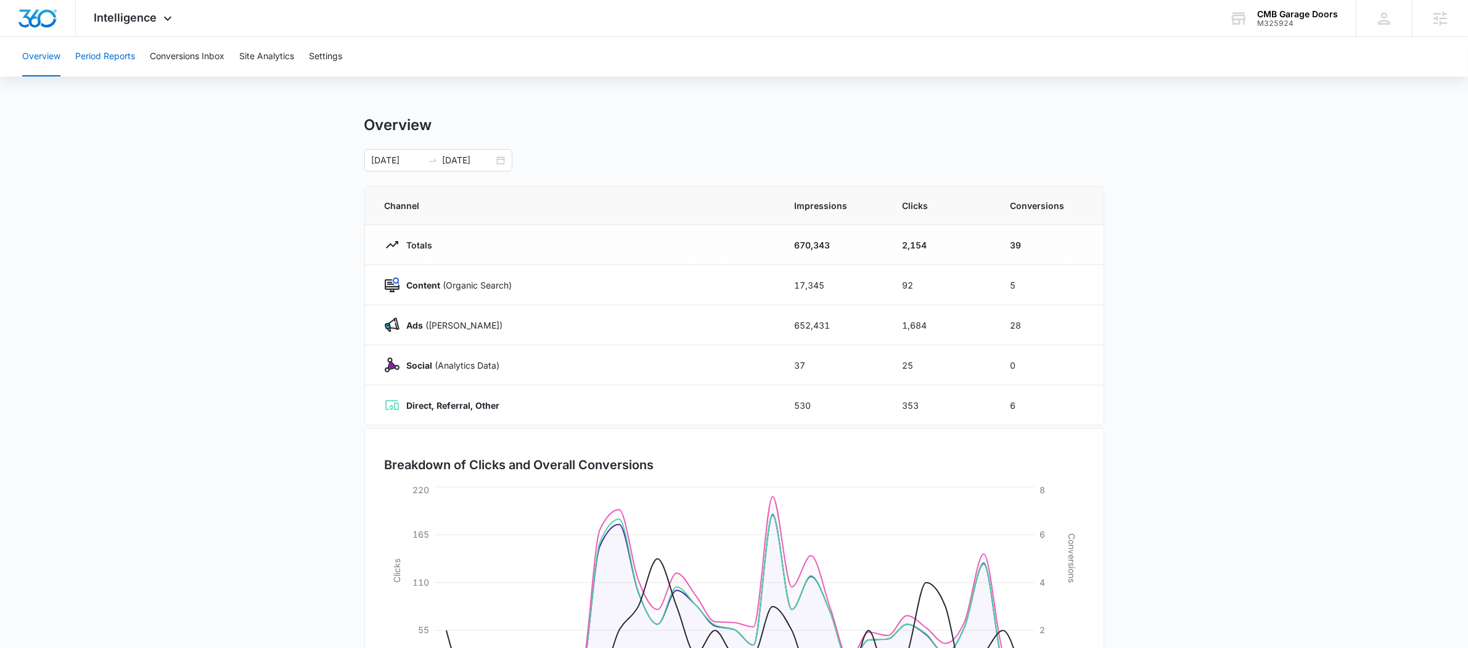
click at [102, 57] on button "Period Reports" at bounding box center [105, 56] width 60 height 39
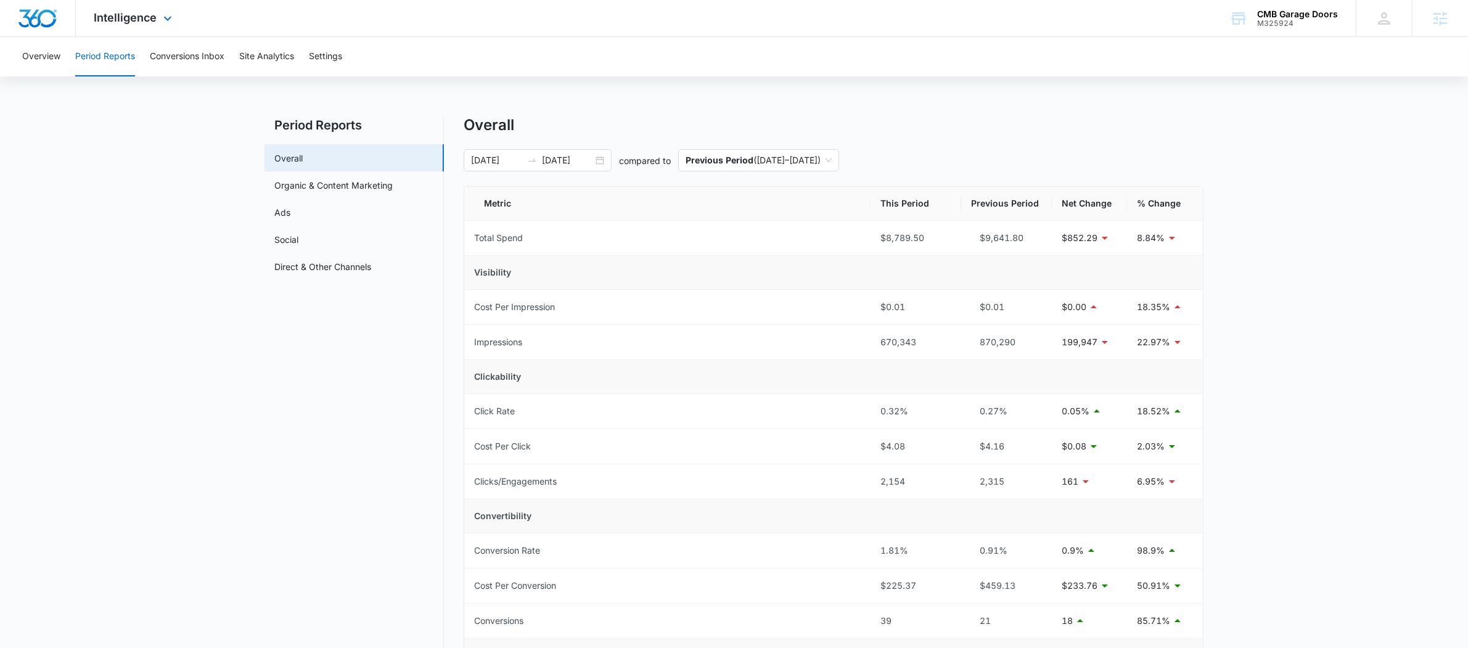
click at [151, 30] on div "Intelligence Apps Reputation Websites Forms CRM Email Social Shop Payments POS …" at bounding box center [135, 18] width 118 height 36
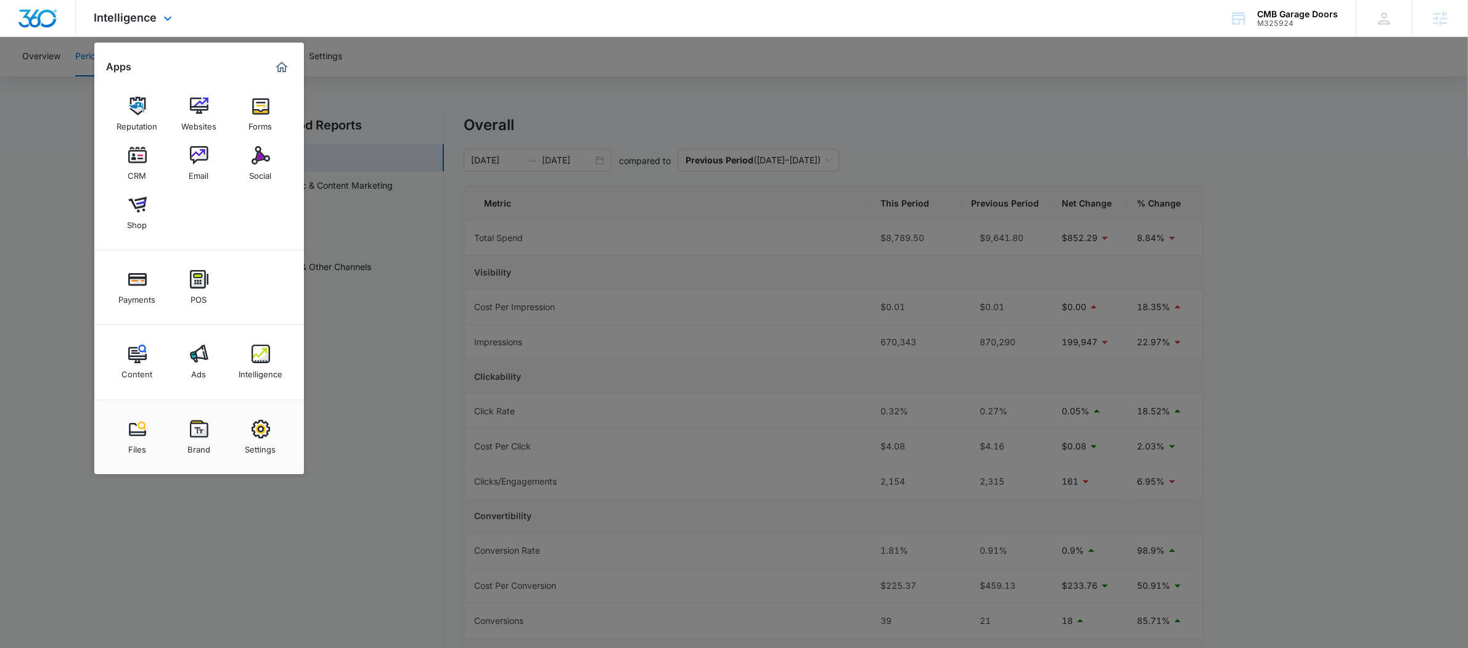
click at [211, 396] on div "Content Ads Intelligence" at bounding box center [199, 362] width 210 height 75
click at [206, 383] on link "Ads" at bounding box center [199, 361] width 47 height 47
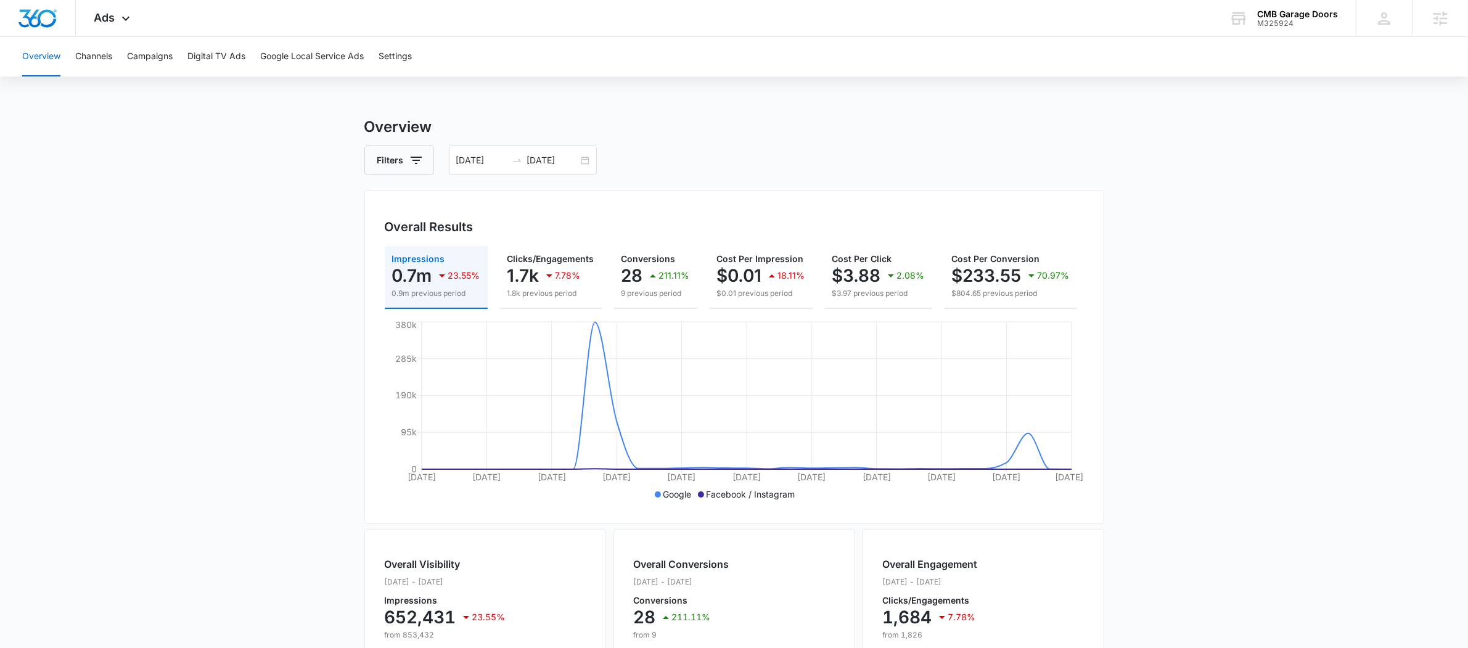
scroll to position [0, 147]
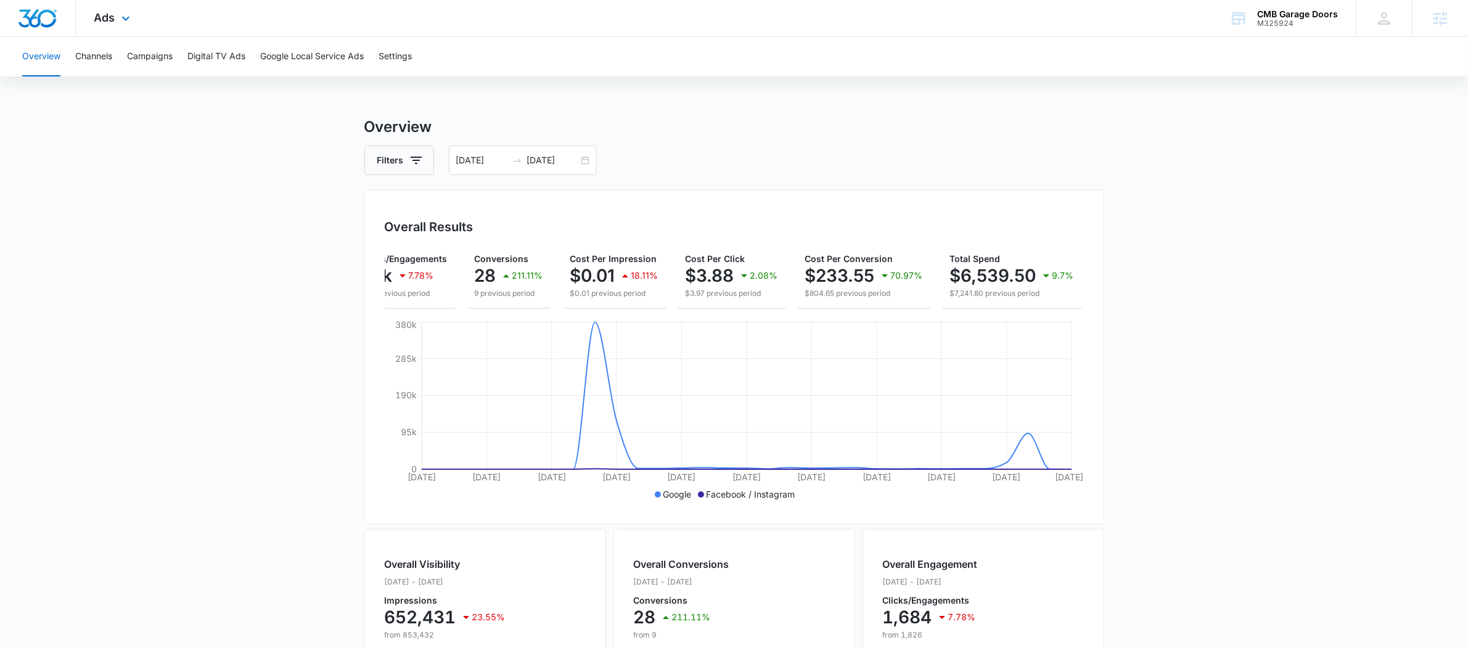
click at [133, 30] on div "Ads Apps Reputation Websites Forms CRM Email Social Shop Payments POS Content A…" at bounding box center [114, 18] width 76 height 36
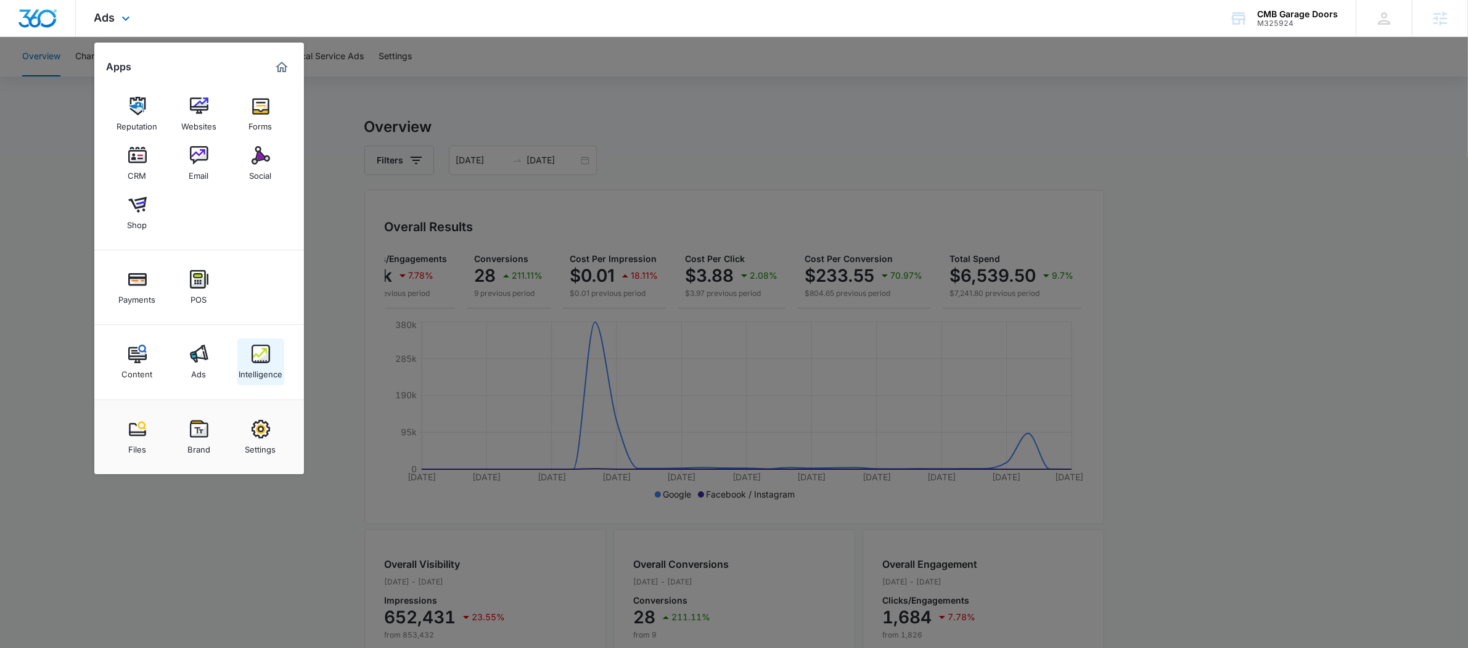
click at [264, 350] on img at bounding box center [261, 354] width 18 height 18
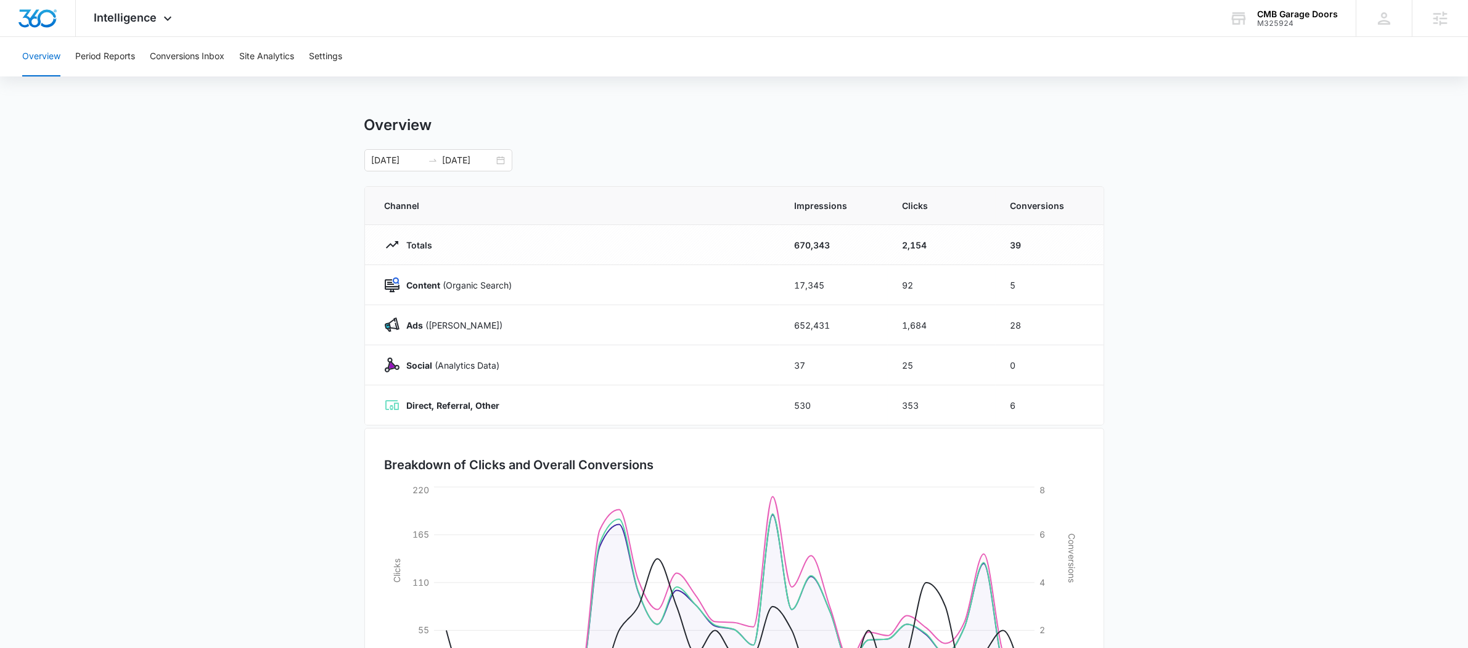
click at [137, 38] on div "Overview Period Reports Conversions Inbox Site Analytics Settings" at bounding box center [734, 56] width 1438 height 39
click at [128, 45] on button "Period Reports" at bounding box center [105, 56] width 60 height 39
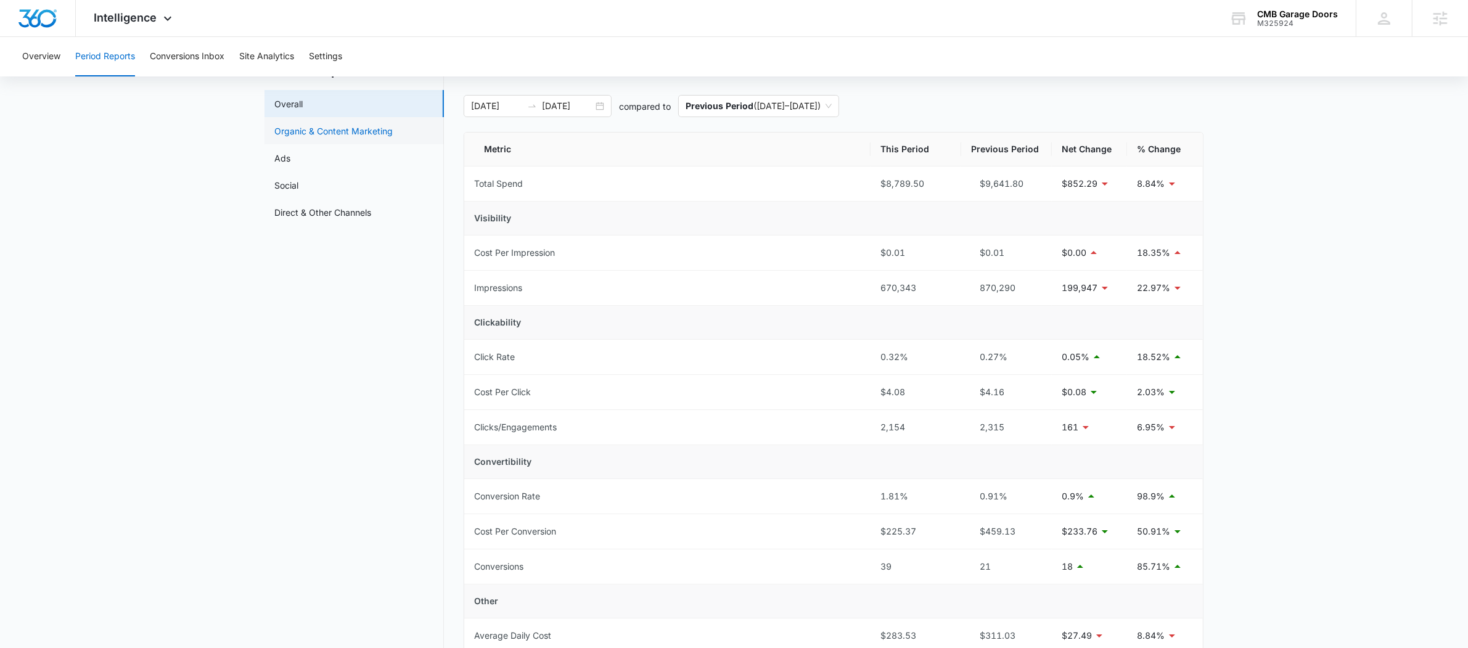
scroll to position [38, 0]
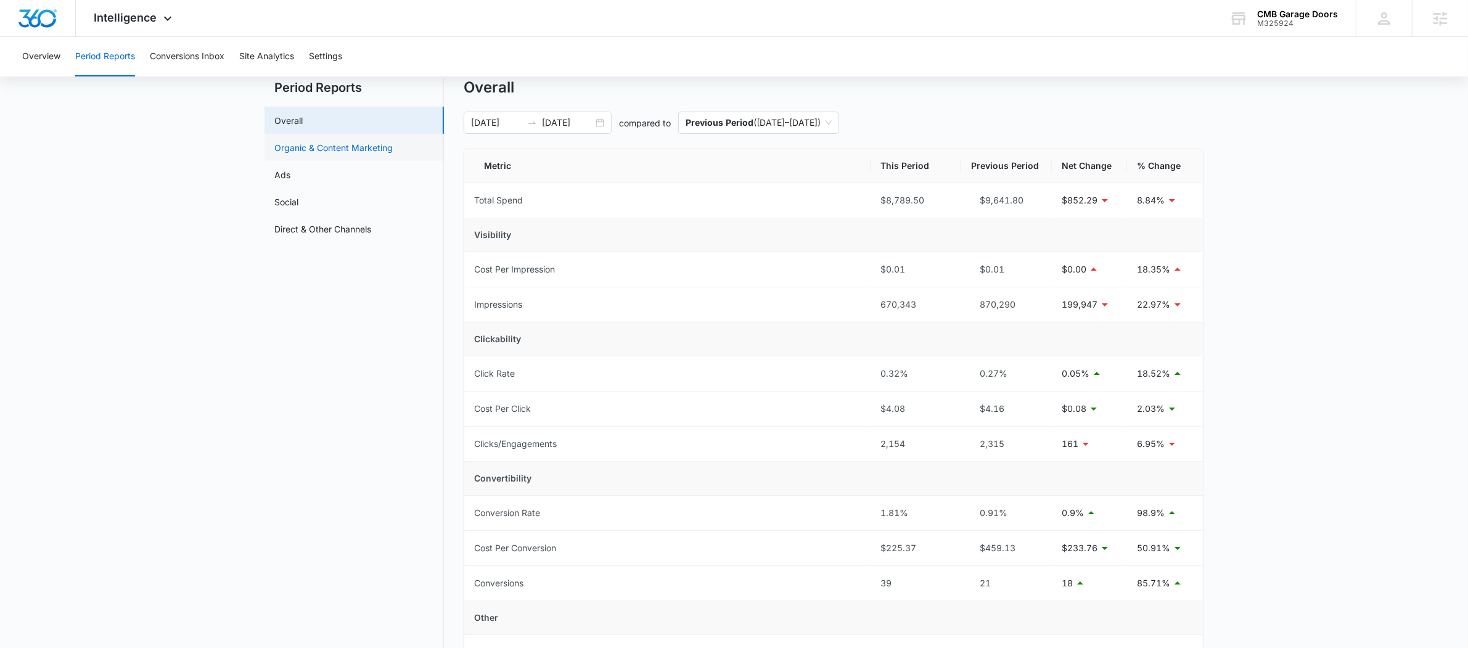
click at [324, 144] on link "Organic & Content Marketing" at bounding box center [333, 147] width 118 height 13
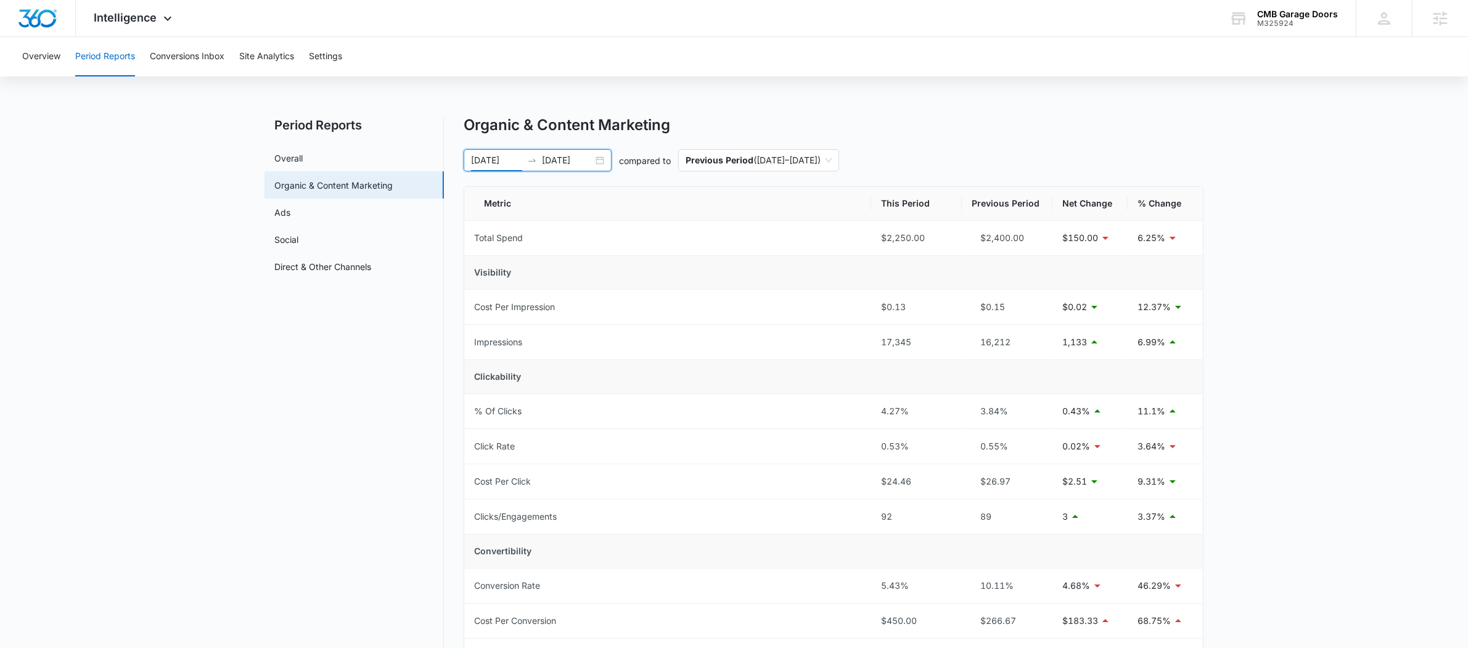
click at [512, 166] on input "08/17/2025" at bounding box center [496, 161] width 51 height 14
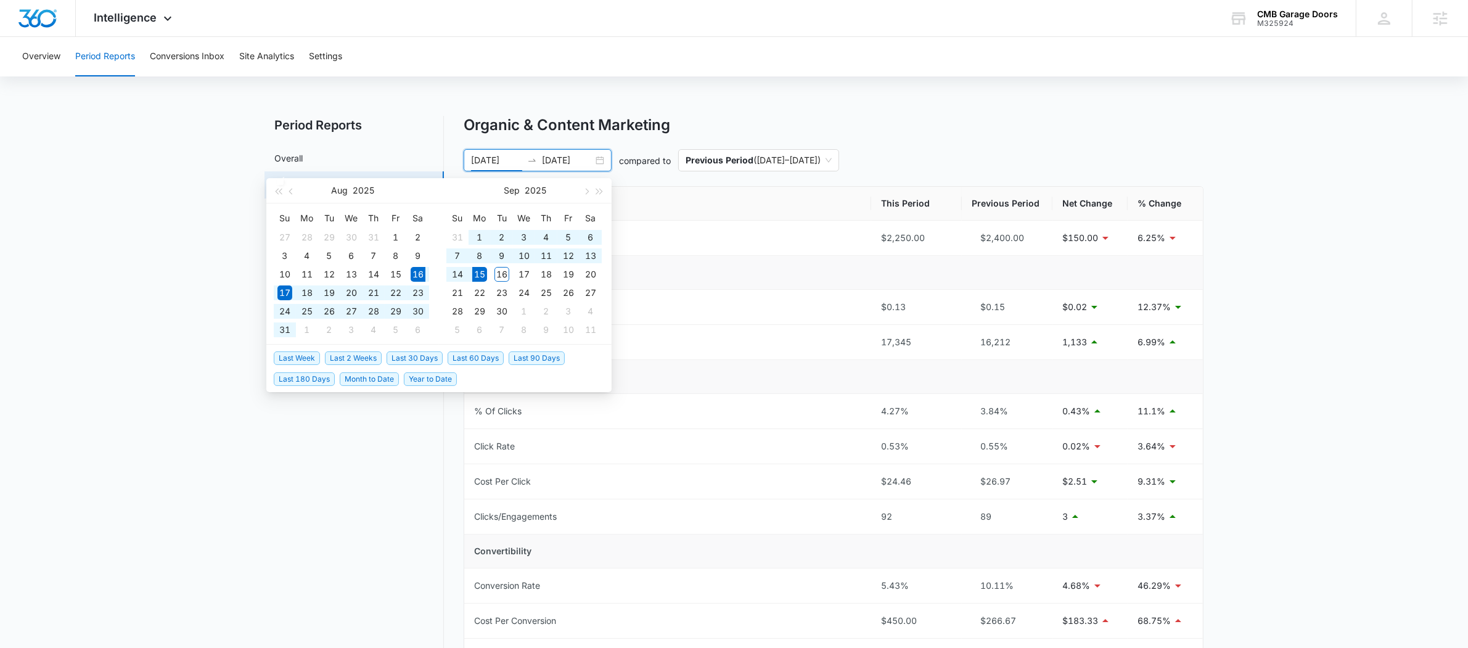
click at [414, 357] on span "Last 30 Days" at bounding box center [415, 358] width 56 height 14
type input "08/16/2025"
type input "09/15/2025"
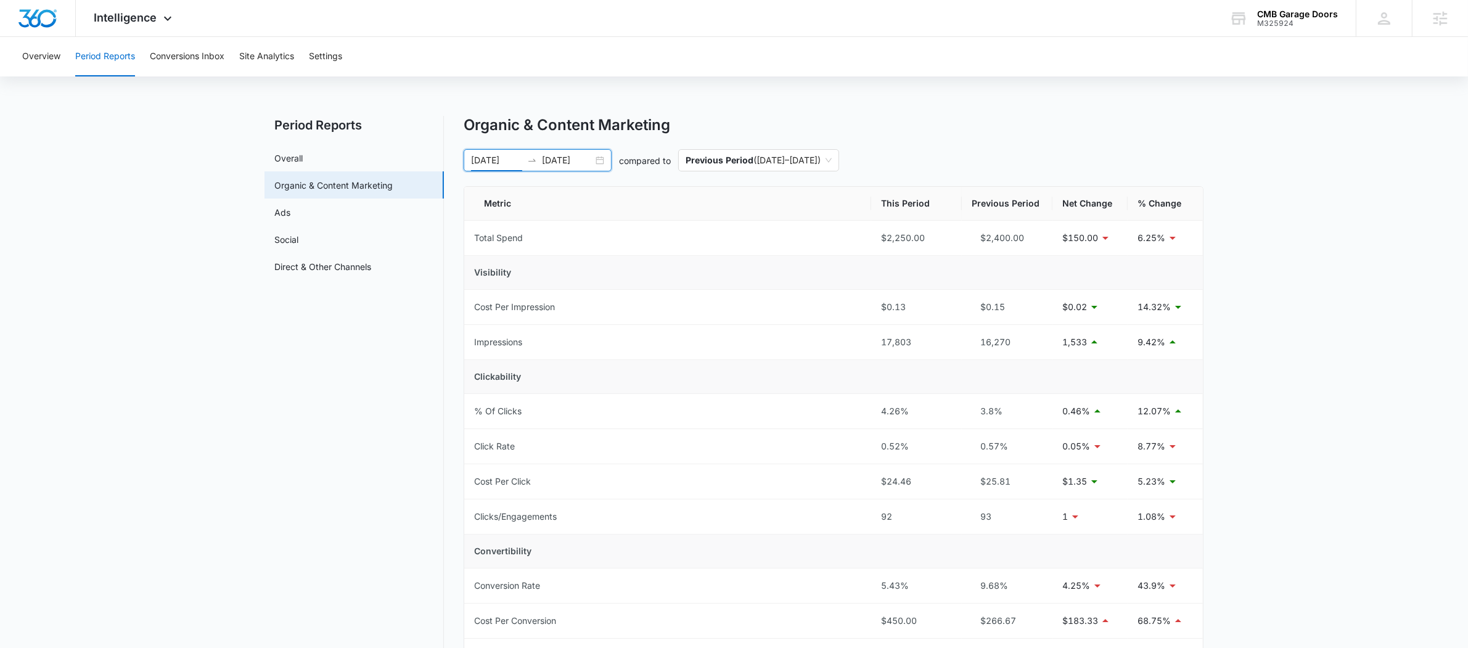
click at [531, 164] on icon "swap-right" at bounding box center [532, 160] width 10 height 10
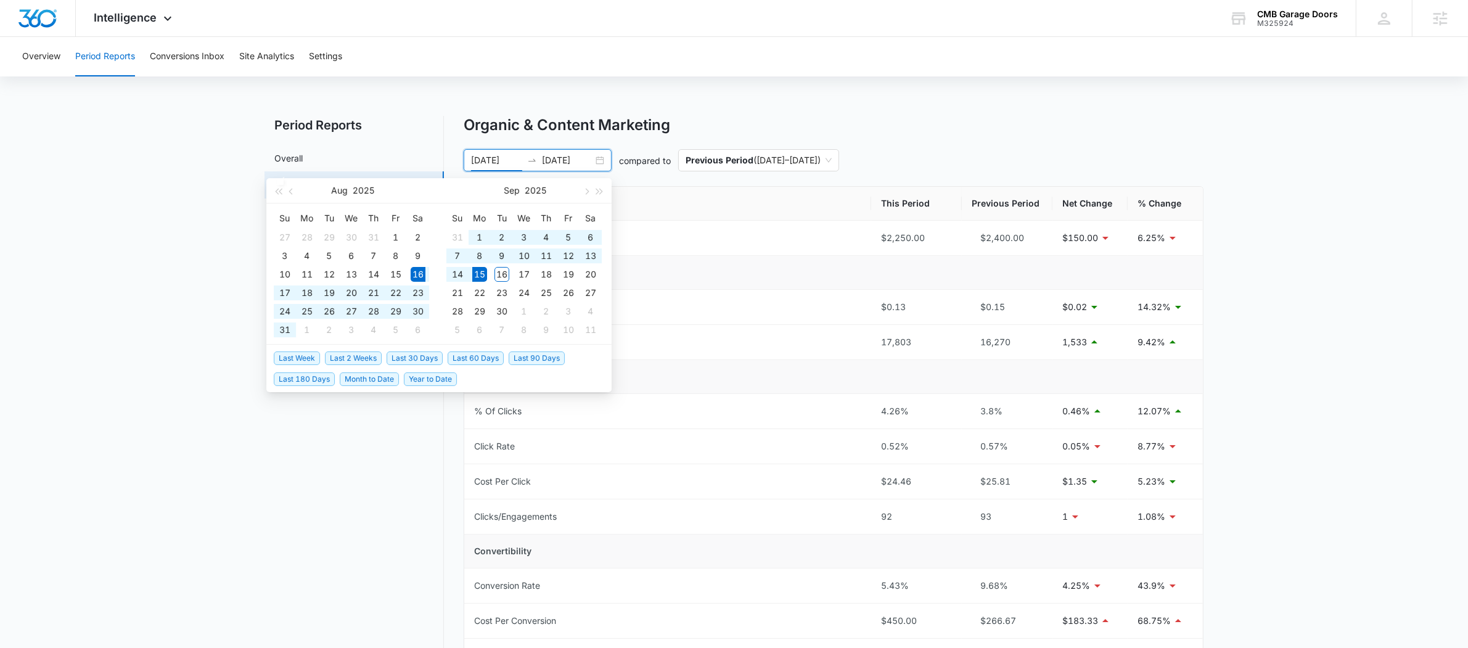
type input "08/16/2025"
click at [433, 354] on span "Last 30 Days" at bounding box center [415, 358] width 56 height 14
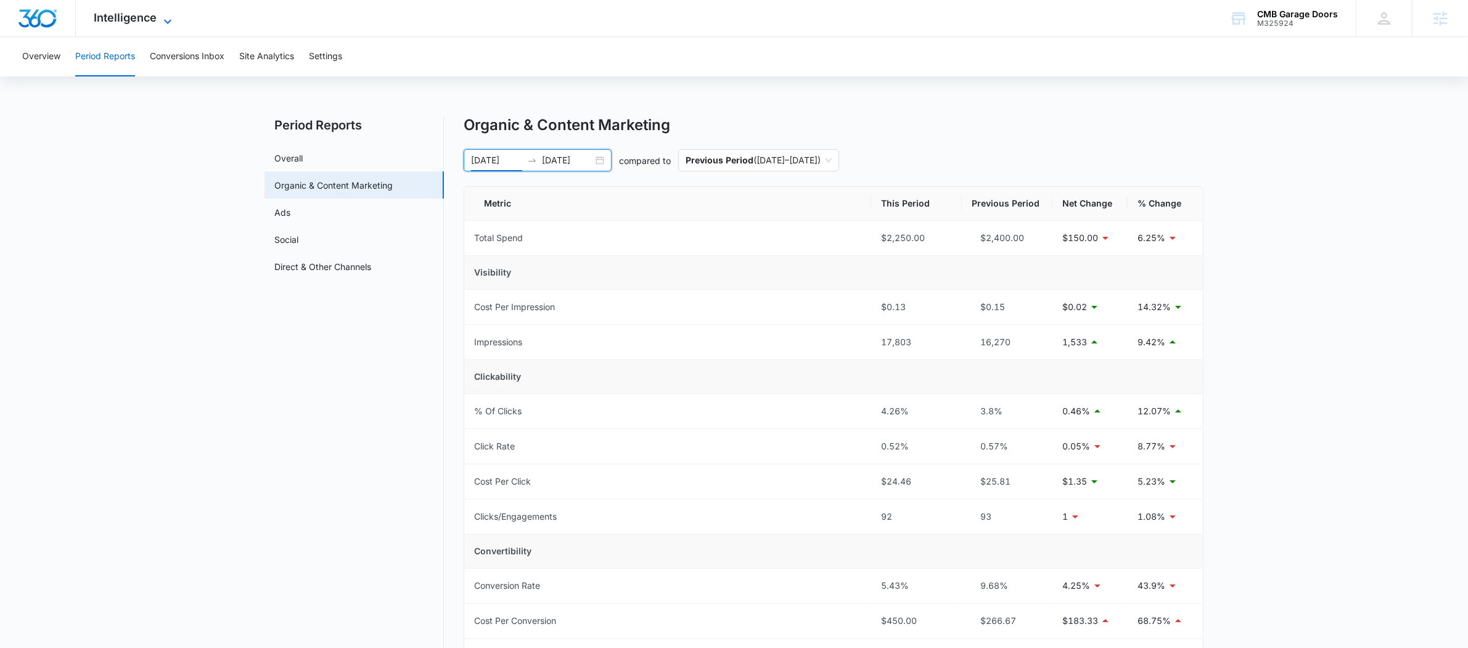
click at [149, 17] on span "Intelligence" at bounding box center [125, 17] width 63 height 13
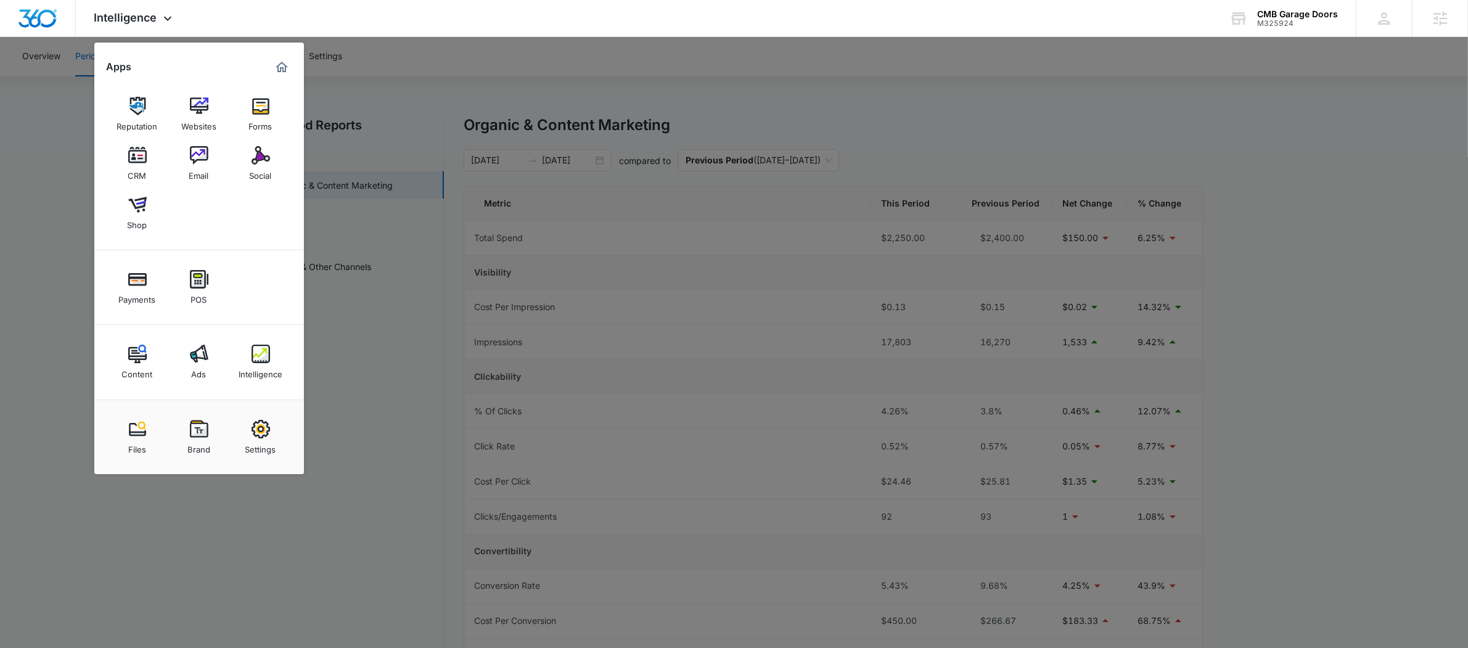
click at [1318, 159] on div at bounding box center [734, 324] width 1468 height 648
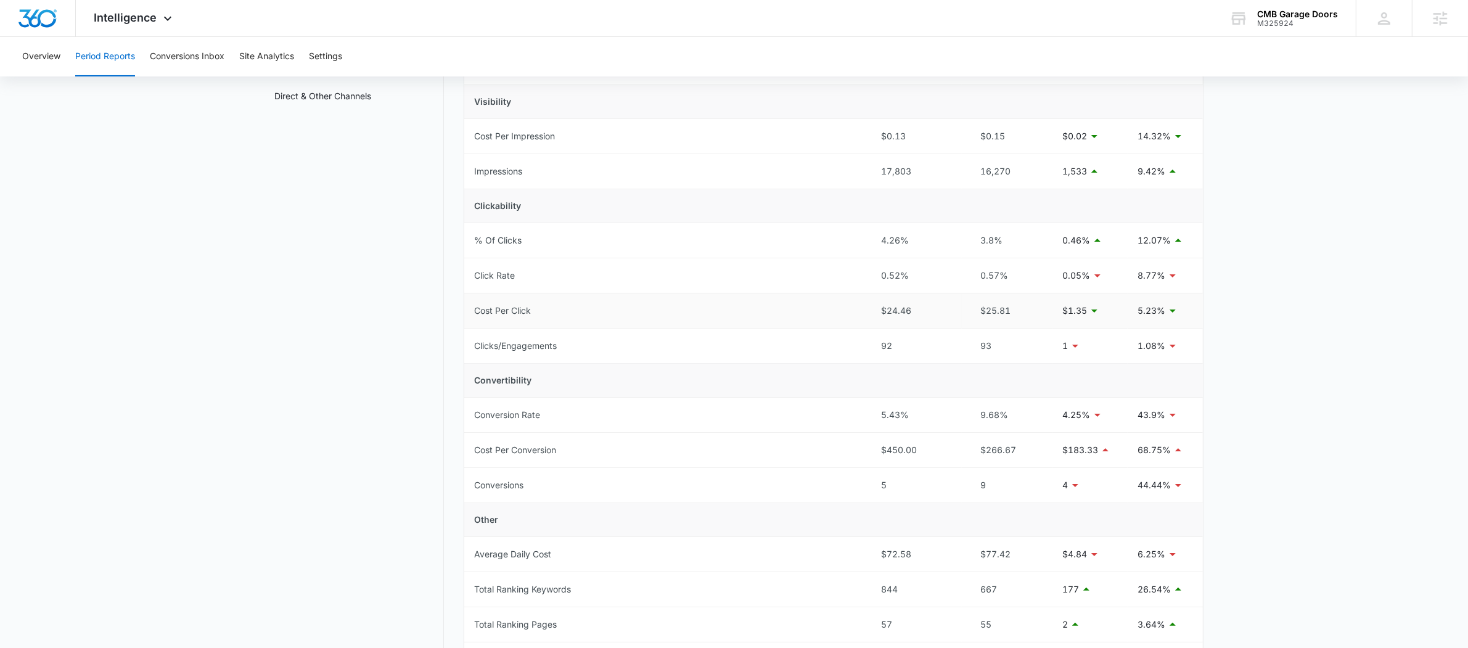
scroll to position [85, 0]
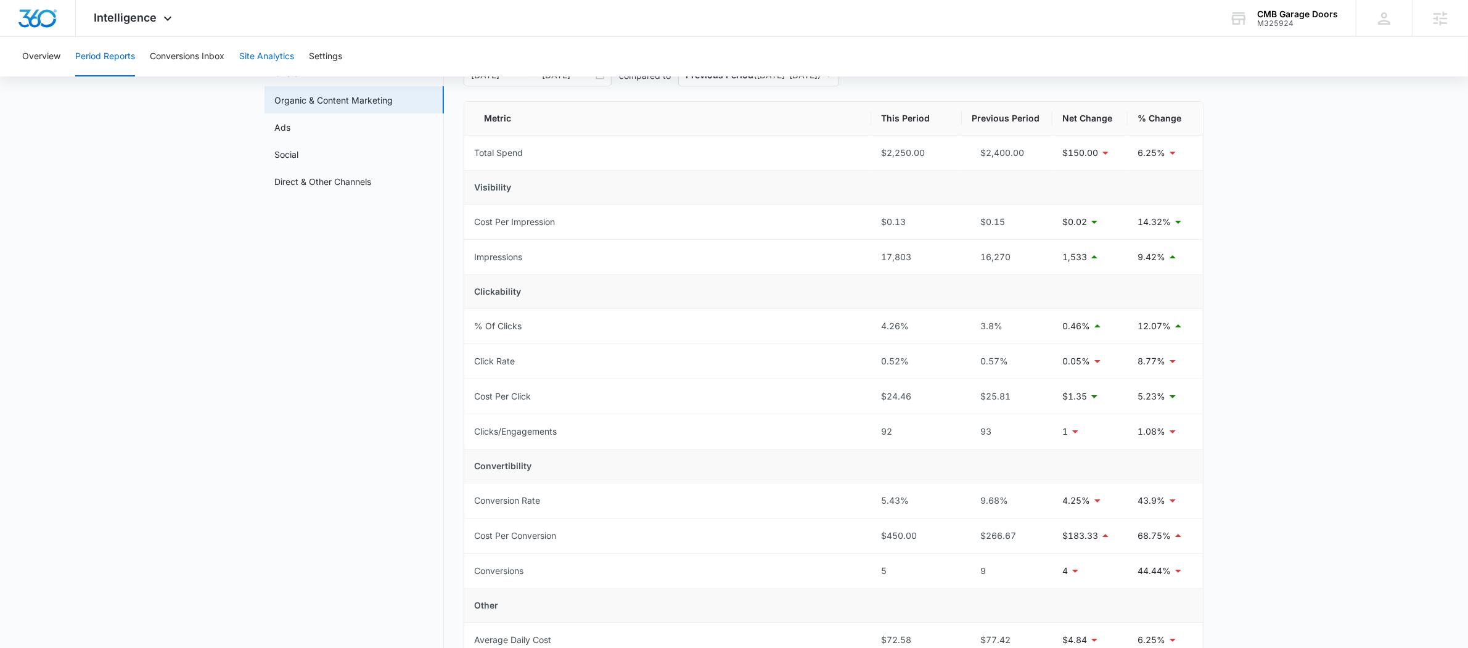
click at [261, 54] on button "Site Analytics" at bounding box center [266, 56] width 55 height 39
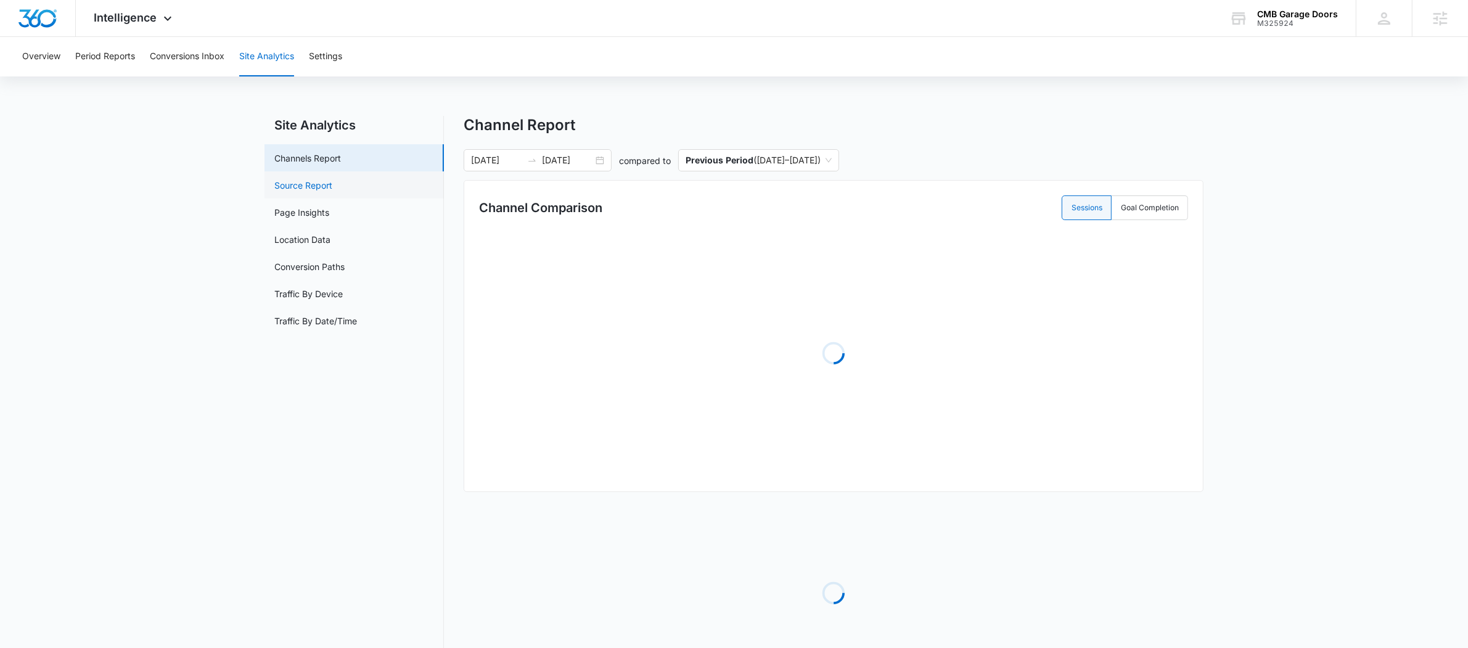
click at [301, 179] on link "Source Report" at bounding box center [303, 185] width 58 height 13
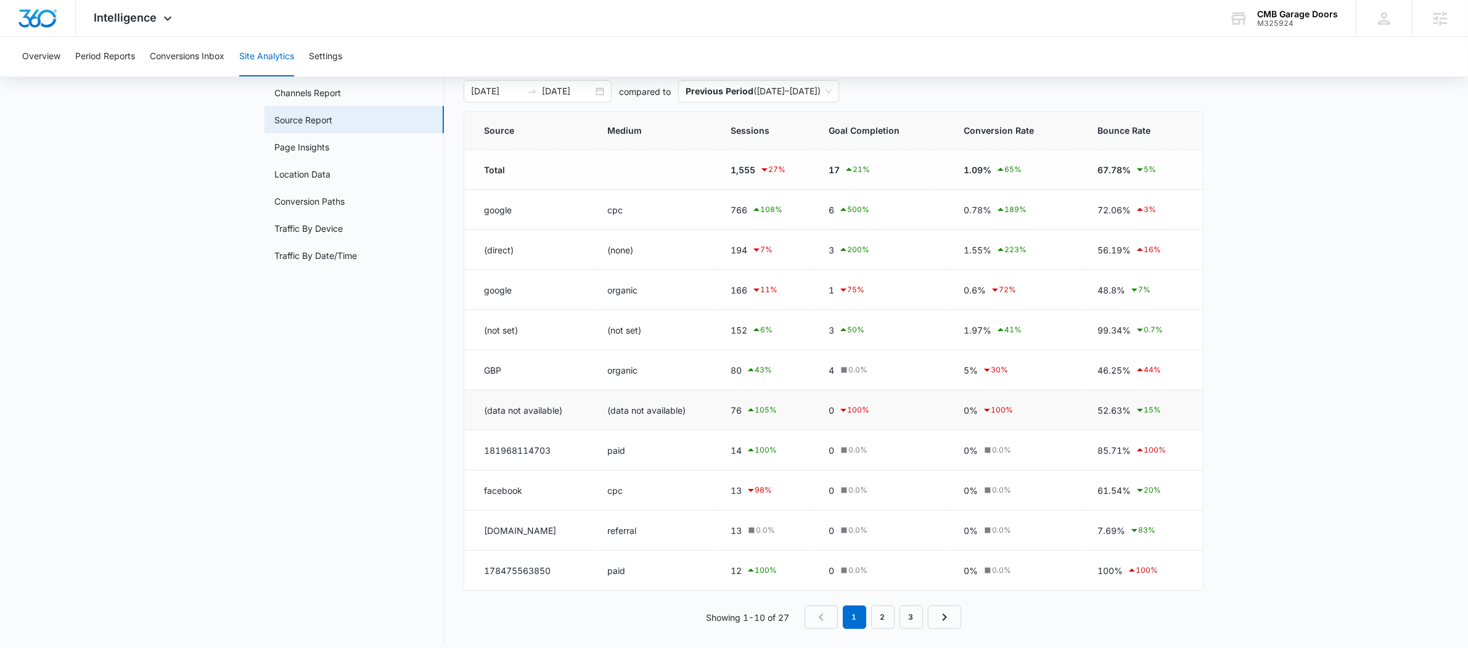
scroll to position [78, 0]
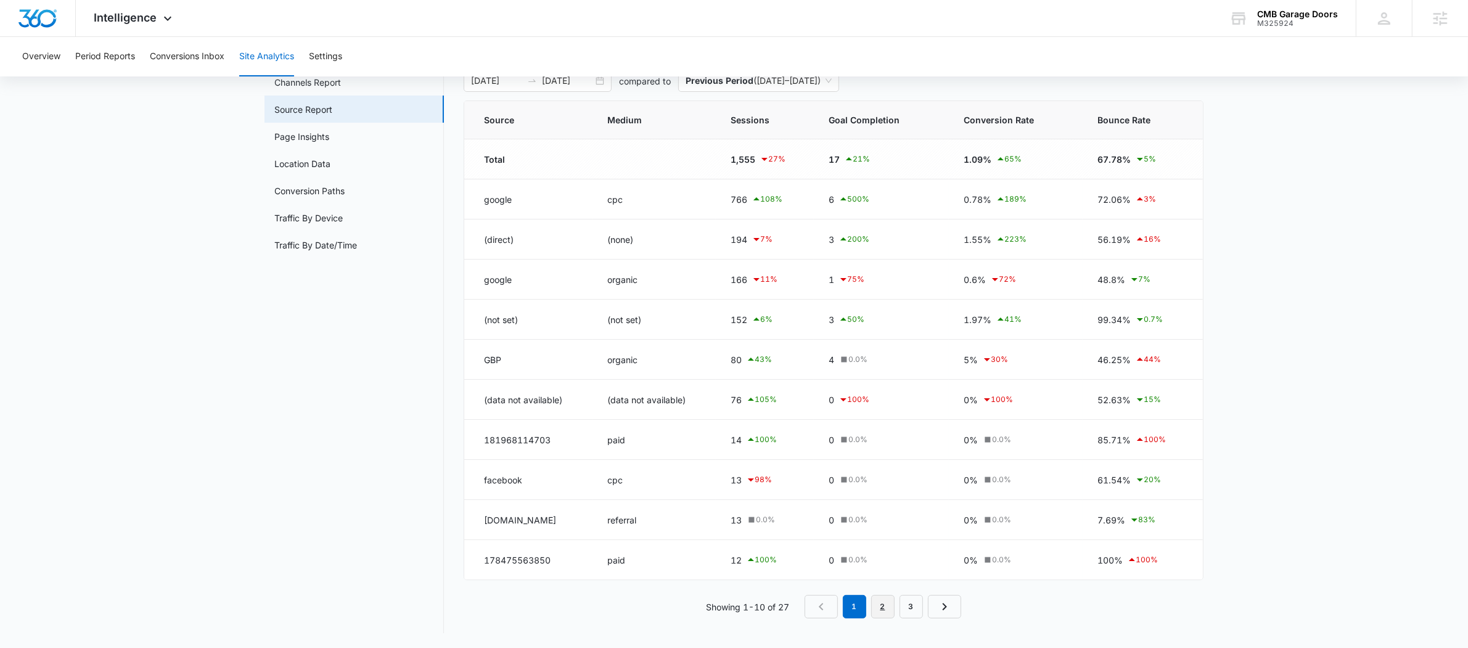
click at [887, 608] on link "2" at bounding box center [882, 606] width 23 height 23
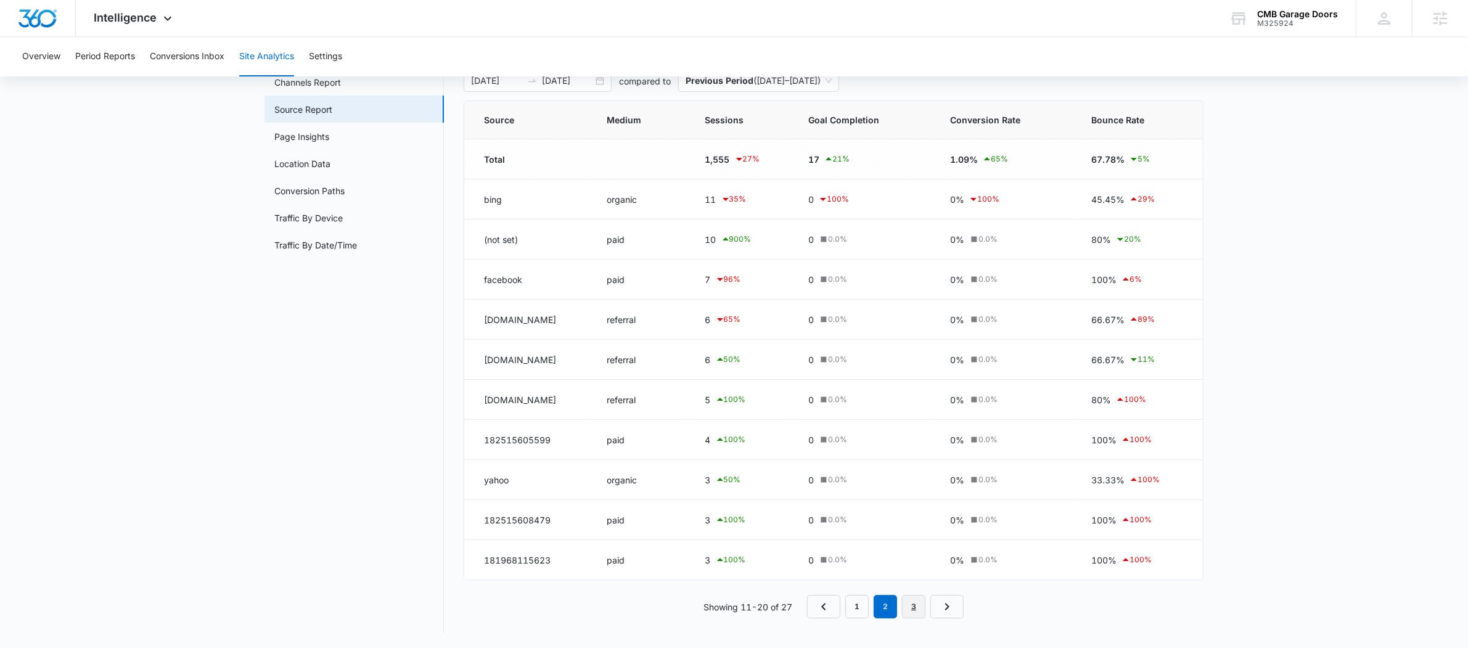
click at [904, 602] on link "3" at bounding box center [913, 606] width 23 height 23
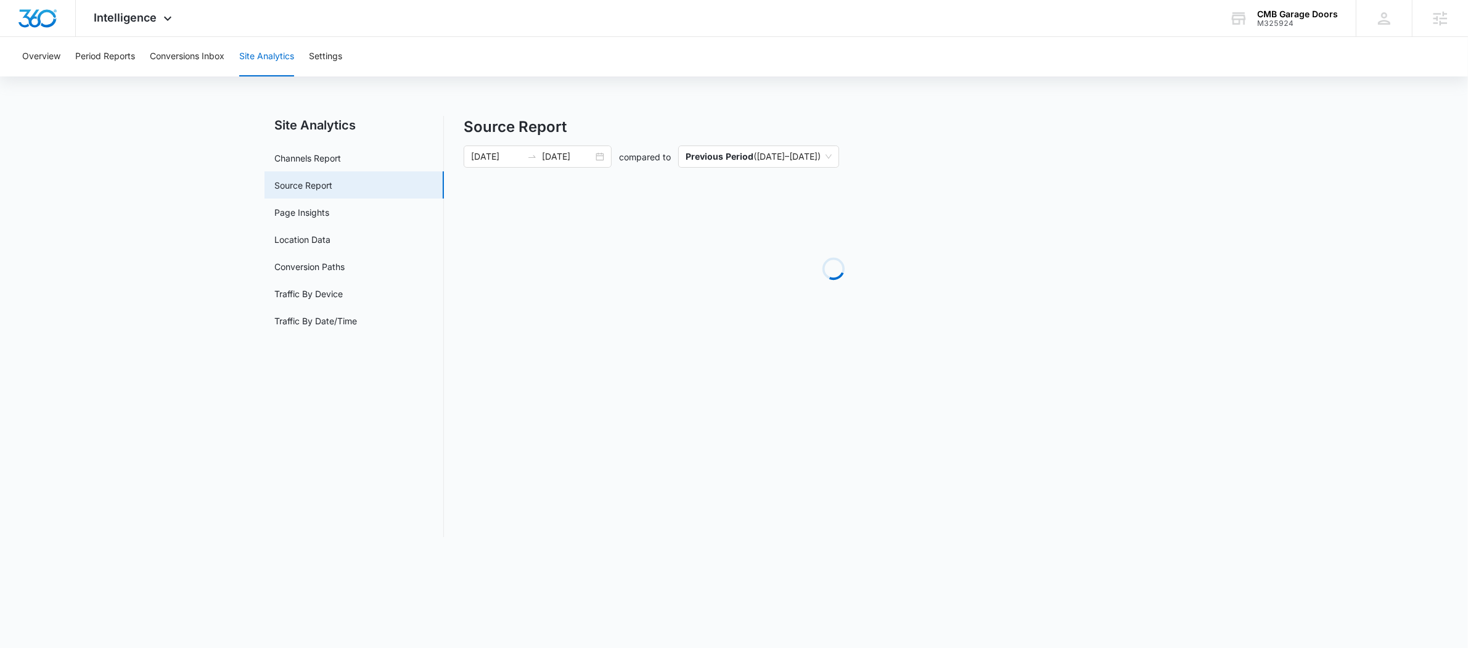
scroll to position [0, 0]
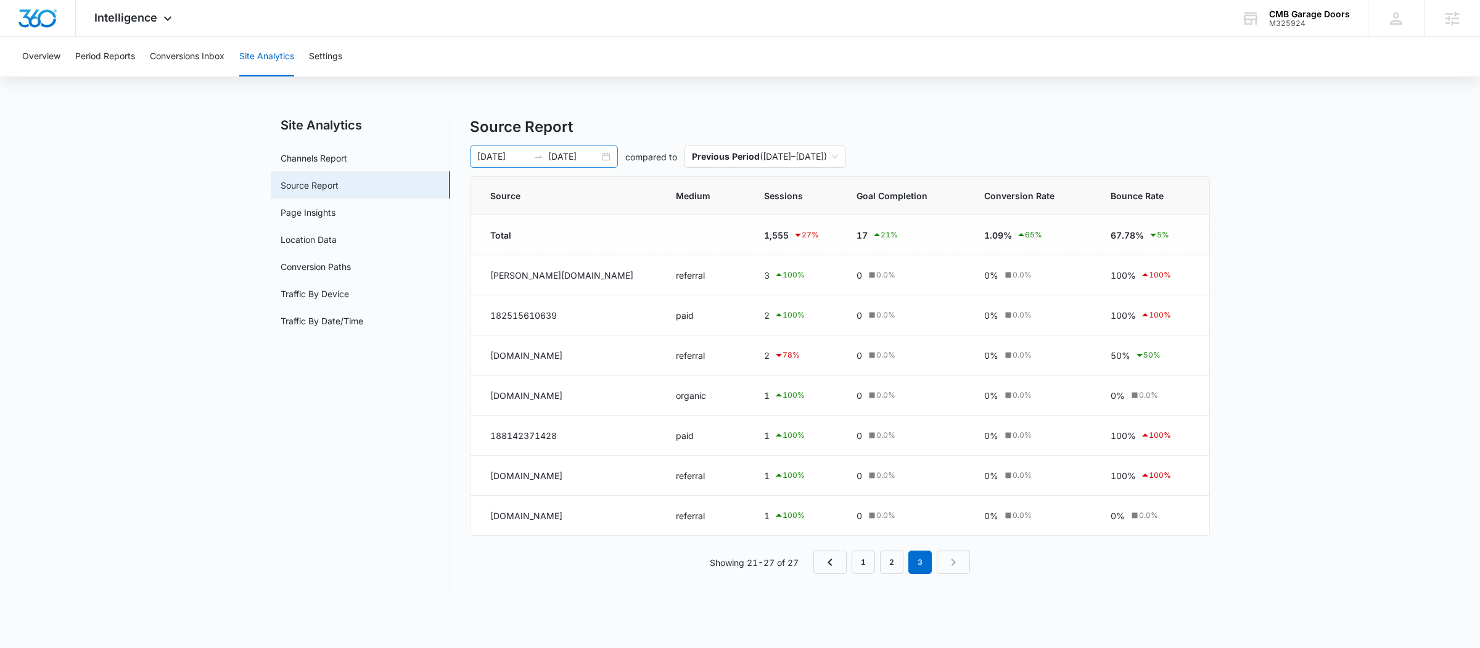
click at [537, 155] on icon "swap-right" at bounding box center [538, 157] width 10 height 10
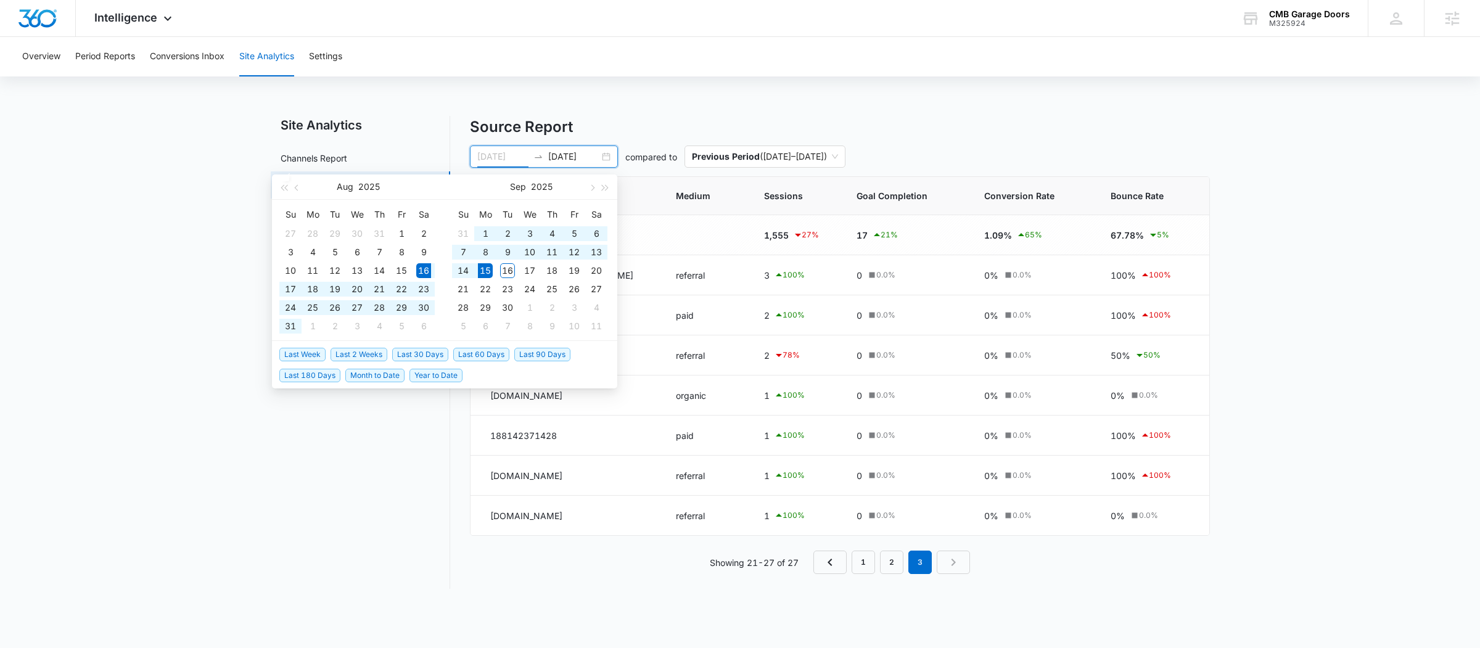
type input "08/16/2025"
click at [411, 348] on span "Last 30 Days" at bounding box center [420, 355] width 56 height 14
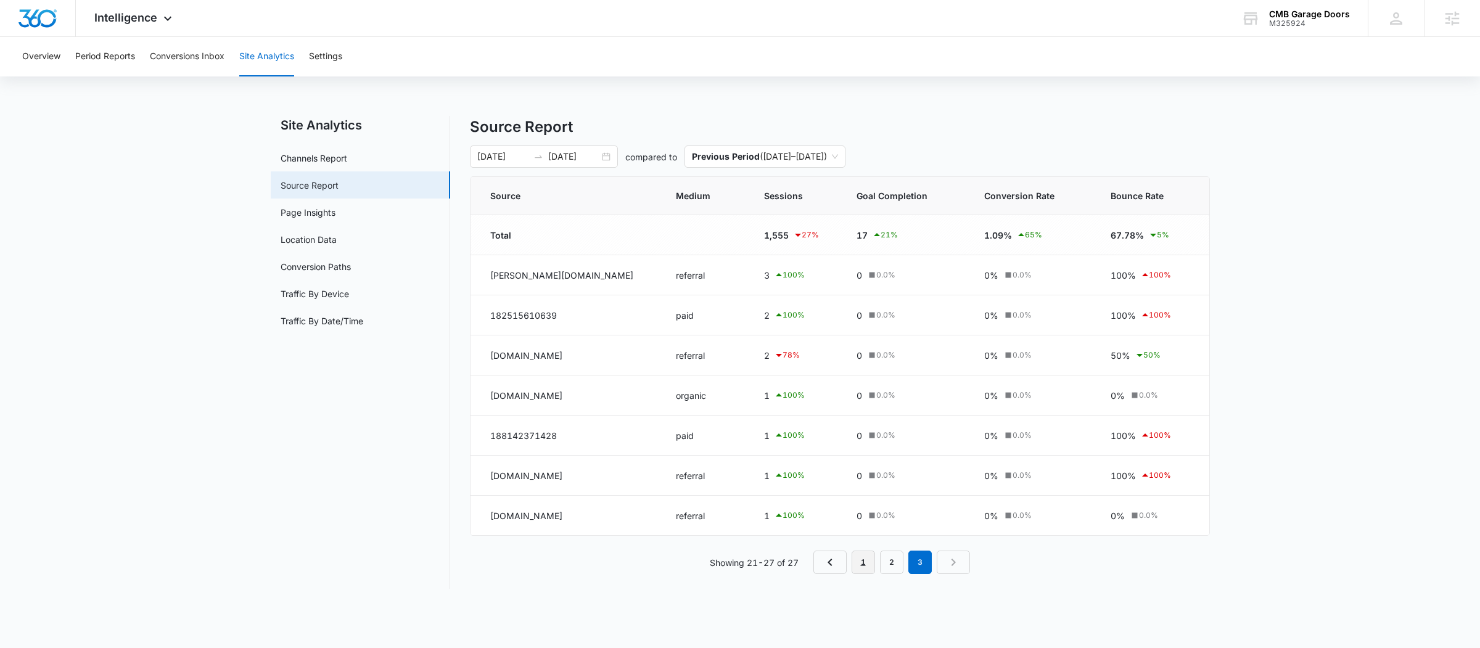
click at [861, 566] on link "1" at bounding box center [862, 562] width 23 height 23
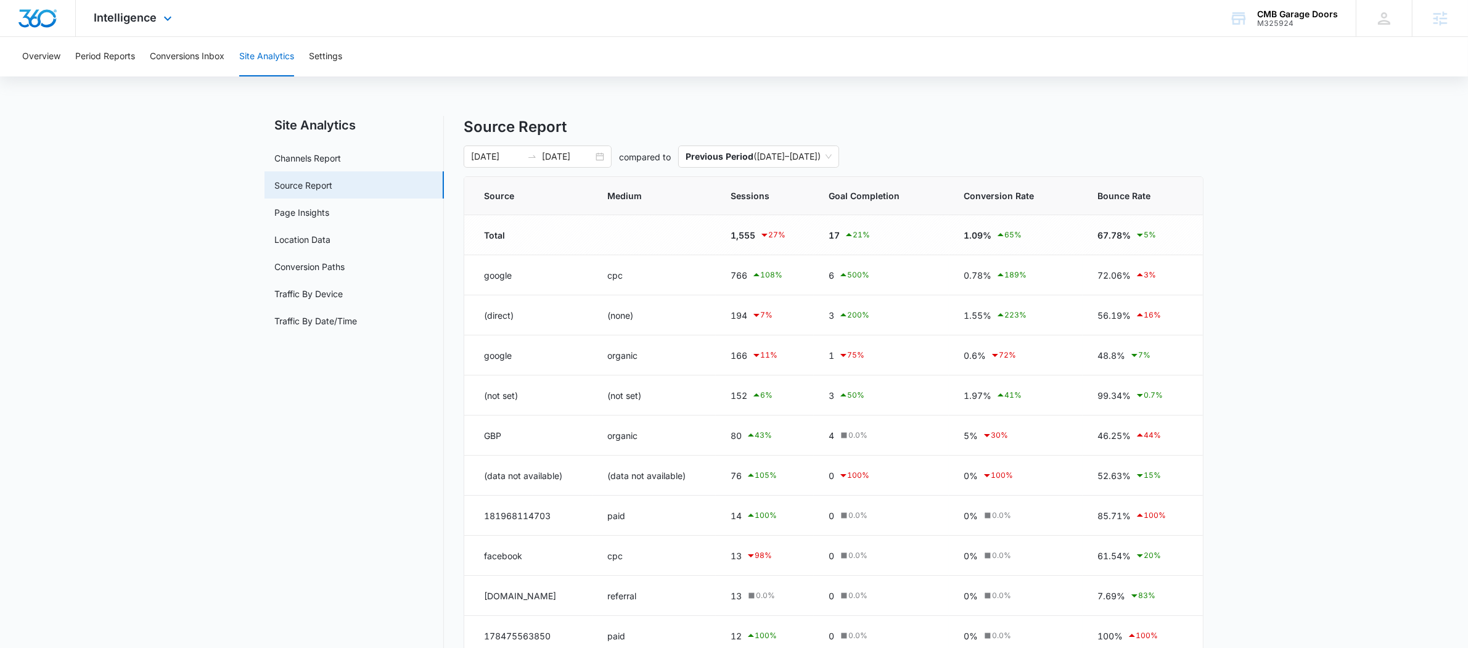
click at [154, 23] on div "Intelligence Apps Reputation Websites Forms CRM Email Social Shop Payments POS …" at bounding box center [135, 18] width 118 height 36
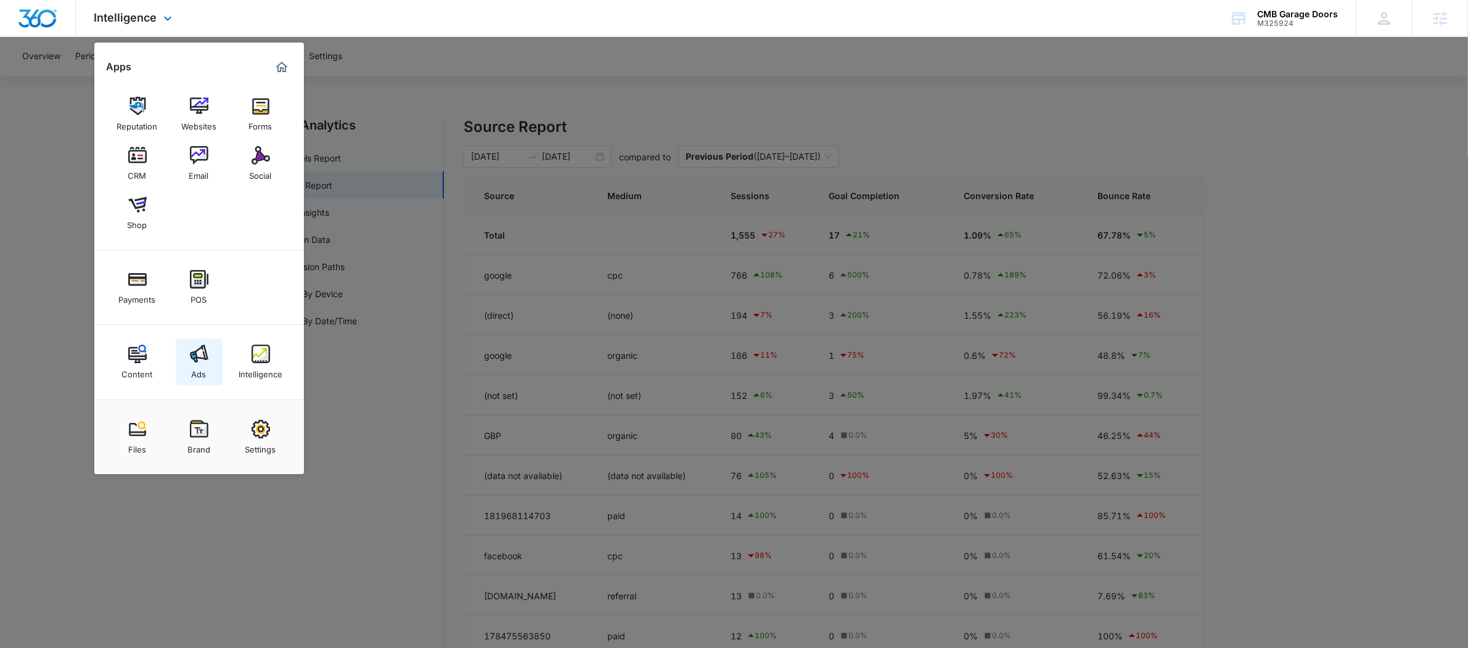
click at [210, 364] on link "Ads" at bounding box center [199, 361] width 47 height 47
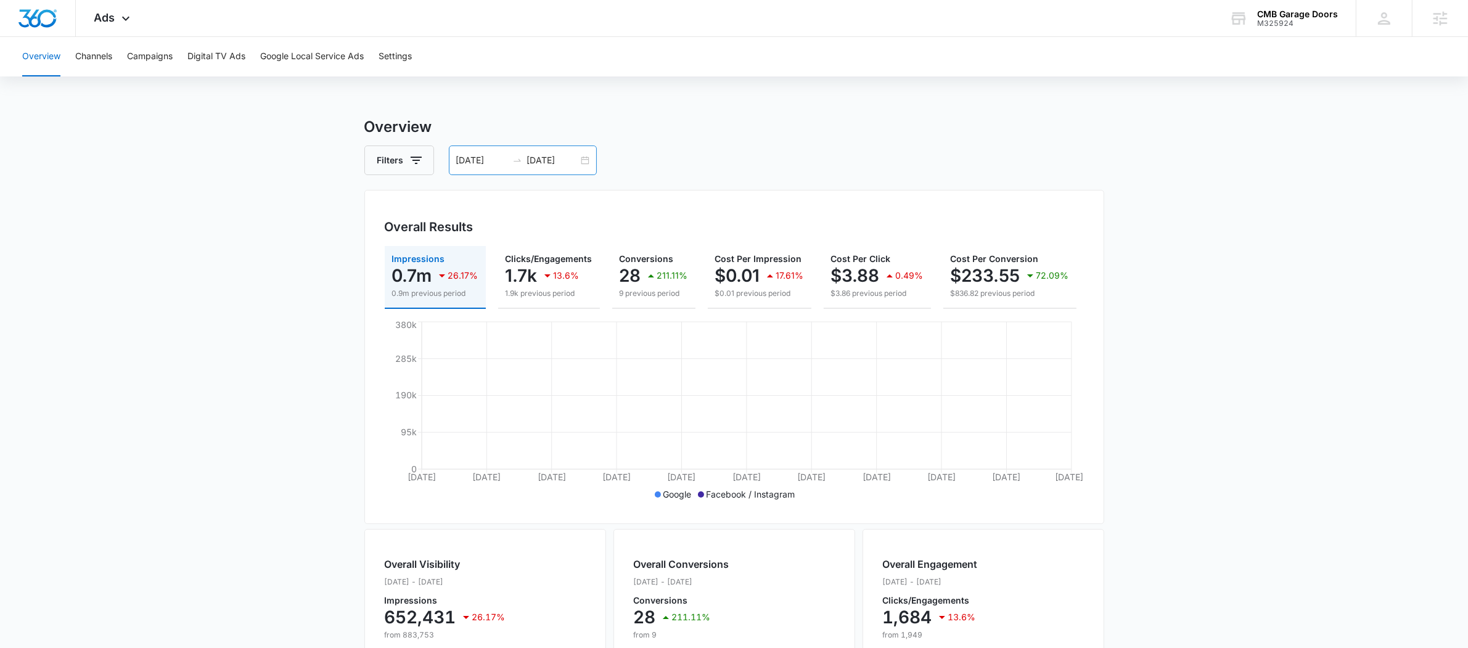
click at [509, 158] on div at bounding box center [517, 160] width 20 height 10
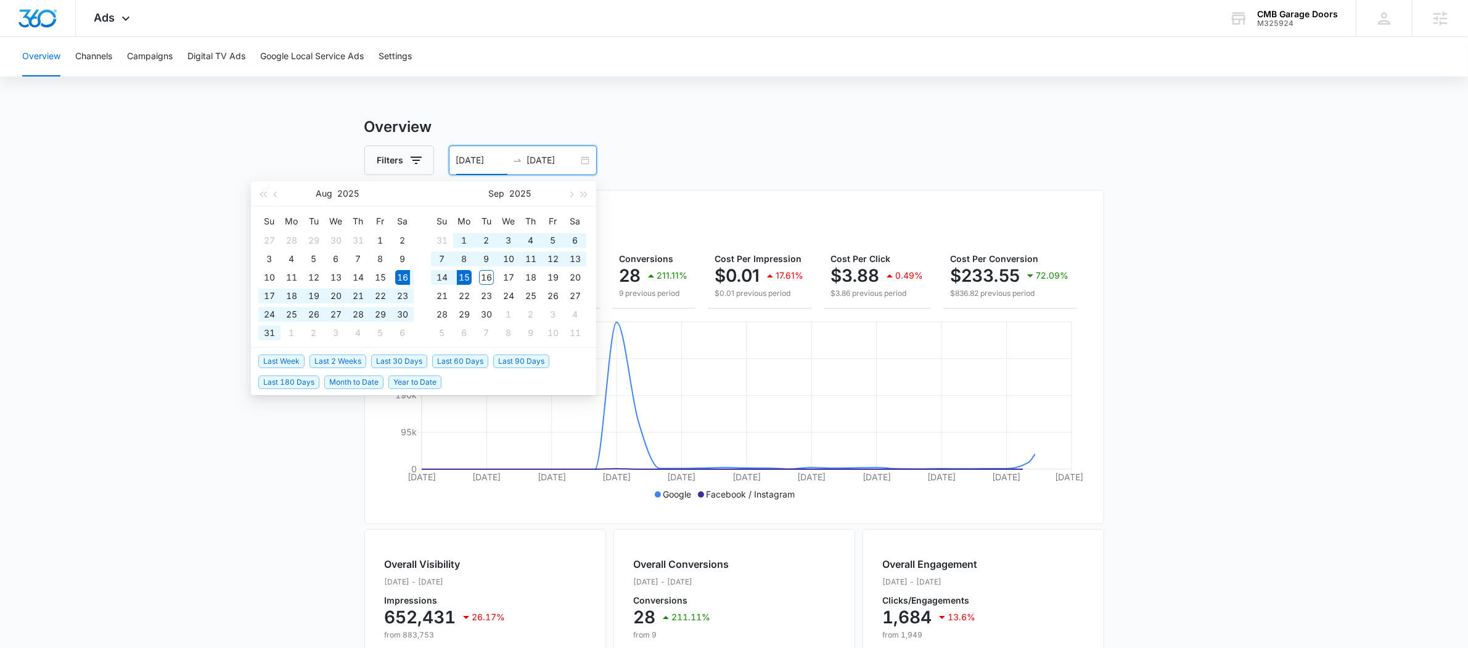
type input "08/16/2025"
click at [299, 63] on button "Google Local Service Ads" at bounding box center [312, 56] width 104 height 39
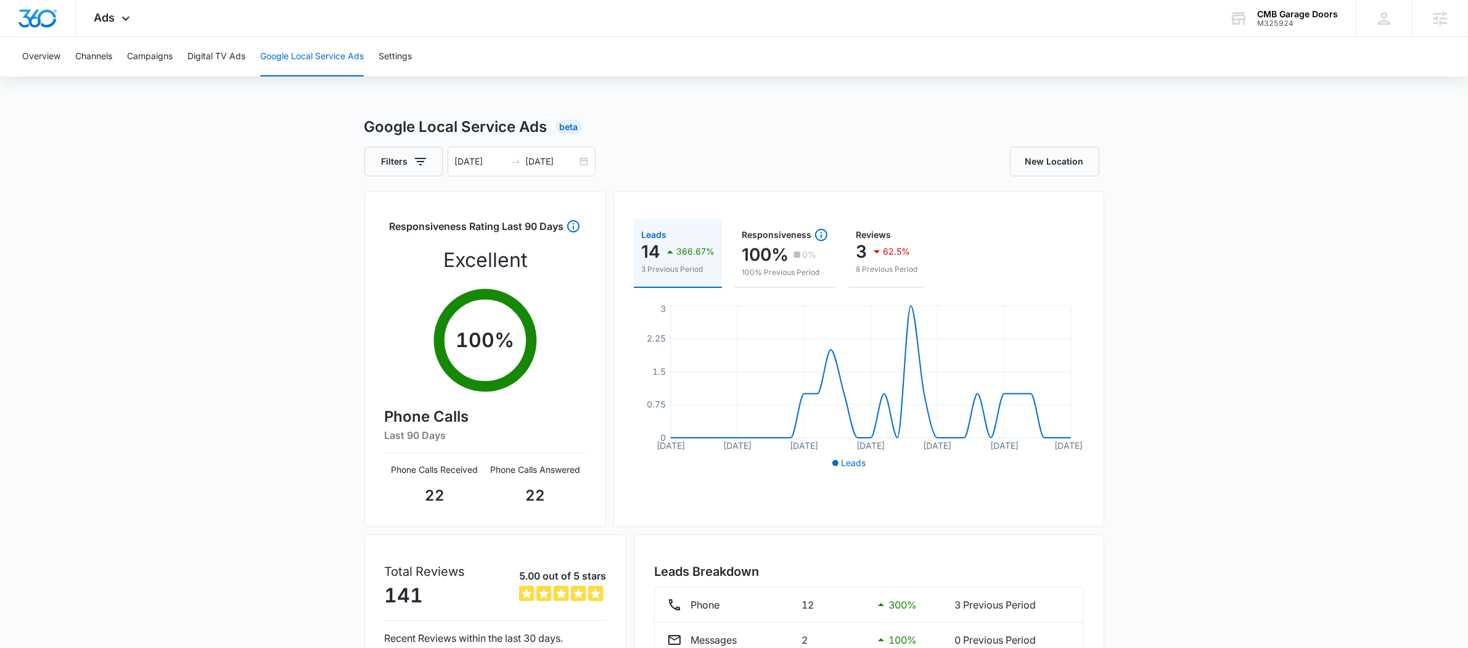
scroll to position [40, 0]
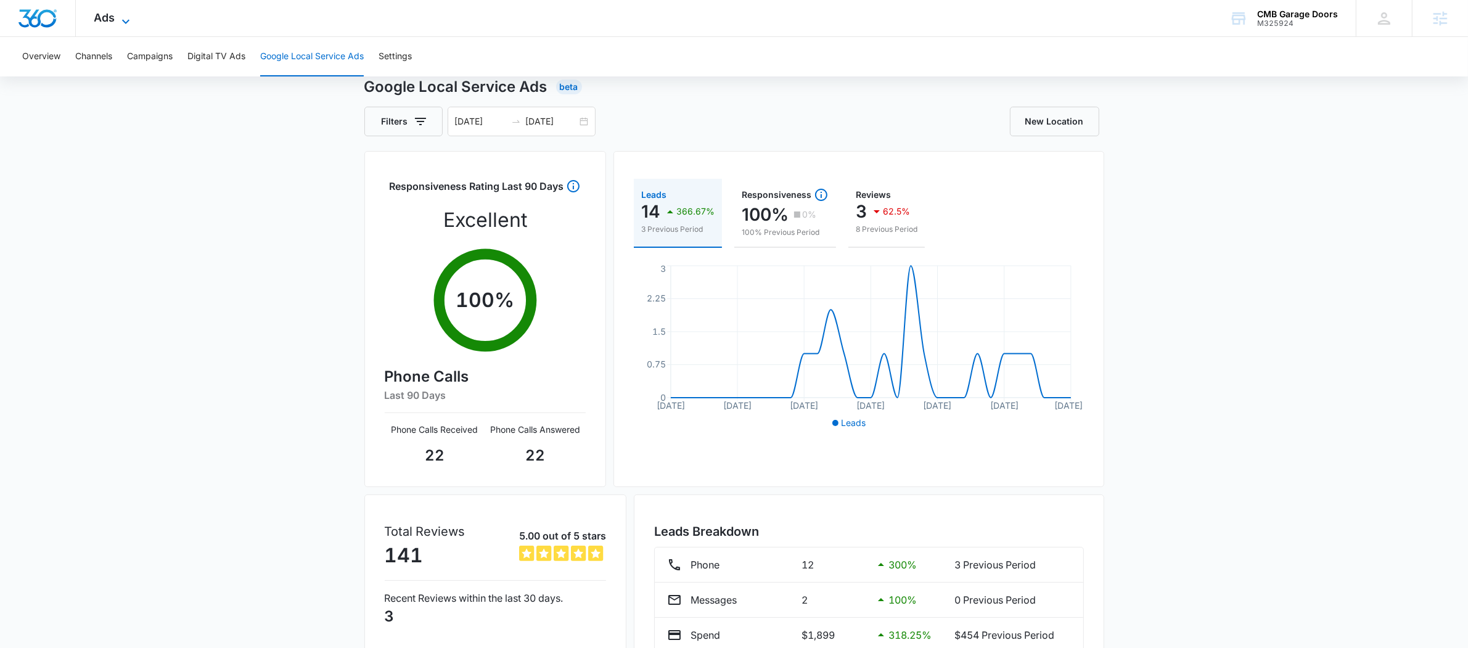
click at [132, 22] on icon at bounding box center [125, 21] width 15 height 15
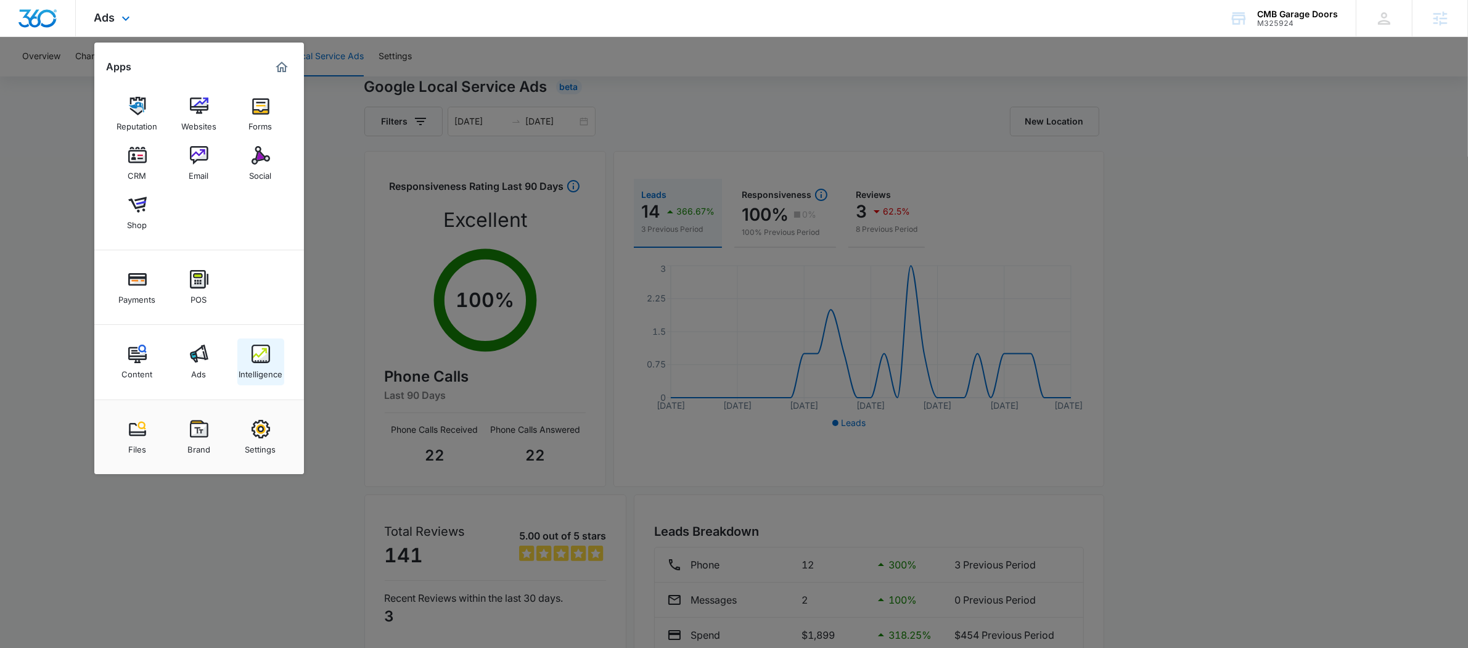
click at [247, 364] on div "Intelligence" at bounding box center [261, 371] width 44 height 16
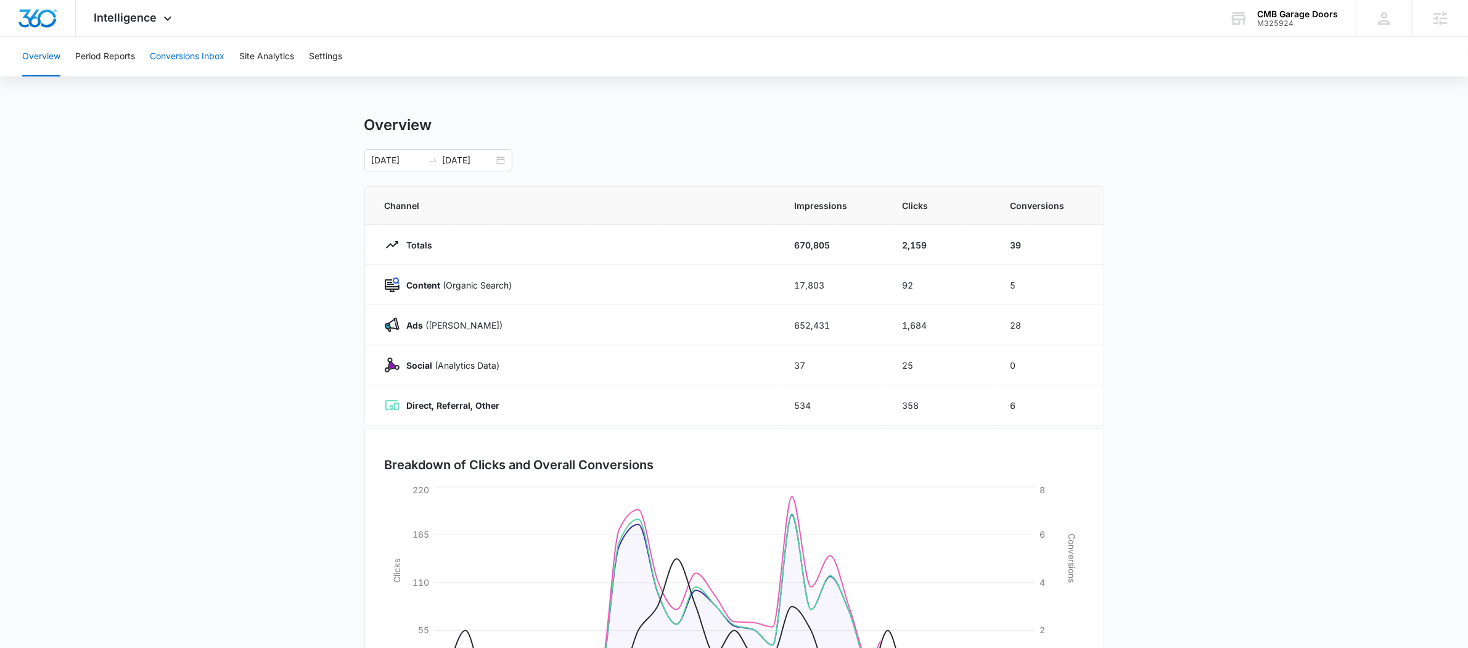
click at [176, 61] on button "Conversions Inbox" at bounding box center [187, 56] width 75 height 39
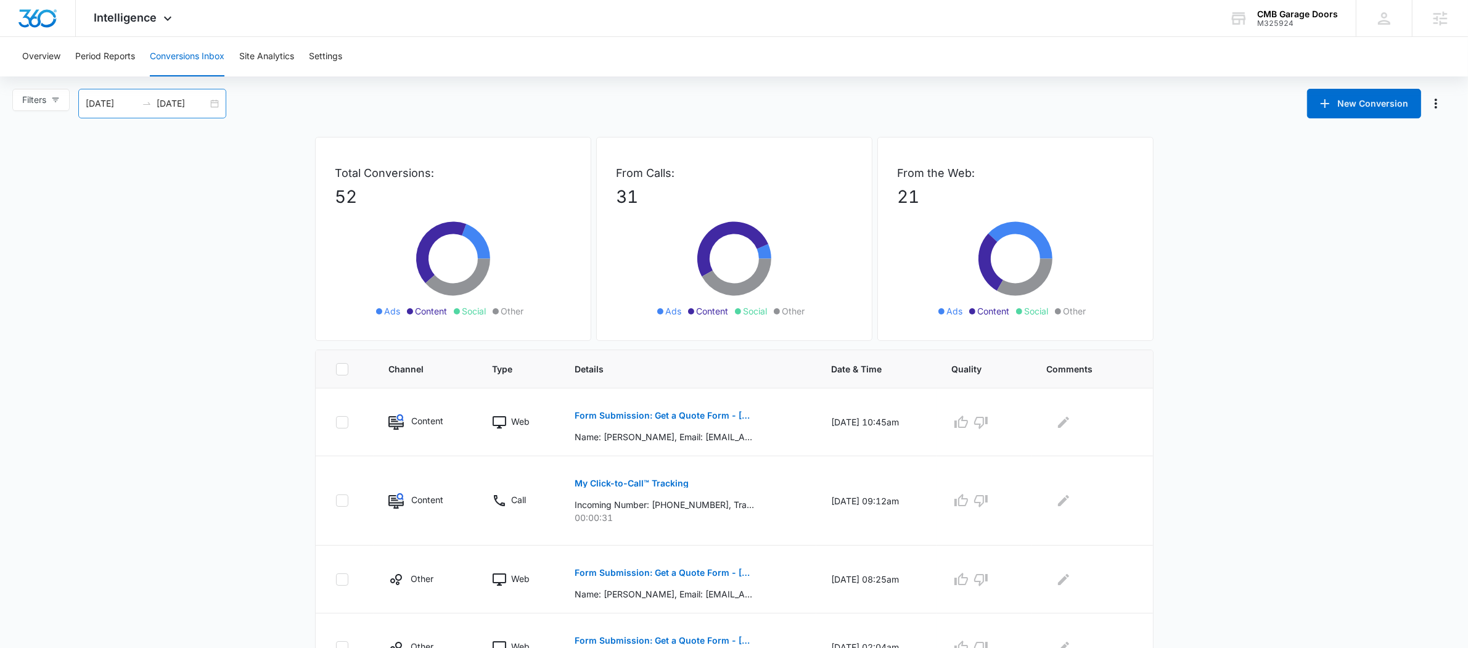
click at [146, 102] on icon "swap-right" at bounding box center [147, 104] width 10 height 10
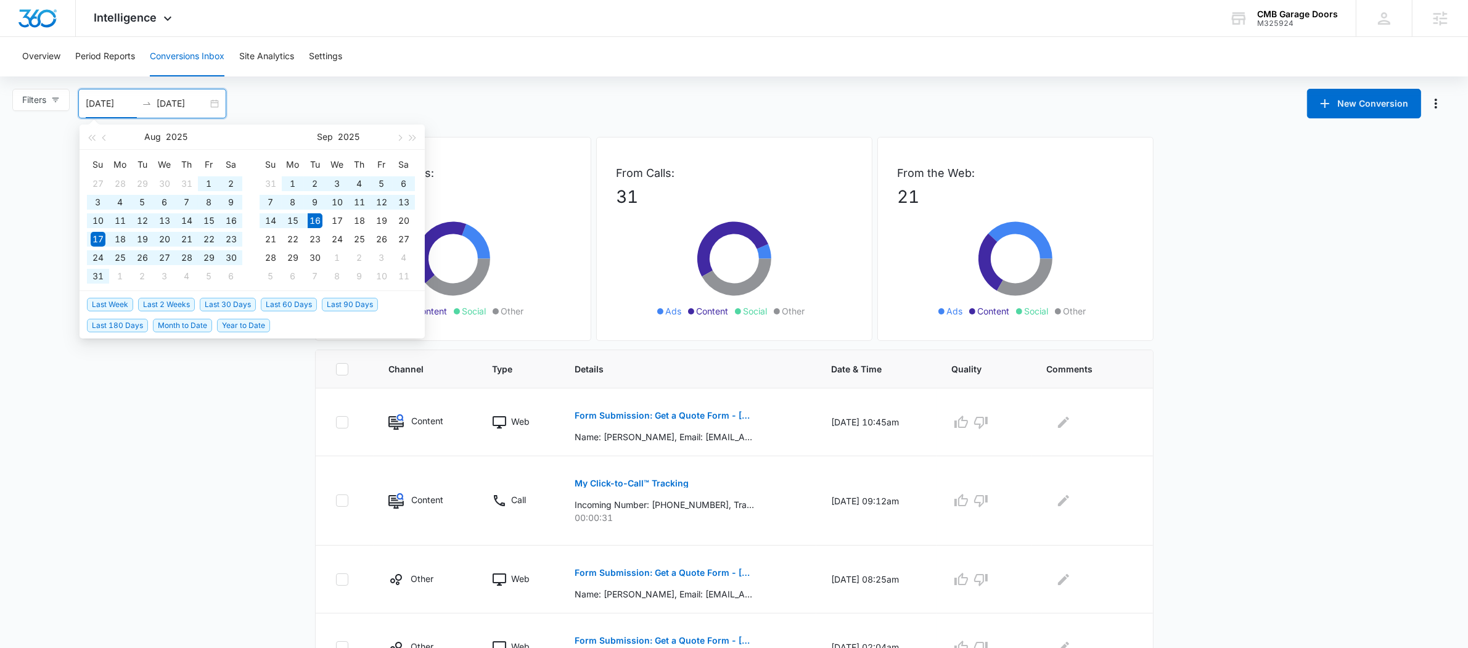
click at [290, 305] on span "Last 60 Days" at bounding box center [289, 305] width 56 height 14
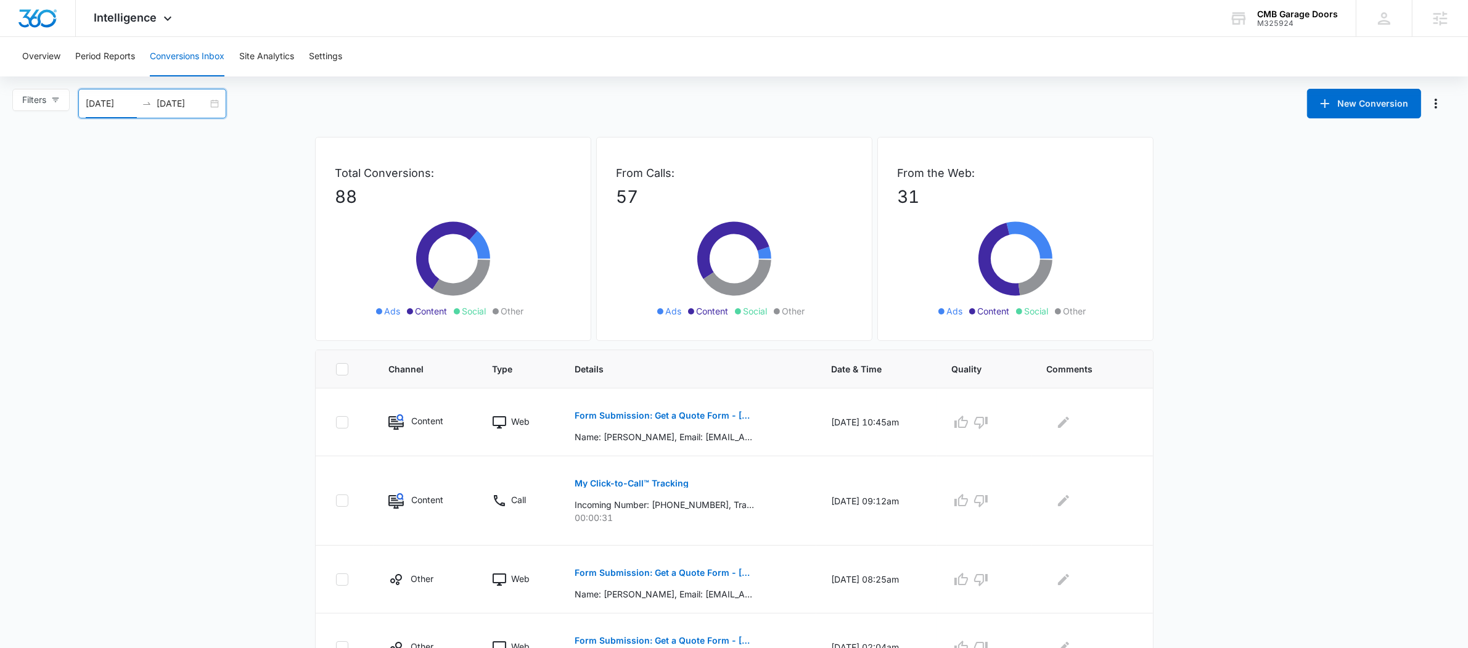
click at [142, 104] on div at bounding box center [147, 104] width 20 height 10
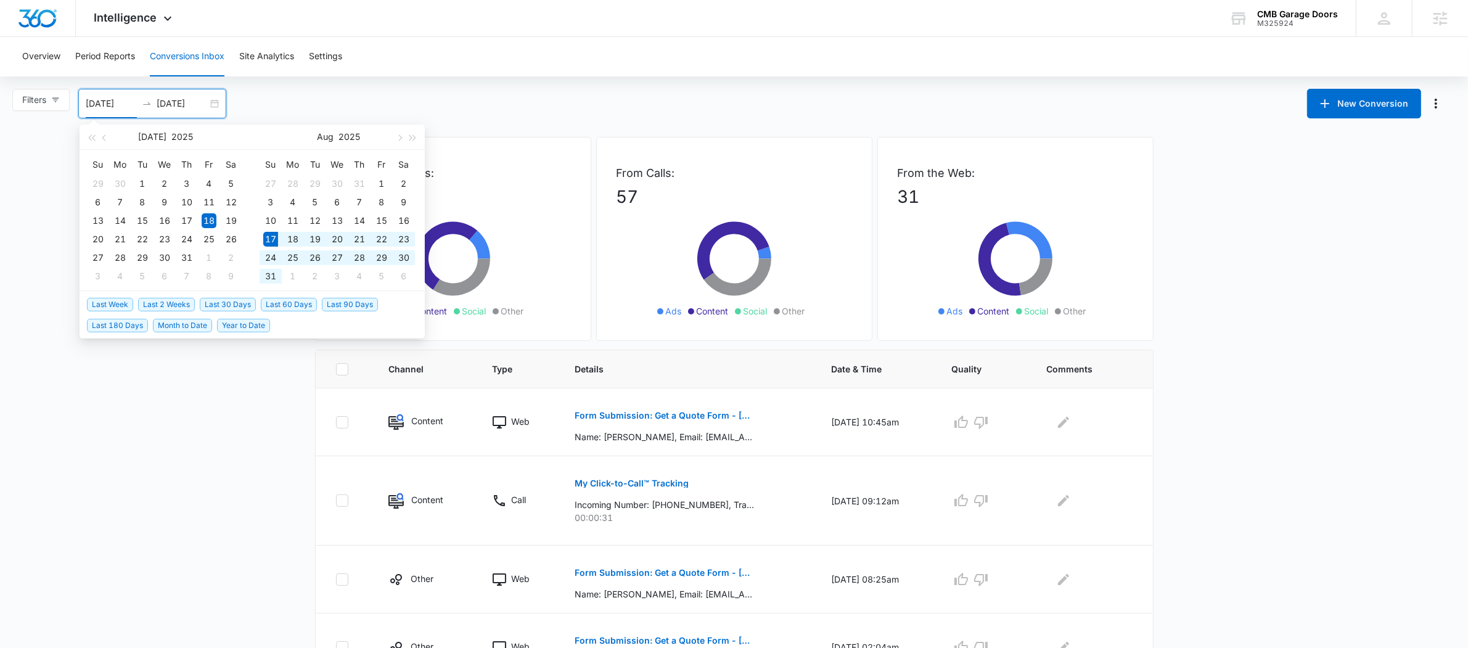
click at [217, 305] on span "Last 30 Days" at bounding box center [228, 305] width 56 height 14
type input "08/17/2025"
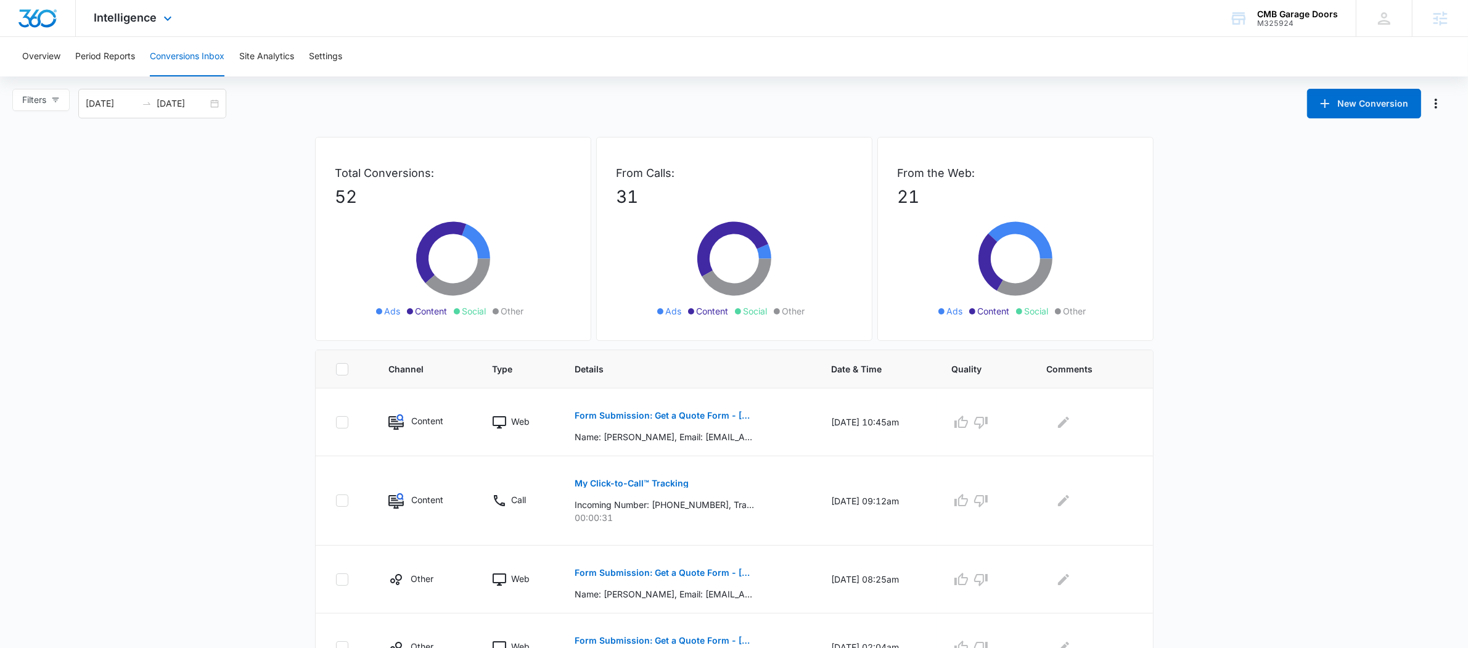
click at [175, 10] on div "Intelligence Apps Reputation Websites Forms CRM Email Social Shop Payments POS …" at bounding box center [135, 18] width 118 height 36
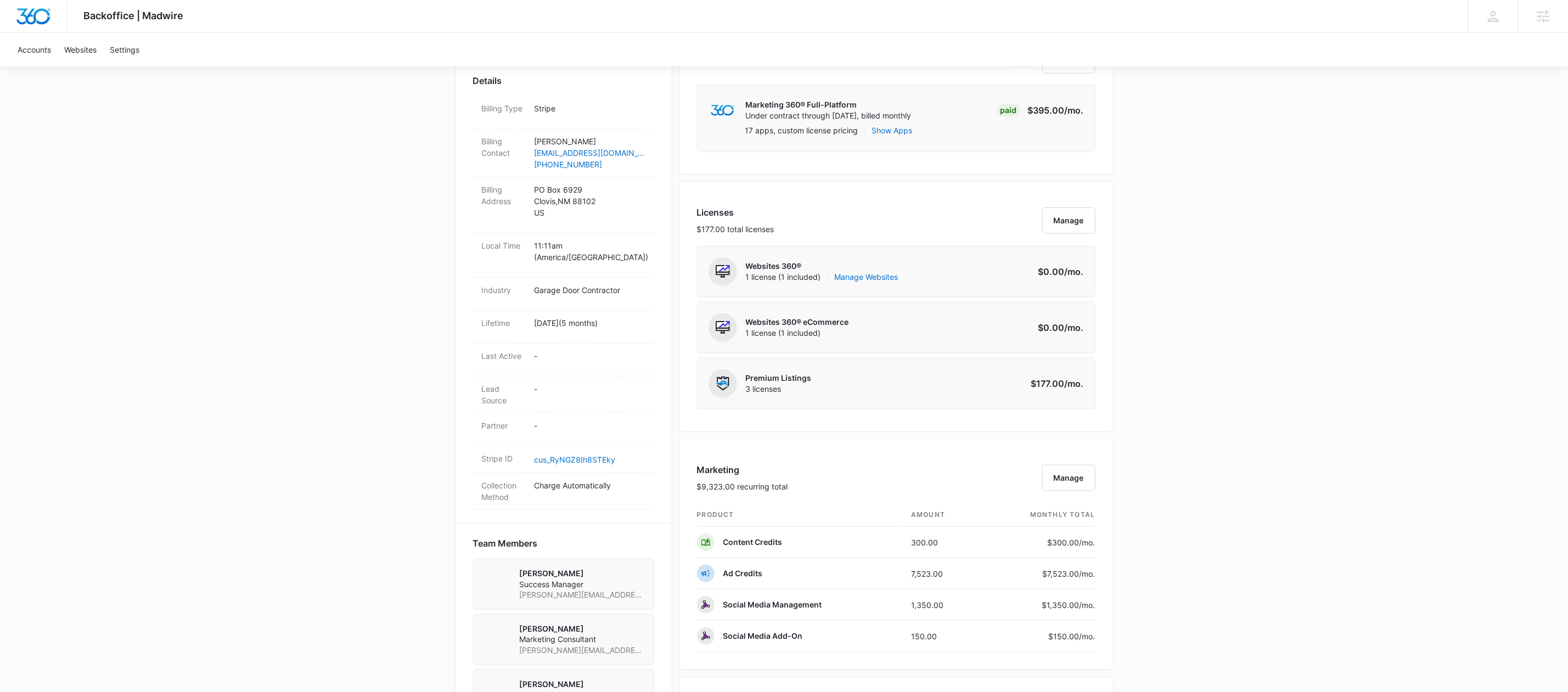
scroll to position [587, 0]
